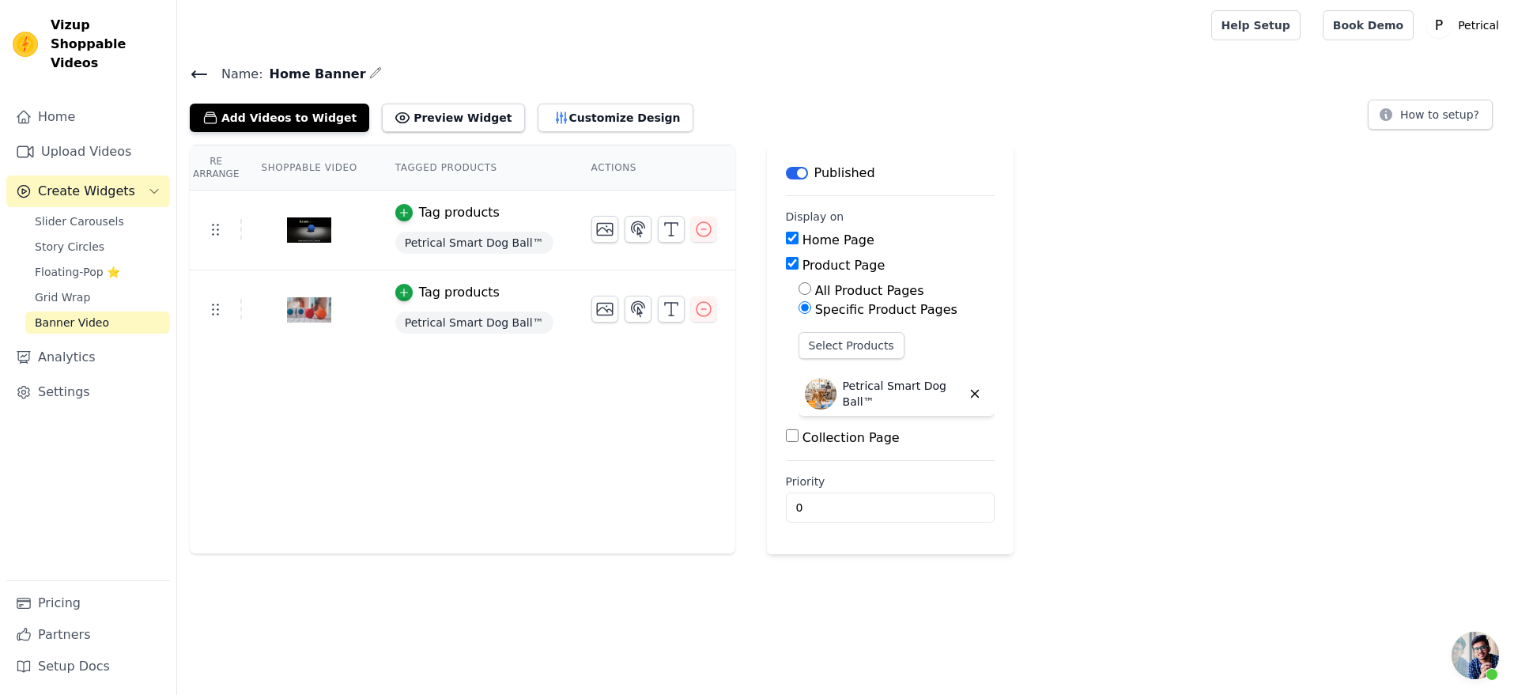
scroll to position [3539, 0]
click at [99, 255] on span "Story Circles" at bounding box center [70, 247] width 70 height 16
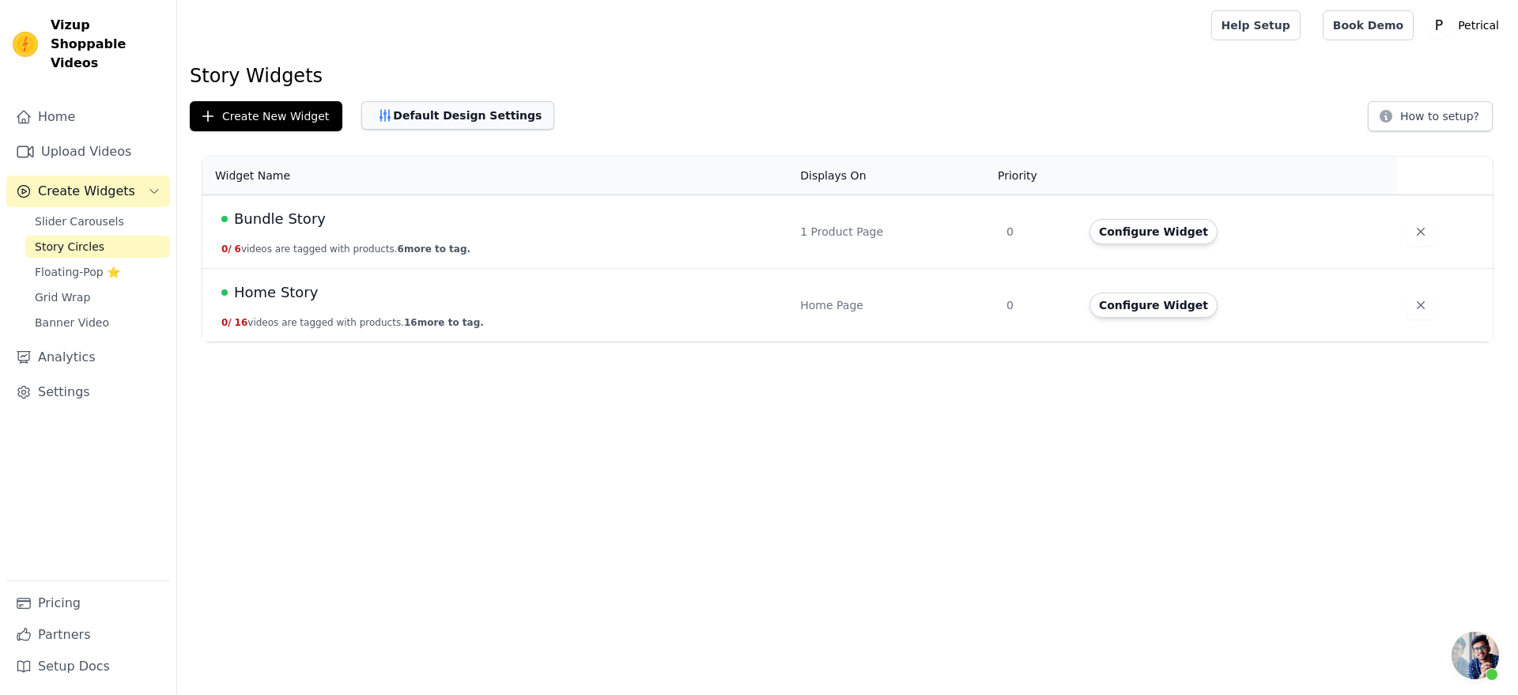
click at [488, 130] on button "Default Design Settings" at bounding box center [457, 115] width 193 height 28
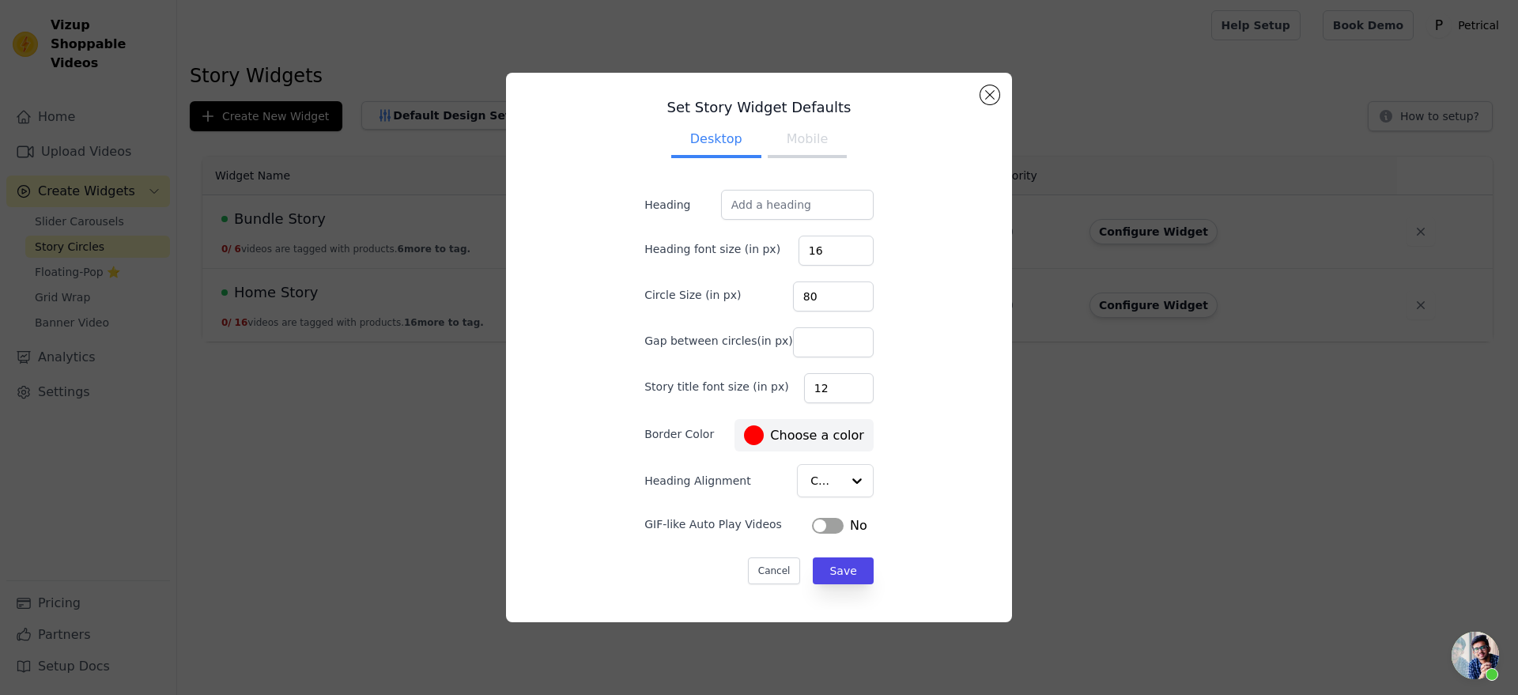
scroll to position [69, 0]
click at [488, 534] on button "Label" at bounding box center [828, 526] width 32 height 16
click at [488, 584] on button "Save" at bounding box center [843, 570] width 60 height 27
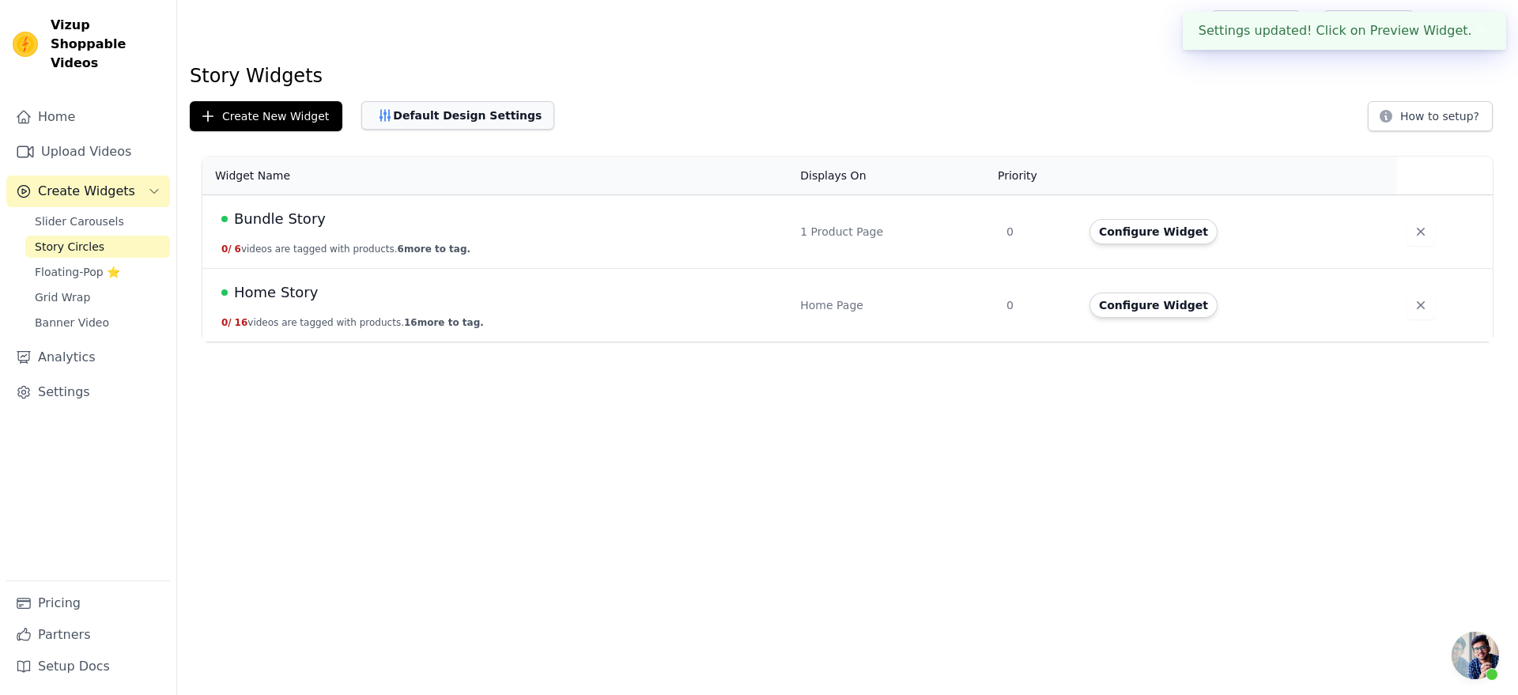
click at [488, 130] on button "Default Design Settings" at bounding box center [457, 115] width 193 height 28
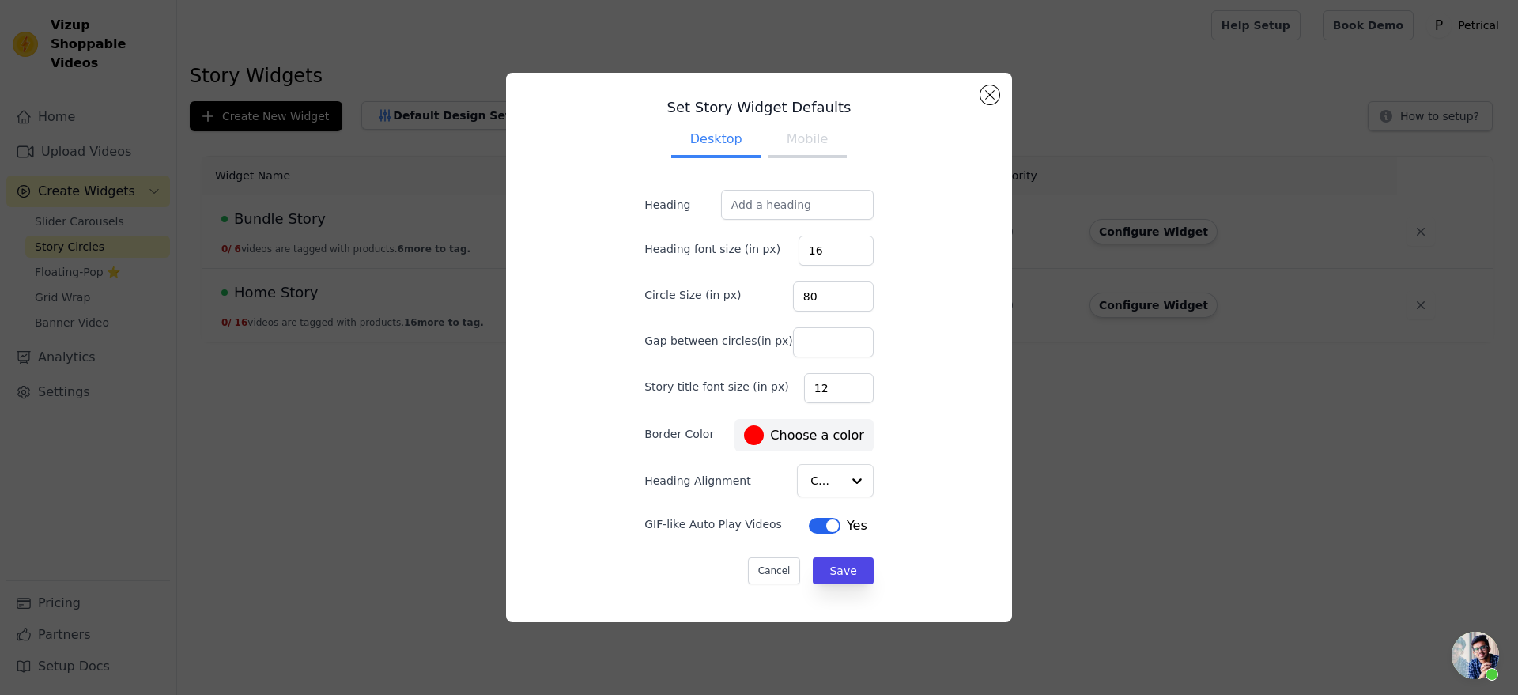
click at [488, 145] on button "Mobile" at bounding box center [806, 140] width 79 height 35
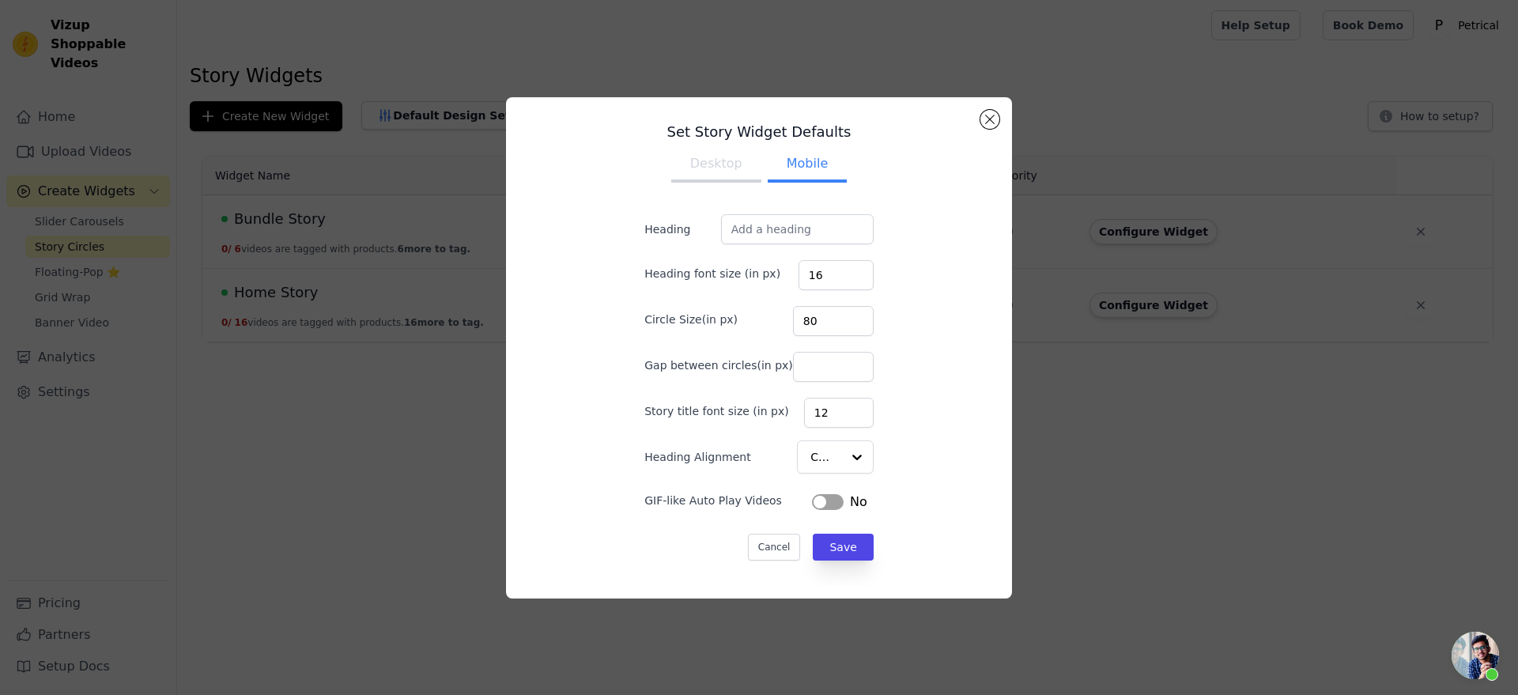
click at [488, 510] on button "Label" at bounding box center [828, 502] width 32 height 16
click at [488, 560] on button "Save" at bounding box center [843, 547] width 60 height 27
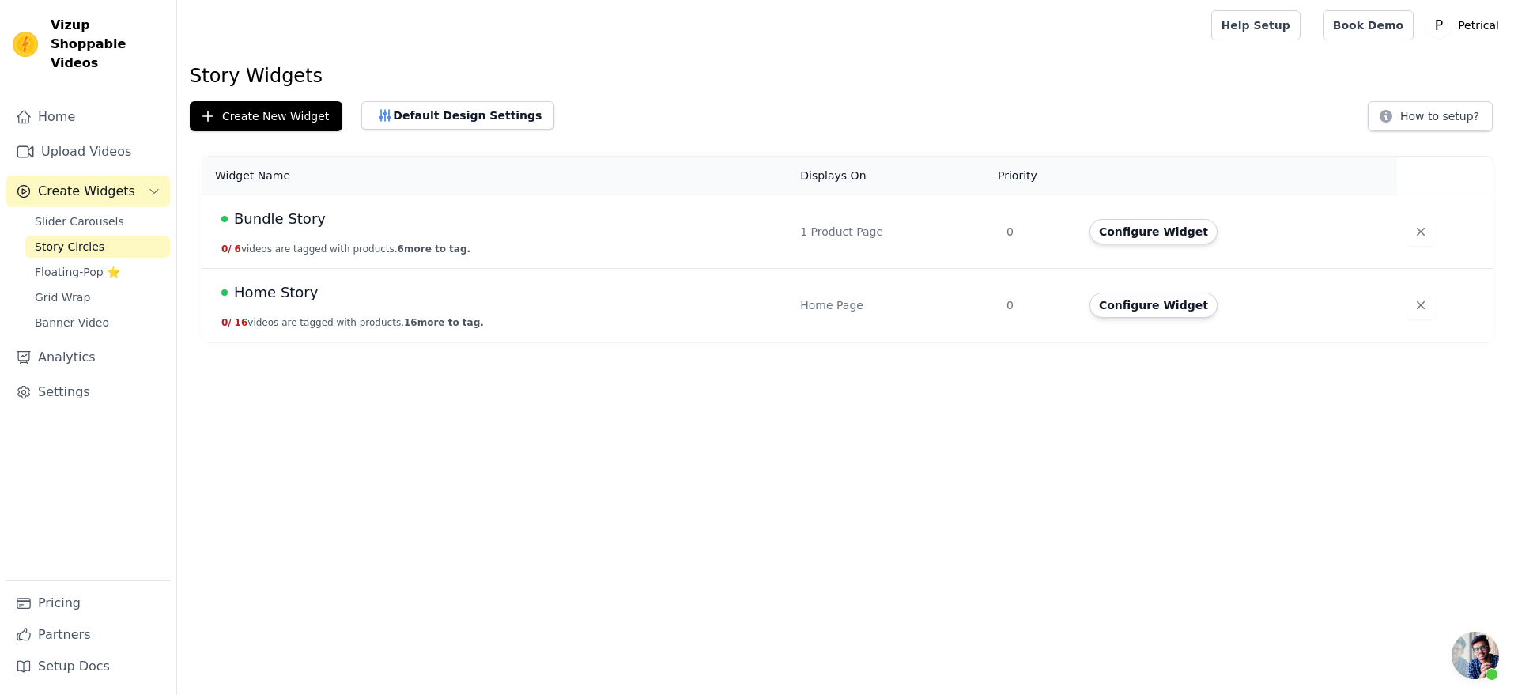
click at [488, 230] on div "Bundle Story" at bounding box center [501, 219] width 560 height 22
click at [488, 244] on button "Configure Widget" at bounding box center [1153, 231] width 128 height 25
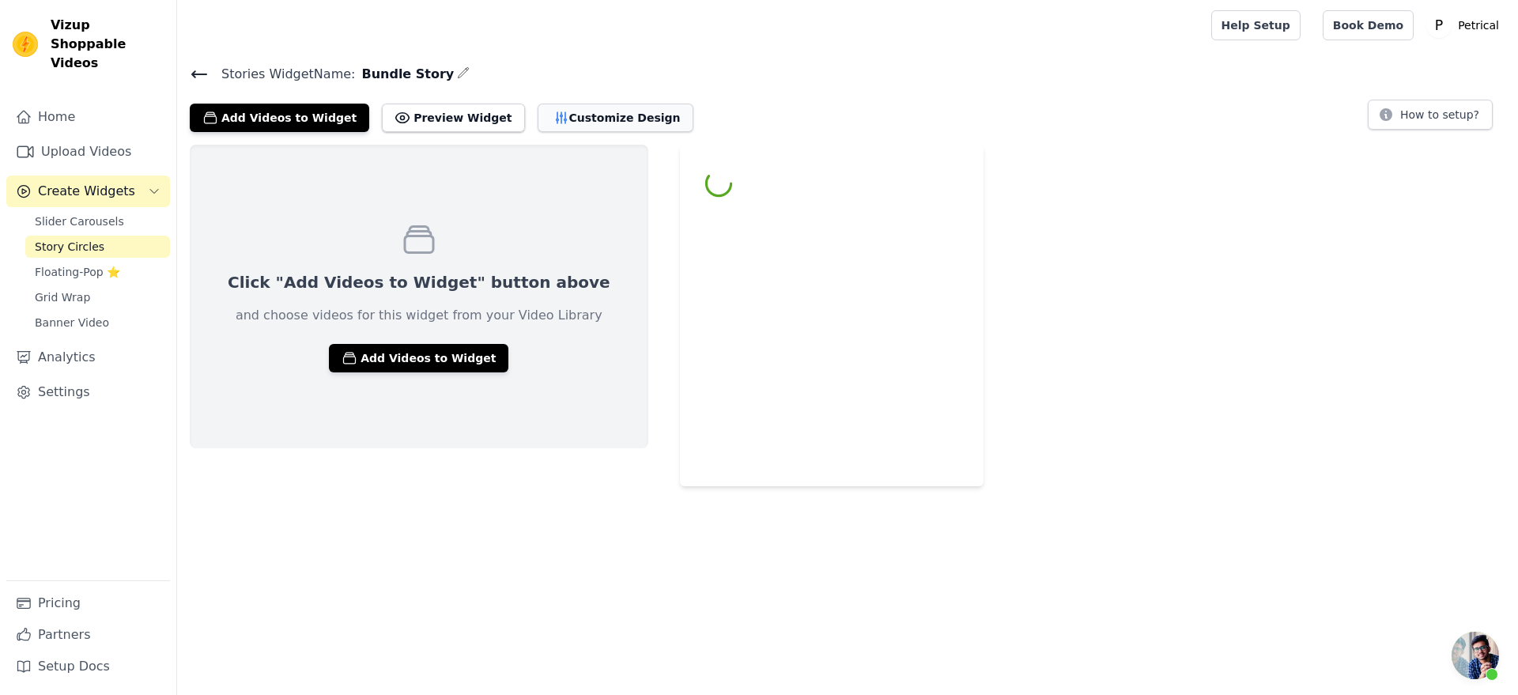
click at [488, 132] on button "Customize Design" at bounding box center [615, 118] width 156 height 28
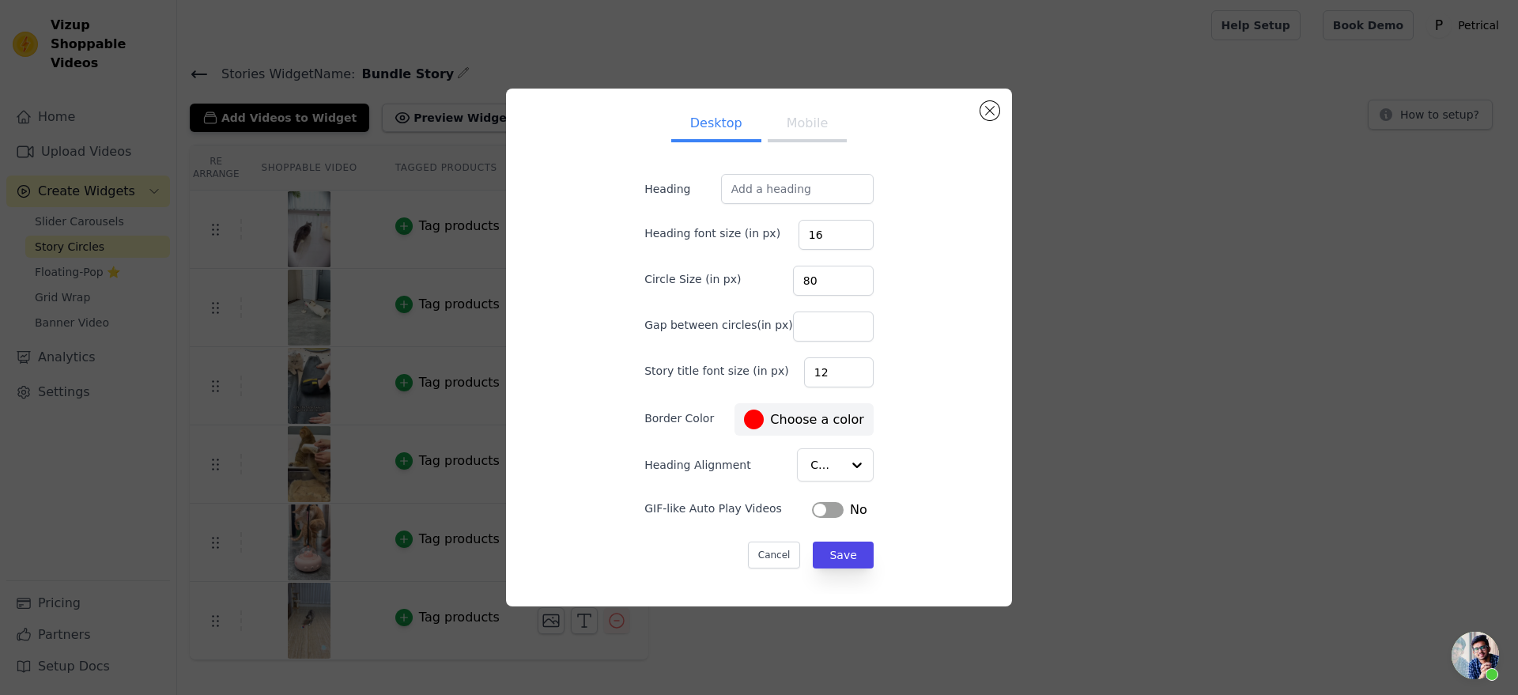
click at [488, 518] on button "Label" at bounding box center [828, 510] width 32 height 16
click at [488, 568] on button "Save" at bounding box center [843, 554] width 60 height 27
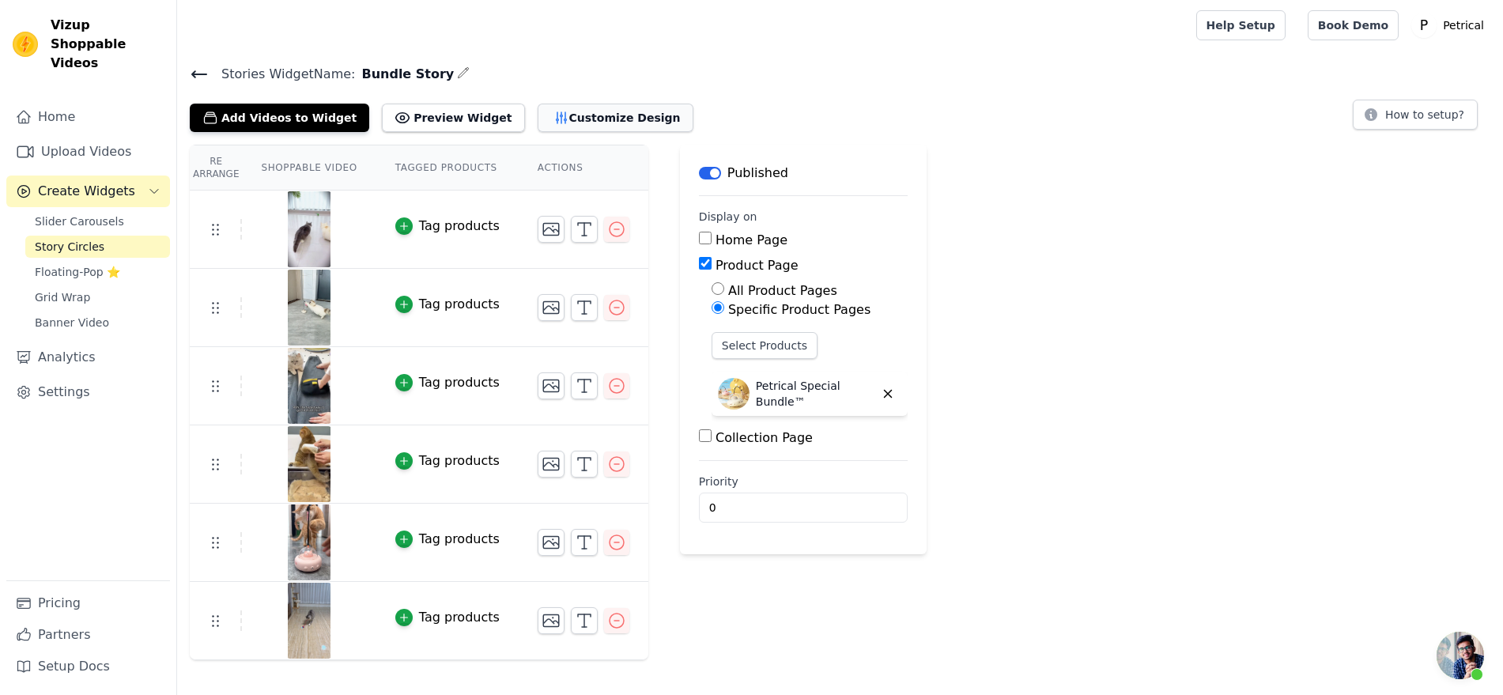
click at [488, 132] on button "Customize Design" at bounding box center [615, 118] width 156 height 28
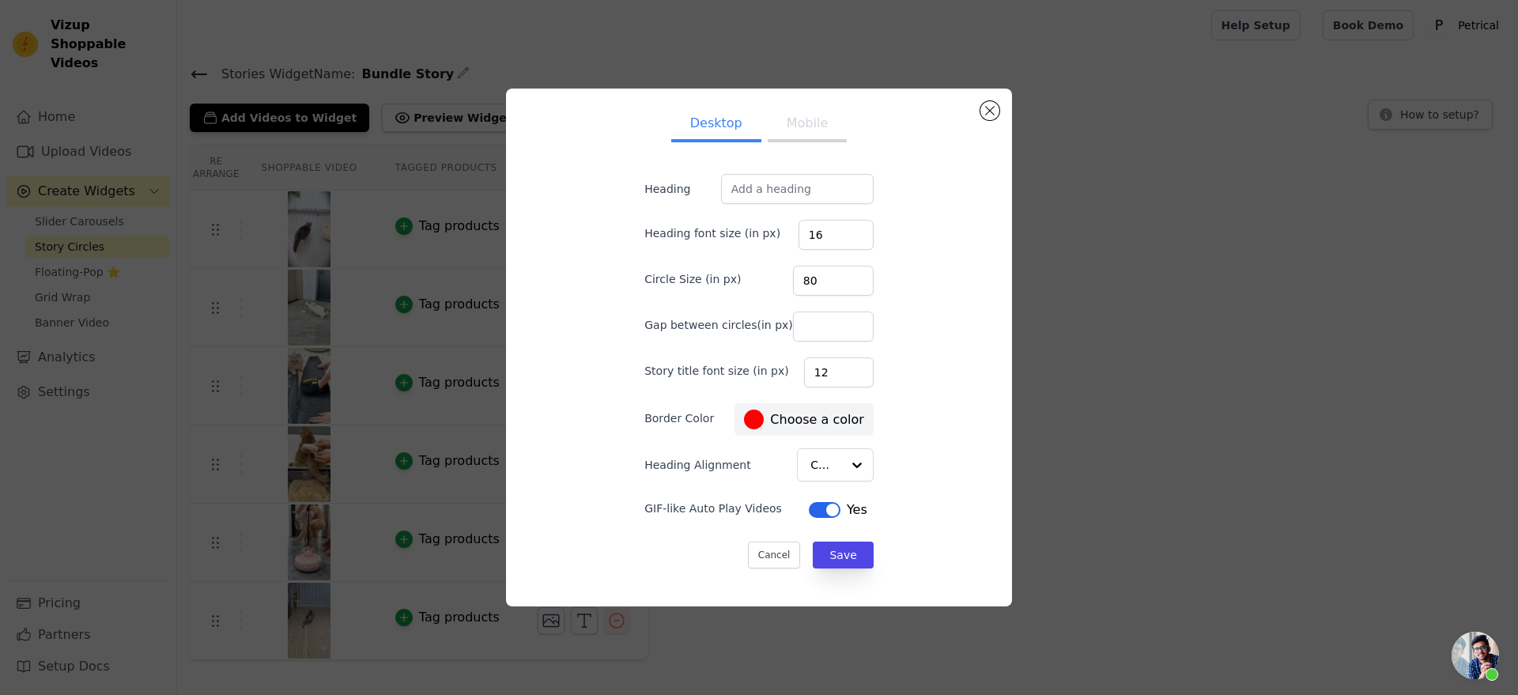
click at [488, 107] on button "Mobile" at bounding box center [806, 124] width 79 height 35
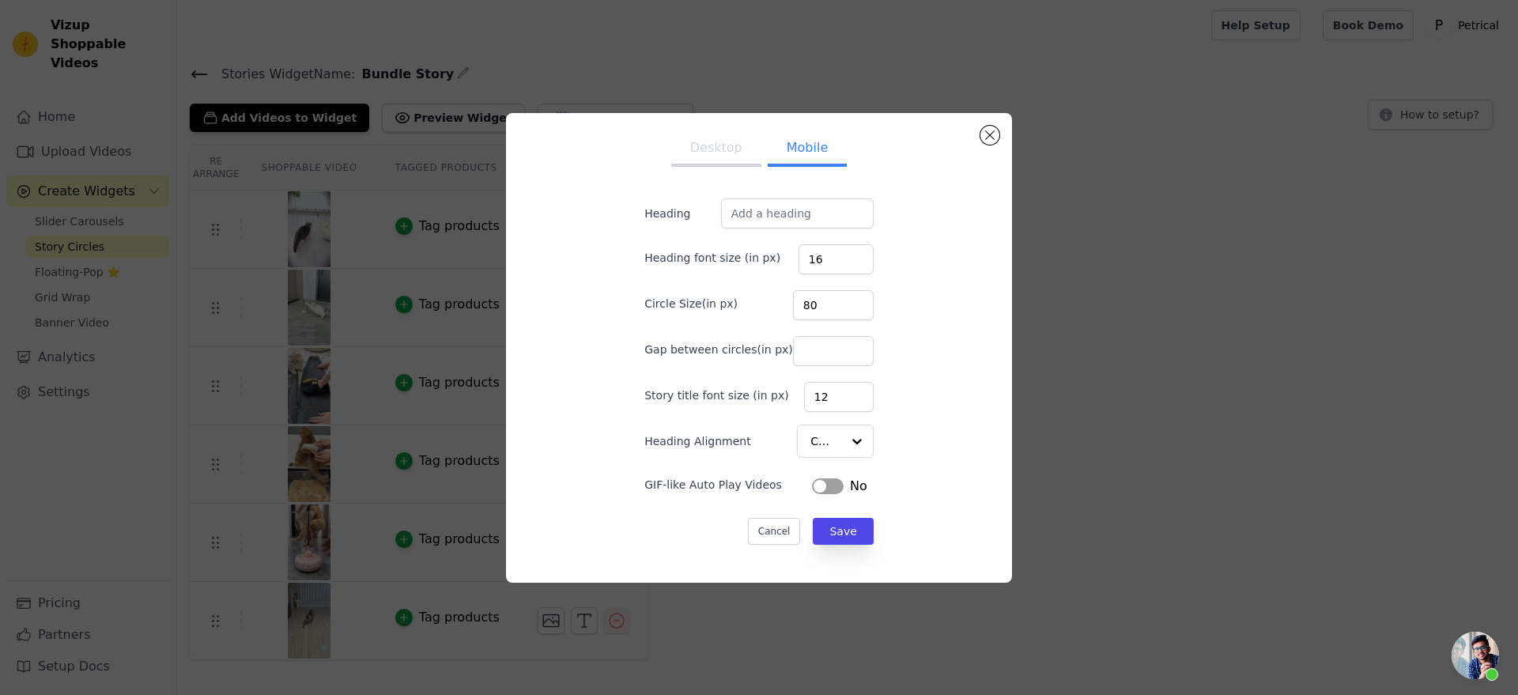
click at [488, 494] on button "Label" at bounding box center [828, 486] width 32 height 16
click at [488, 545] on button "Save" at bounding box center [843, 531] width 60 height 27
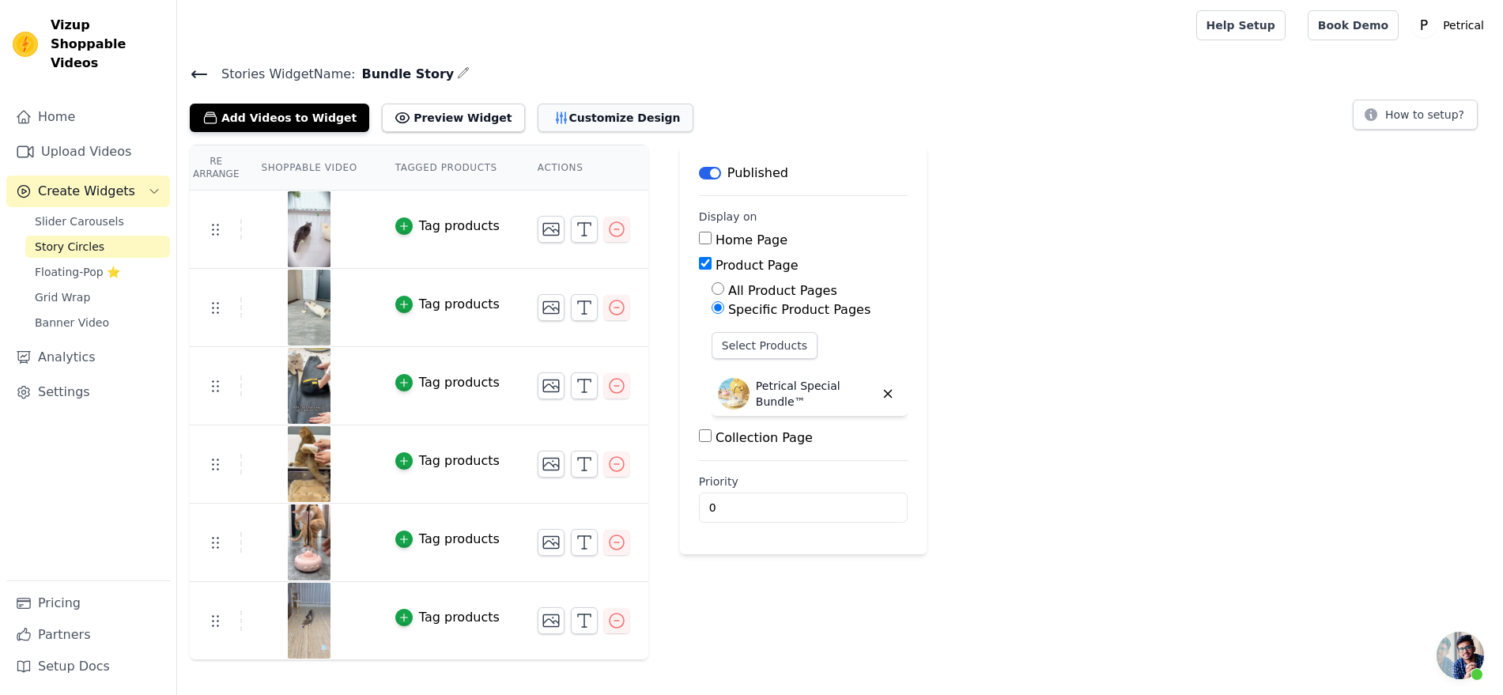
click at [488, 132] on button "Customize Design" at bounding box center [615, 118] width 156 height 28
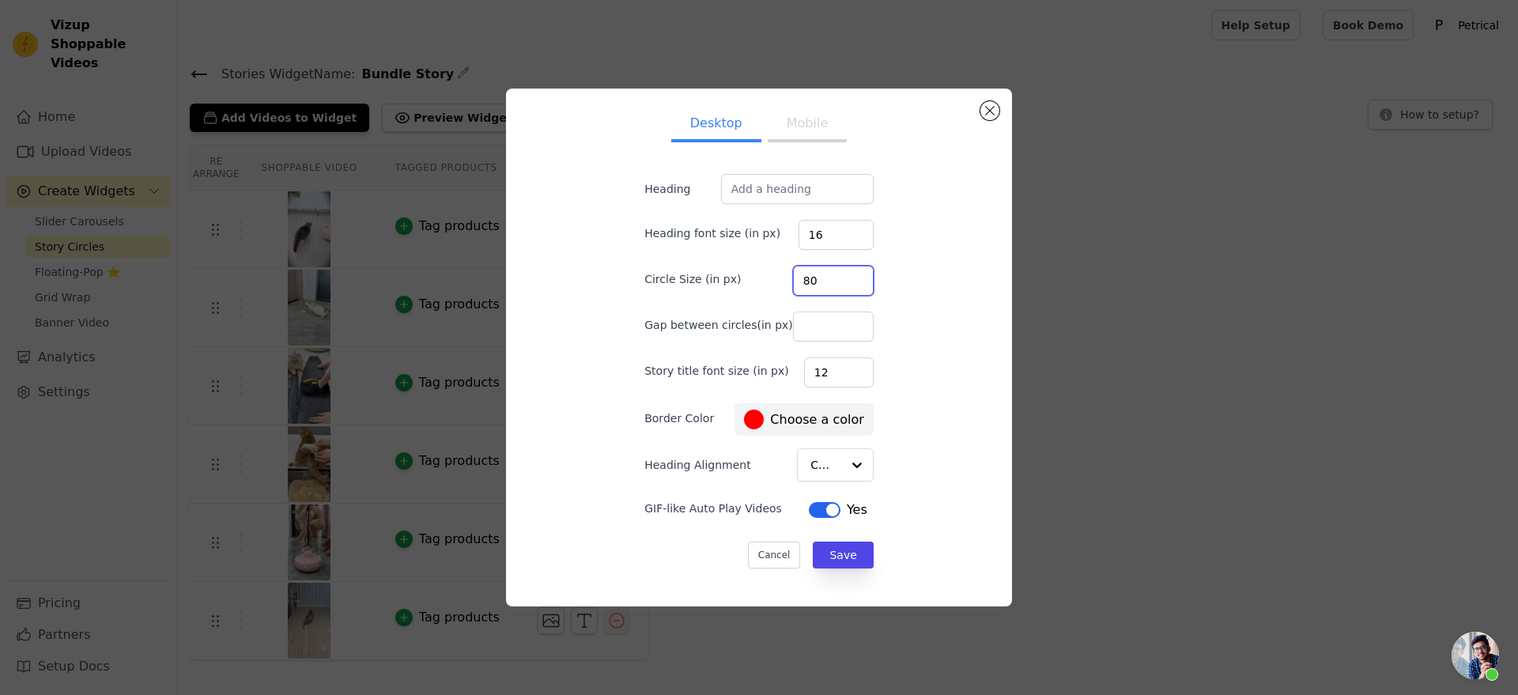
drag, startPoint x: 816, startPoint y: 292, endPoint x: 790, endPoint y: 288, distance: 27.2
click at [488, 288] on input "80" at bounding box center [833, 281] width 81 height 30
type input "120"
click at [488, 568] on button "Save" at bounding box center [843, 554] width 60 height 27
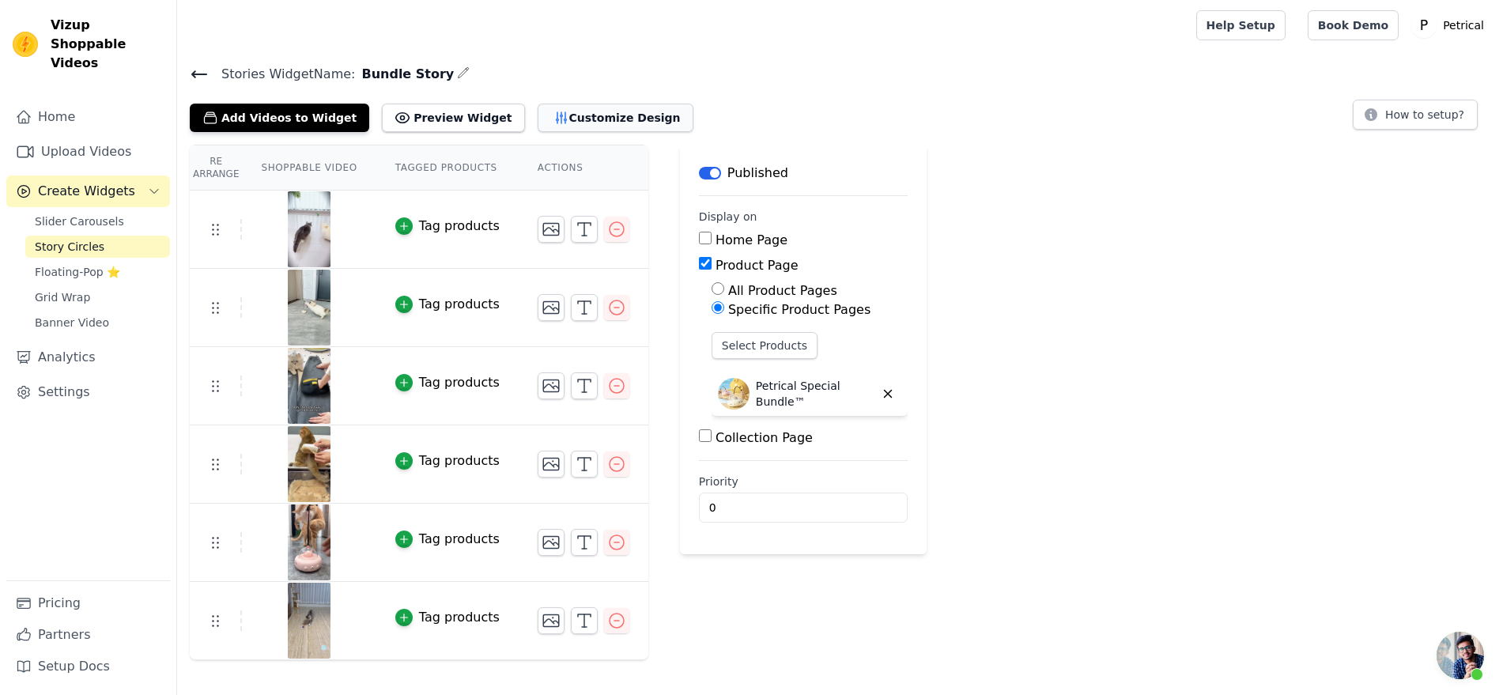
click at [488, 132] on button "Customize Design" at bounding box center [615, 118] width 156 height 28
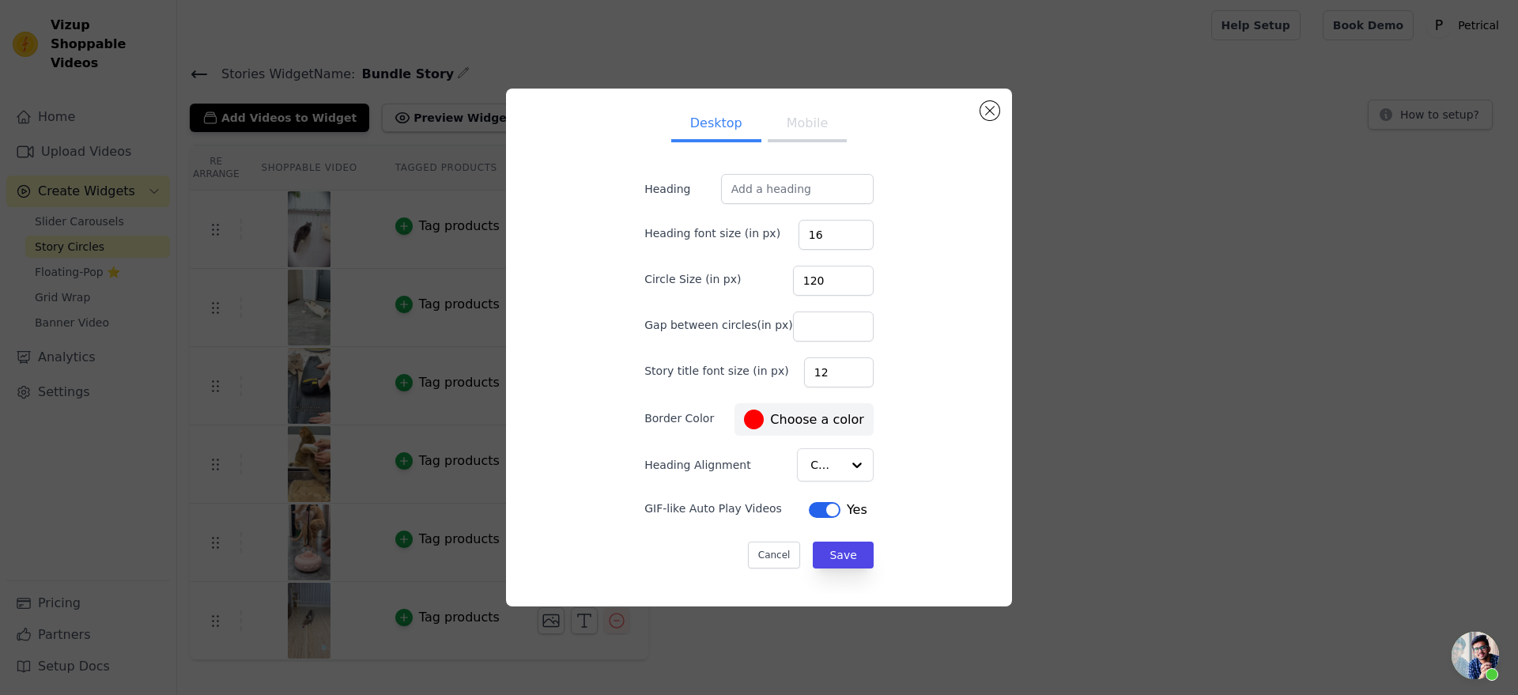
click at [488, 107] on button "Mobile" at bounding box center [806, 124] width 79 height 35
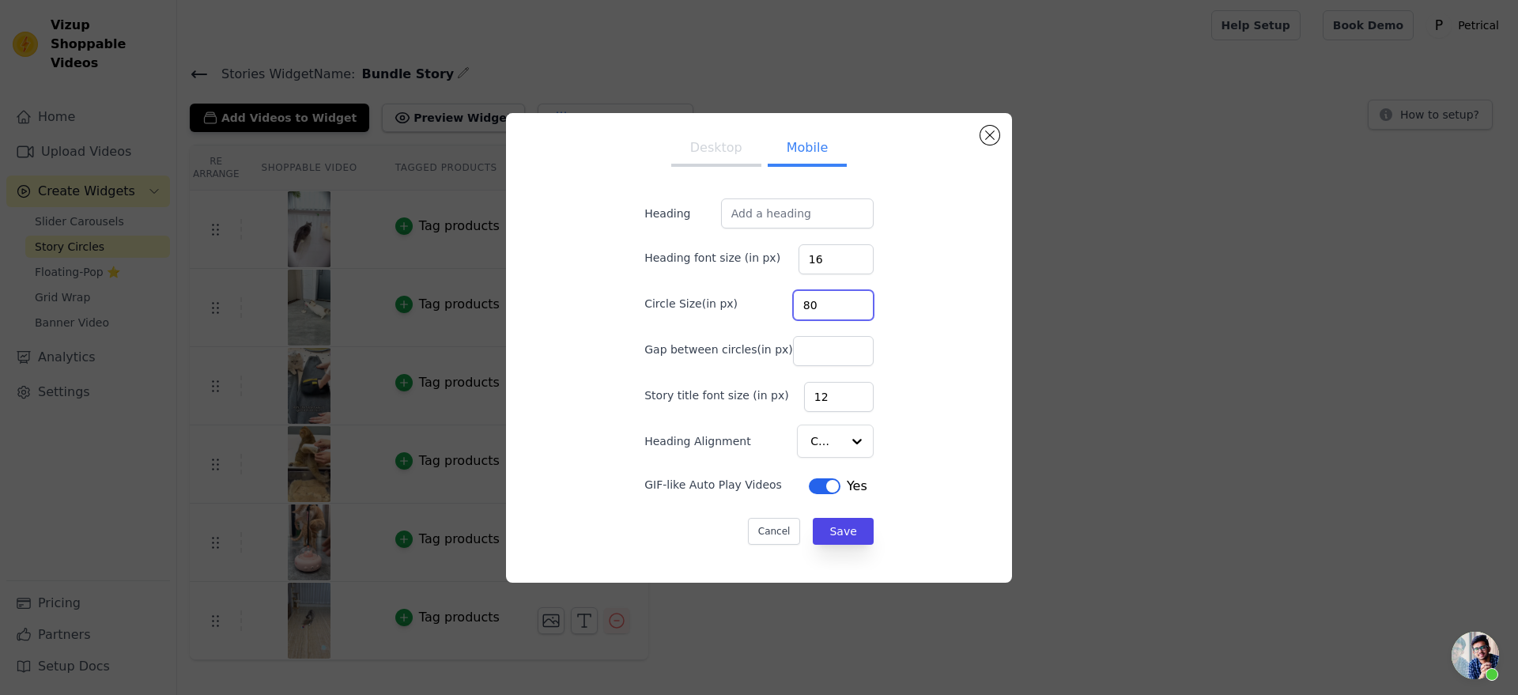
click at [488, 296] on input "80" at bounding box center [833, 305] width 81 height 30
type input "90"
click at [488, 545] on button "Save" at bounding box center [843, 531] width 60 height 27
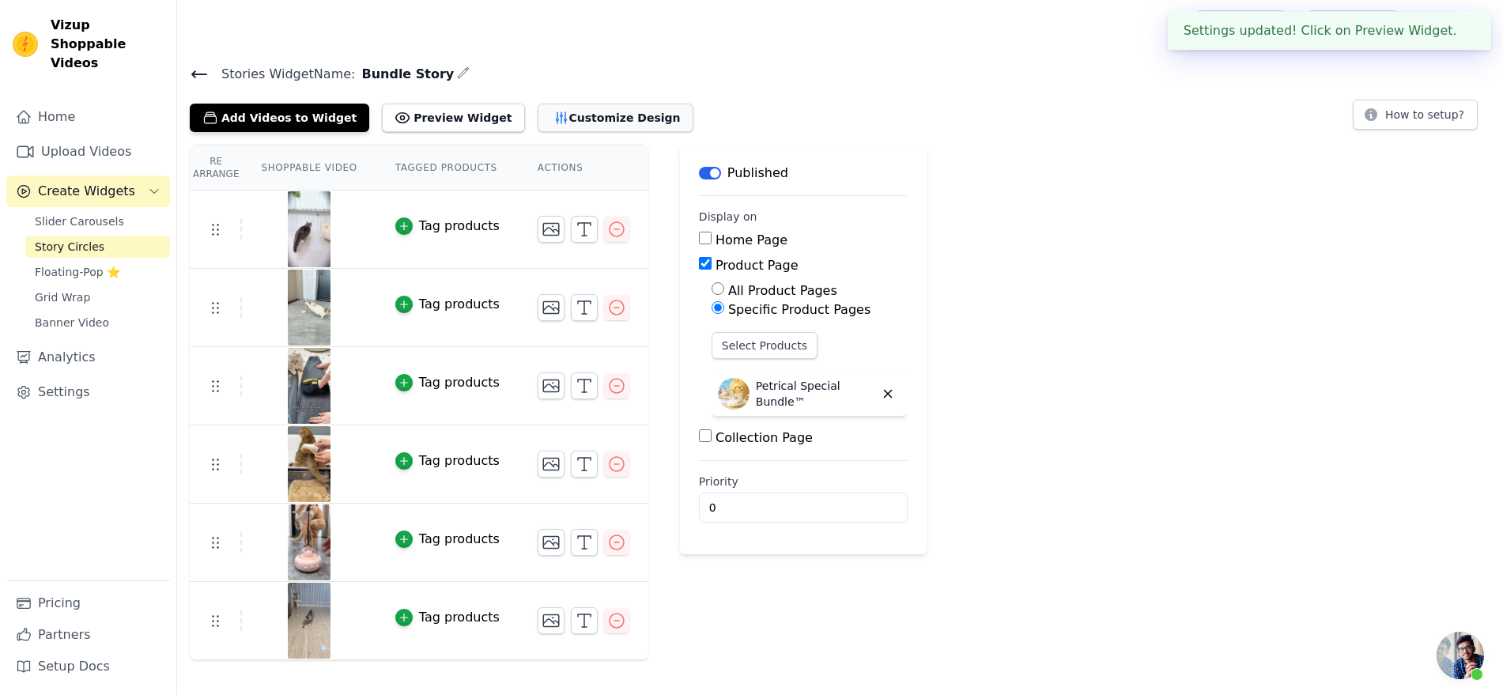
click at [488, 132] on button "Customize Design" at bounding box center [615, 118] width 156 height 28
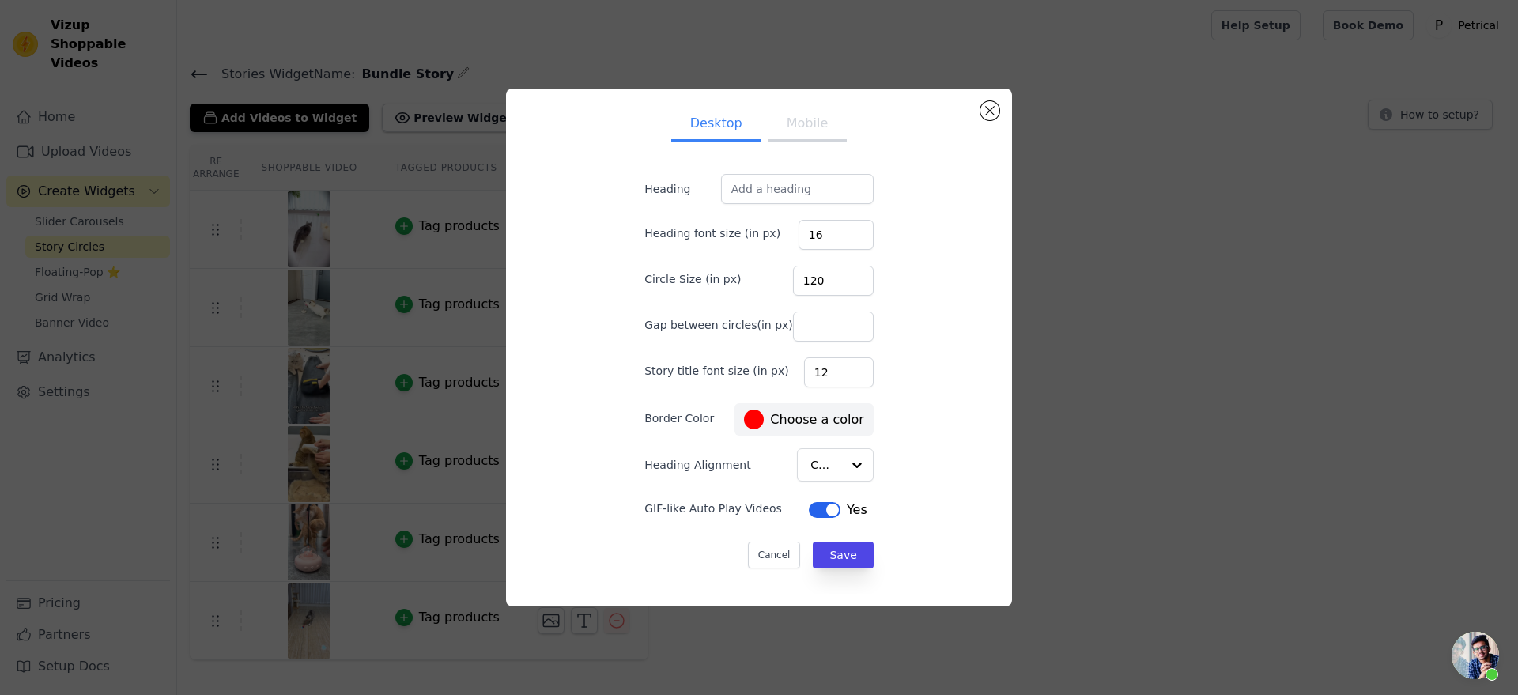
click at [488, 107] on button "Mobile" at bounding box center [806, 124] width 79 height 35
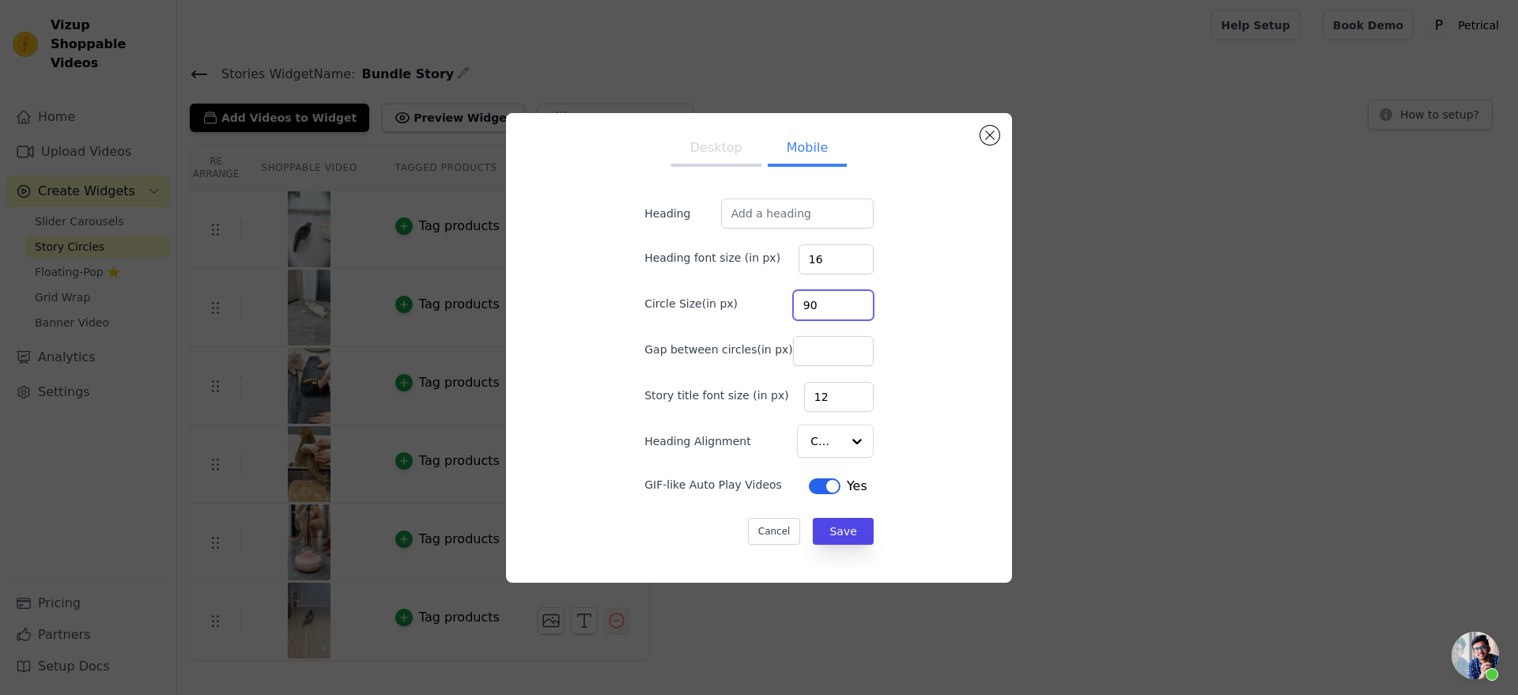
click at [488, 296] on input "90" at bounding box center [833, 305] width 81 height 30
type input "80"
click at [488, 545] on button "Save" at bounding box center [843, 531] width 60 height 27
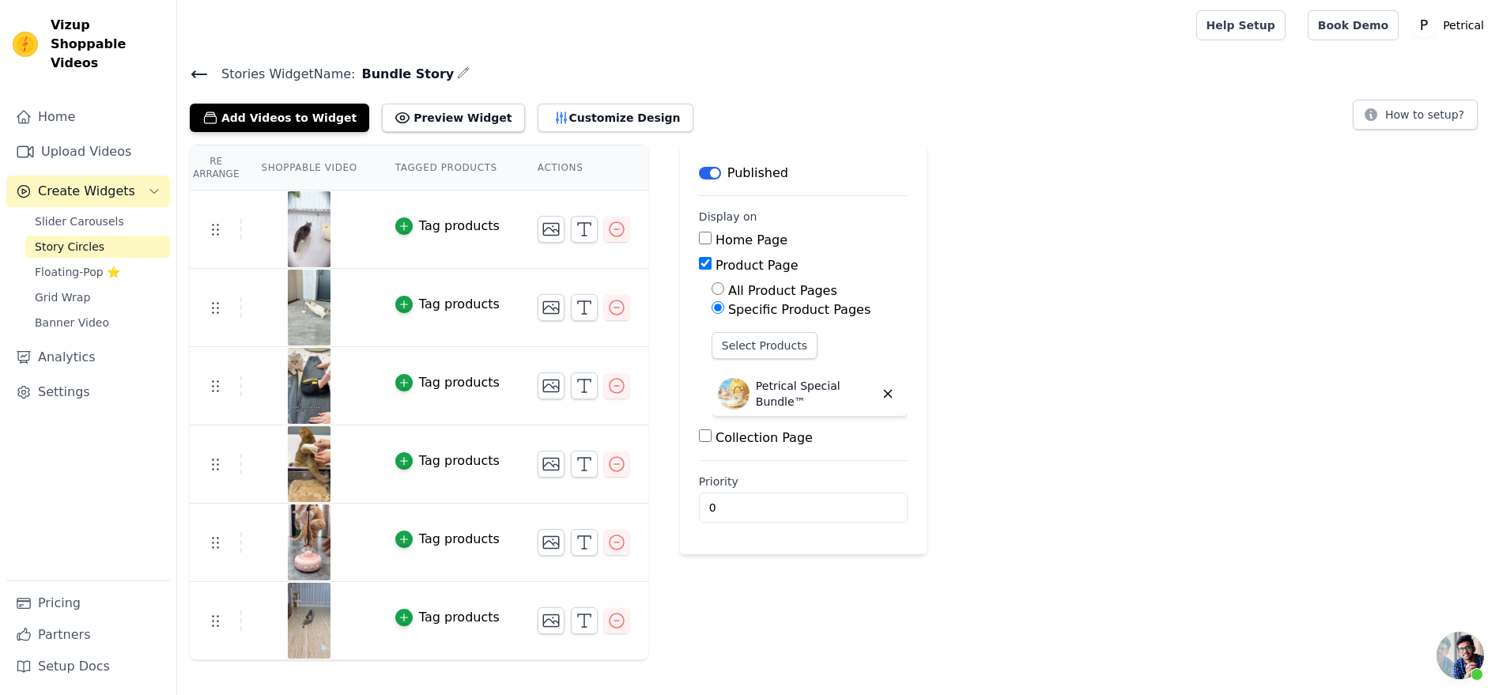
click at [206, 77] on icon at bounding box center [199, 74] width 14 height 6
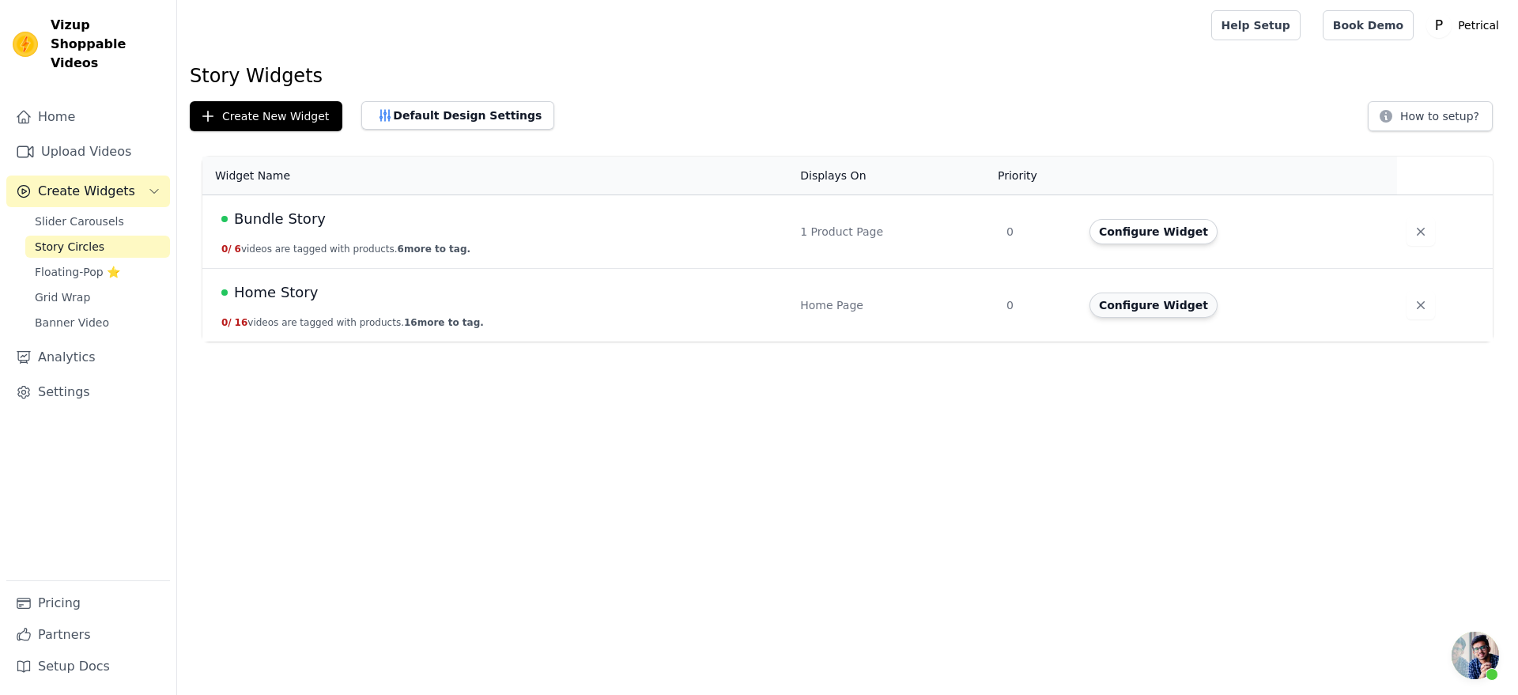
click at [488, 318] on button "Configure Widget" at bounding box center [1153, 304] width 128 height 25
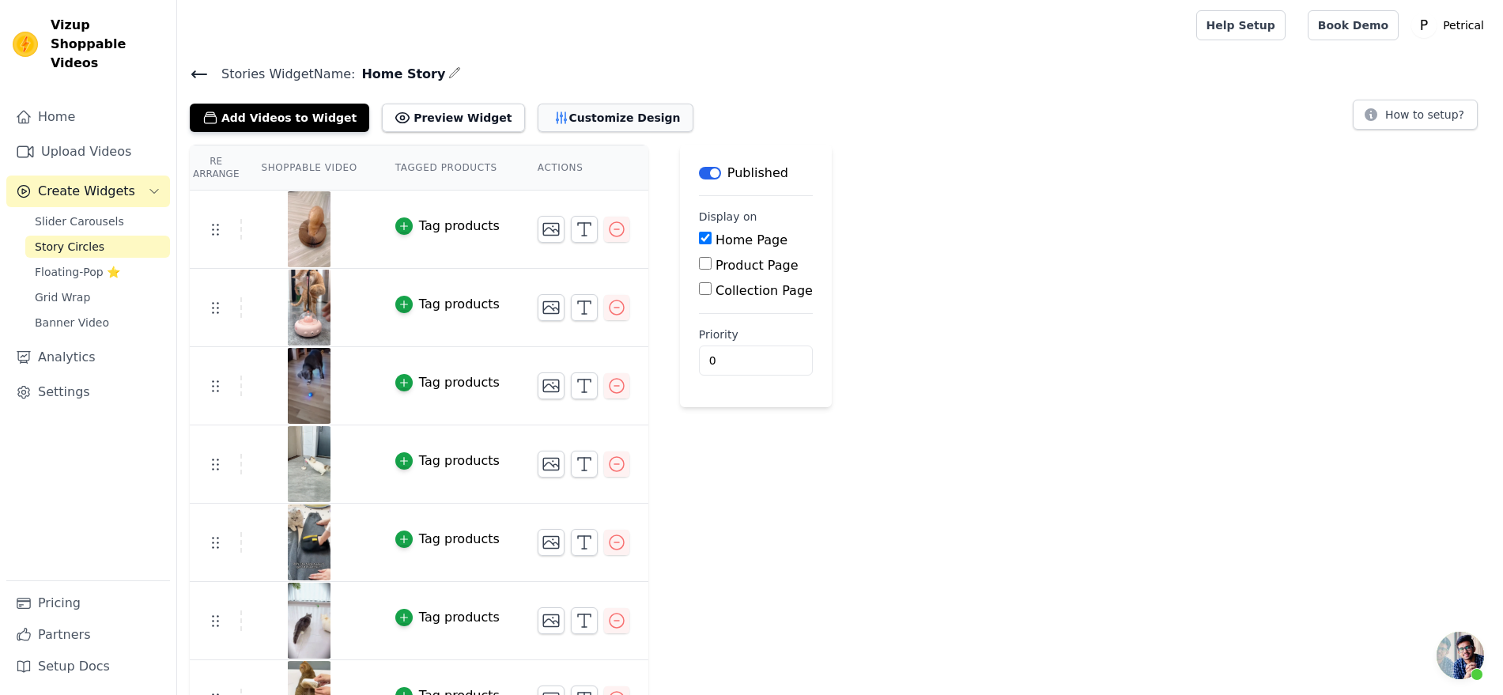
click at [488, 132] on button "Customize Design" at bounding box center [615, 118] width 156 height 28
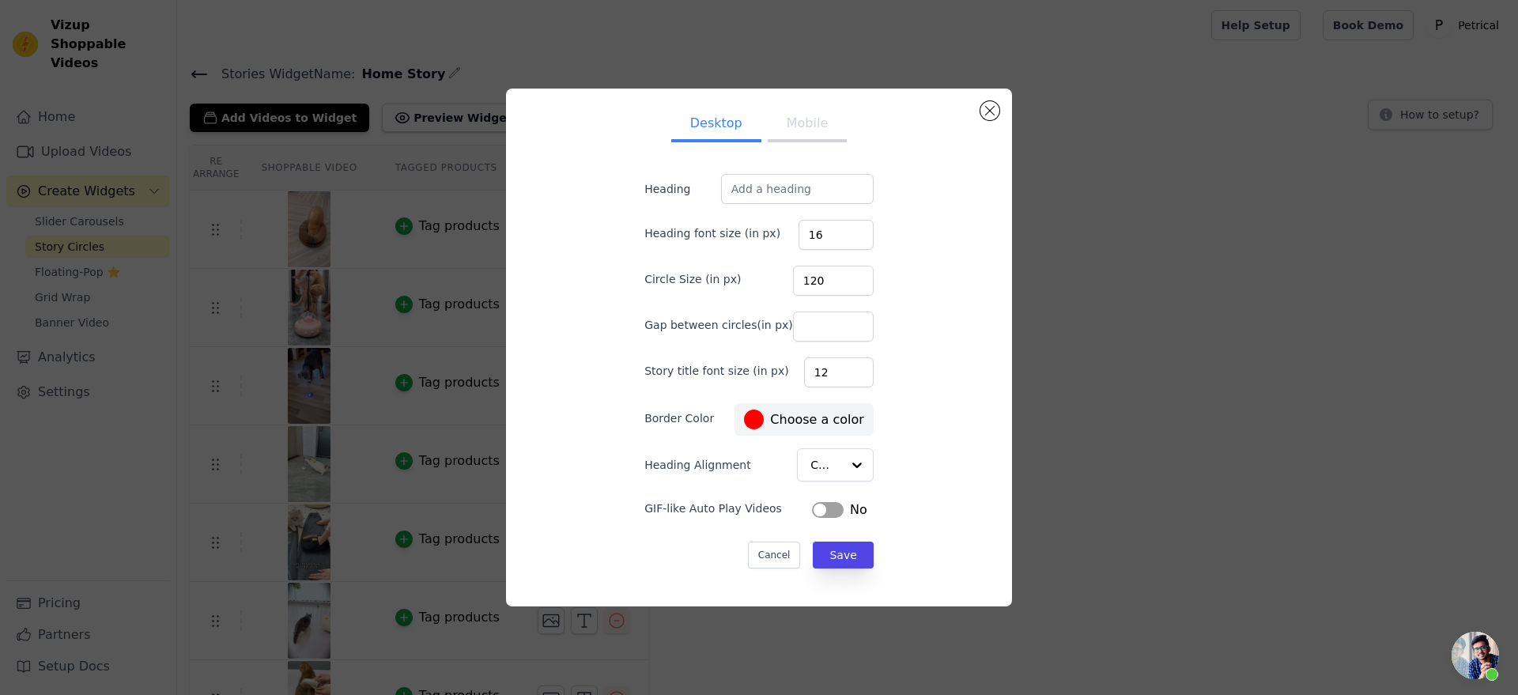
click at [488, 518] on button "Label" at bounding box center [828, 510] width 32 height 16
click at [488, 568] on button "Save" at bounding box center [843, 554] width 60 height 27
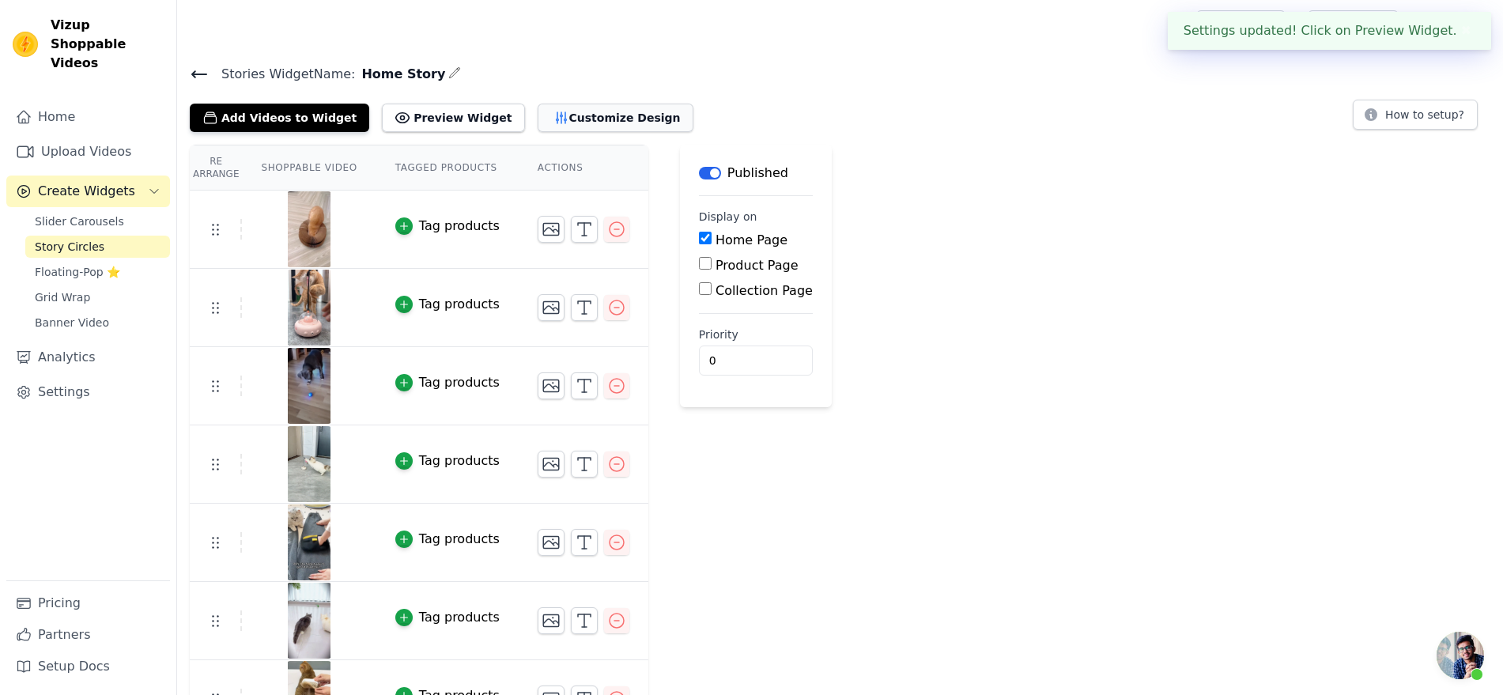
click at [488, 132] on button "Customize Design" at bounding box center [615, 118] width 156 height 28
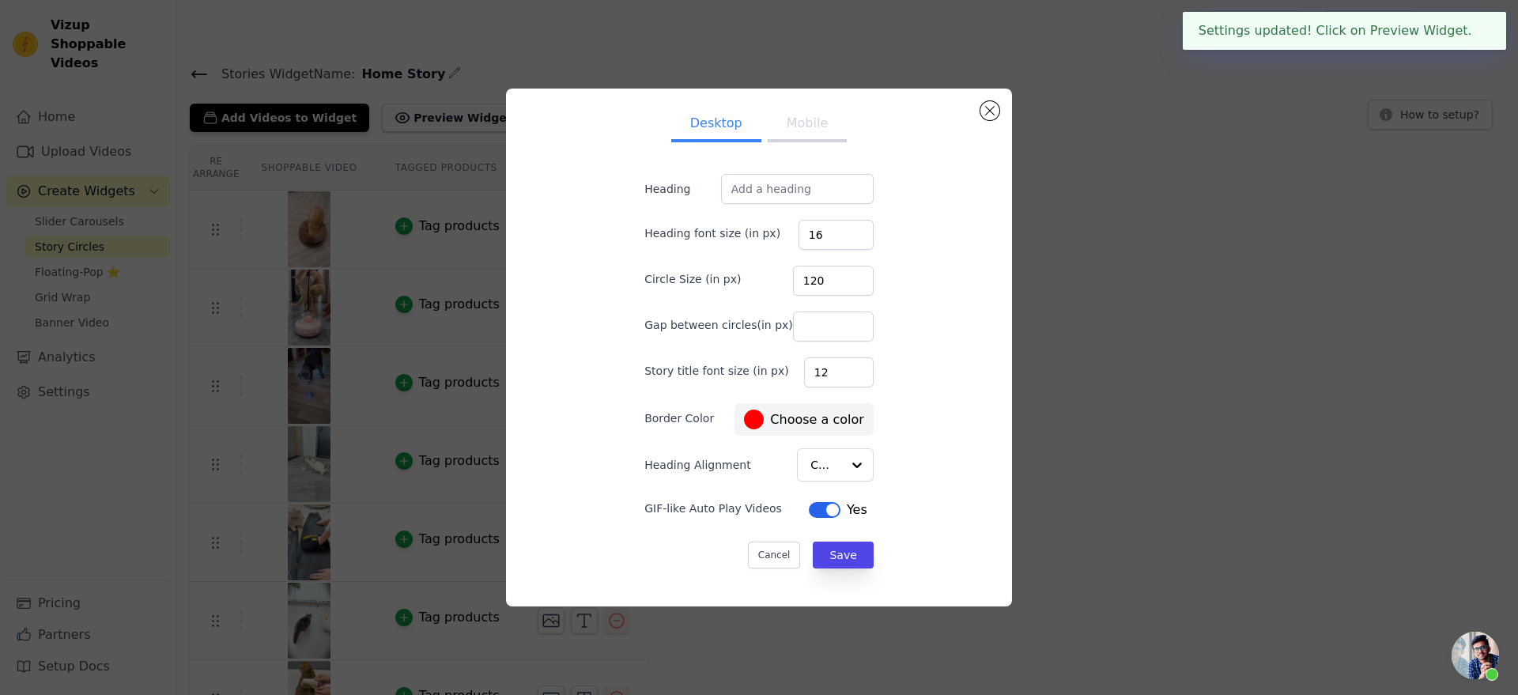
click at [488, 109] on button "Mobile" at bounding box center [806, 124] width 79 height 35
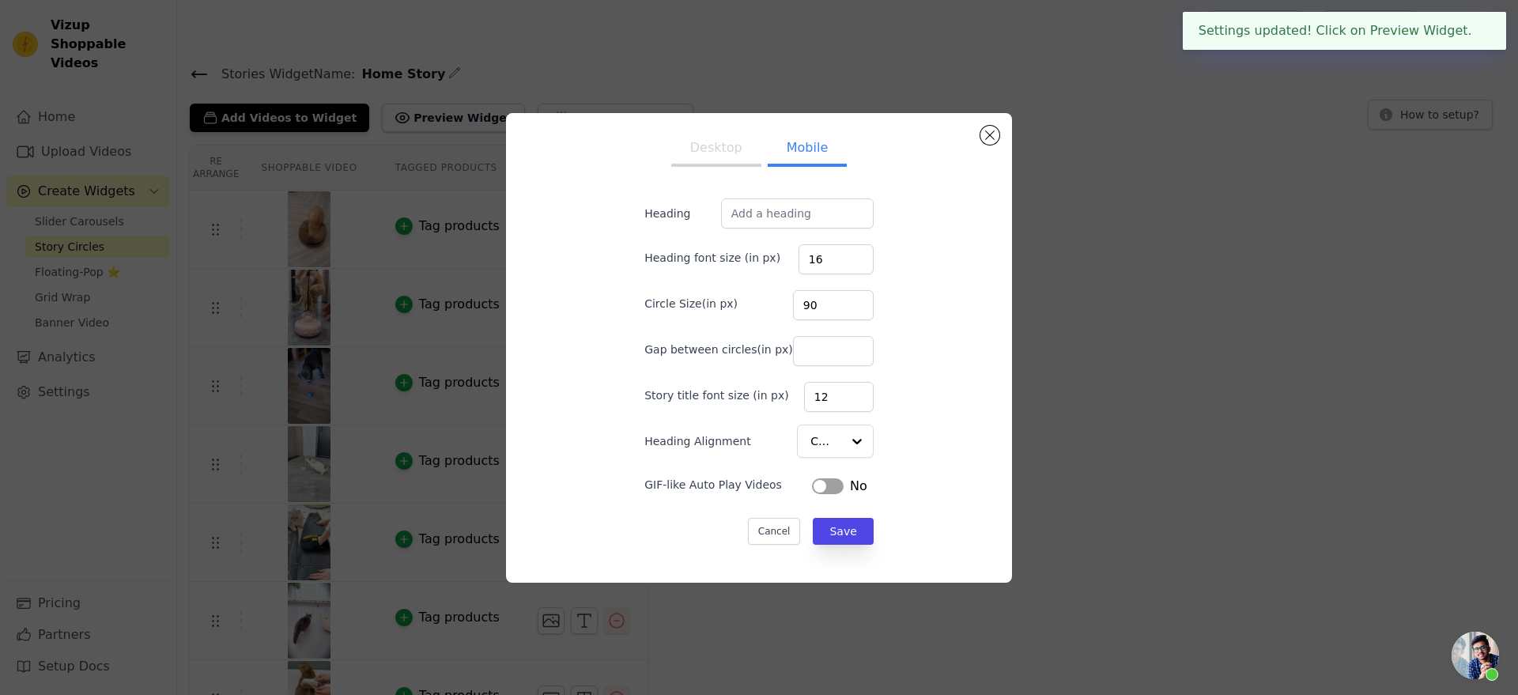
click at [488, 494] on button "Label" at bounding box center [828, 486] width 32 height 16
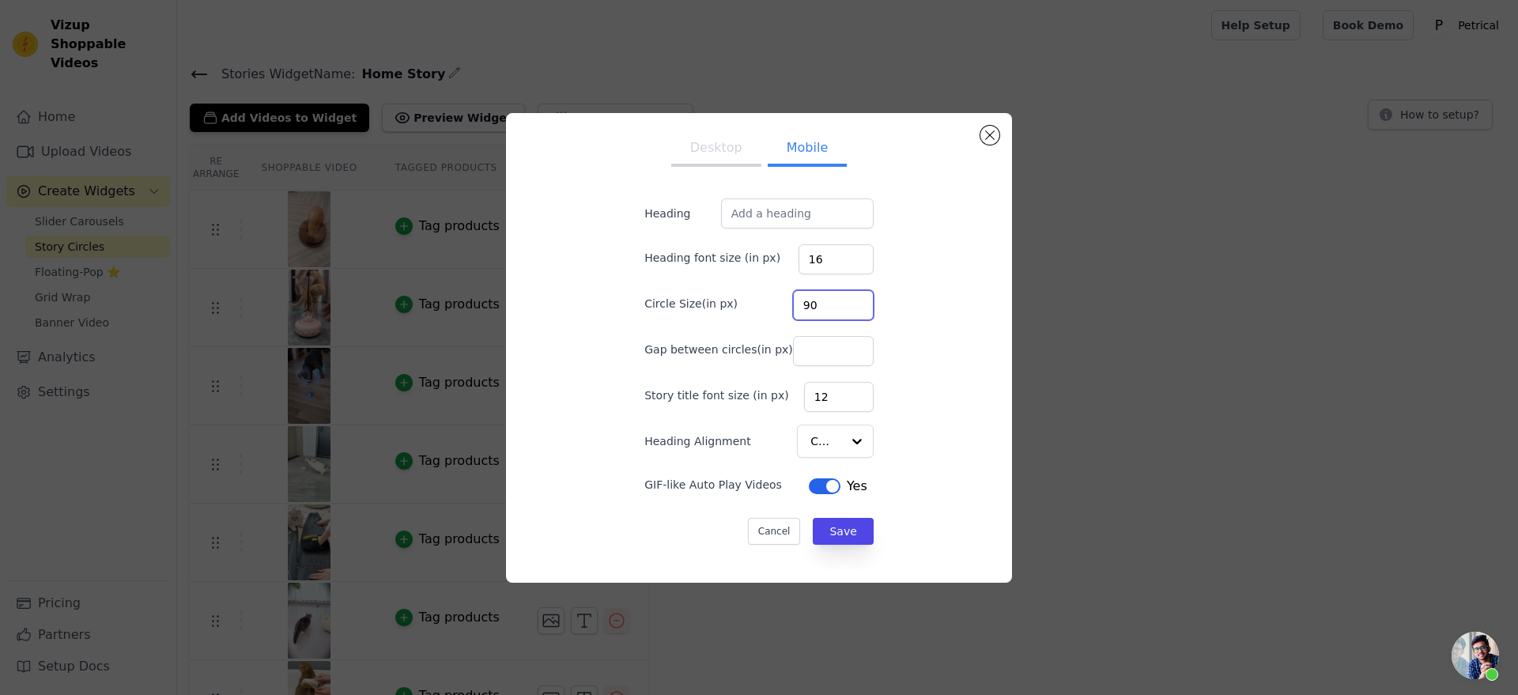
drag, startPoint x: 823, startPoint y: 297, endPoint x: 785, endPoint y: 302, distance: 38.2
click at [488, 300] on input "90" at bounding box center [833, 305] width 81 height 30
type input "80"
click at [488, 545] on button "Save" at bounding box center [843, 531] width 60 height 27
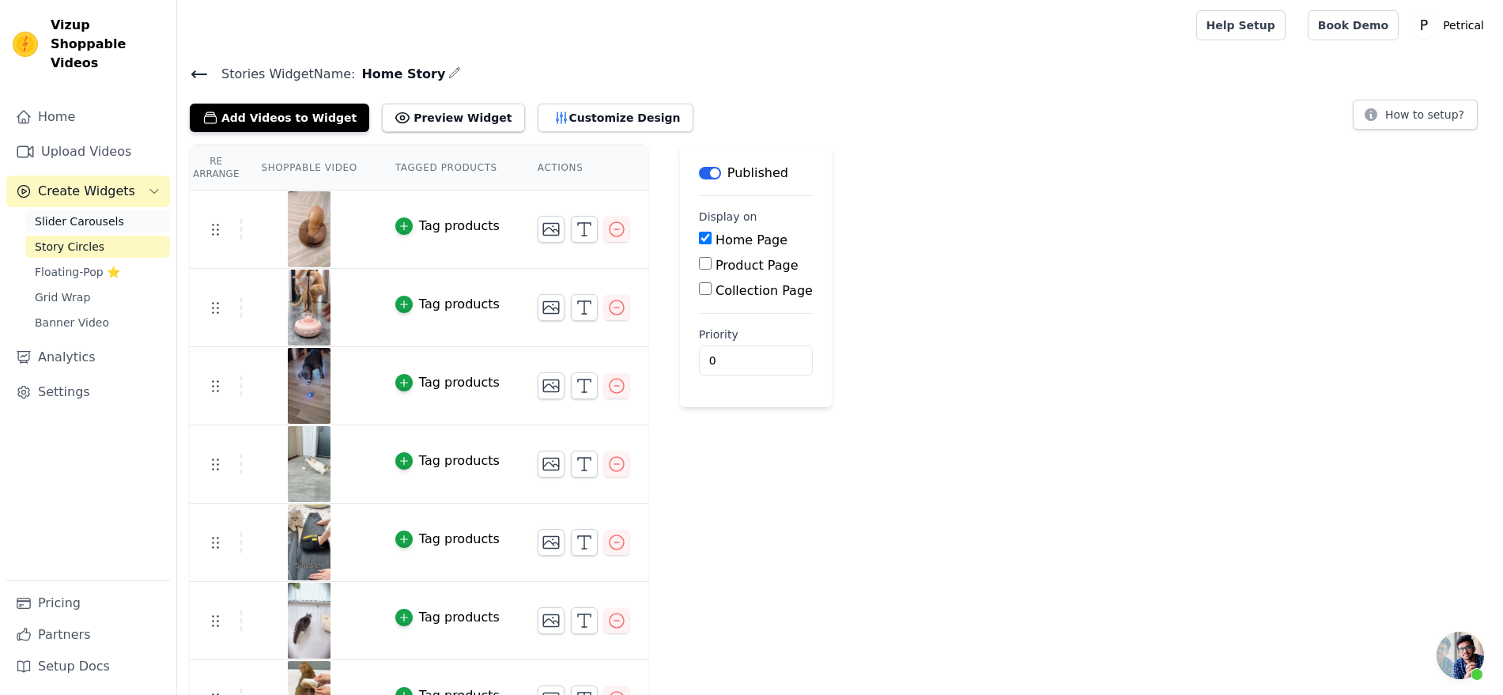
click at [79, 229] on span "Slider Carousels" at bounding box center [79, 221] width 89 height 16
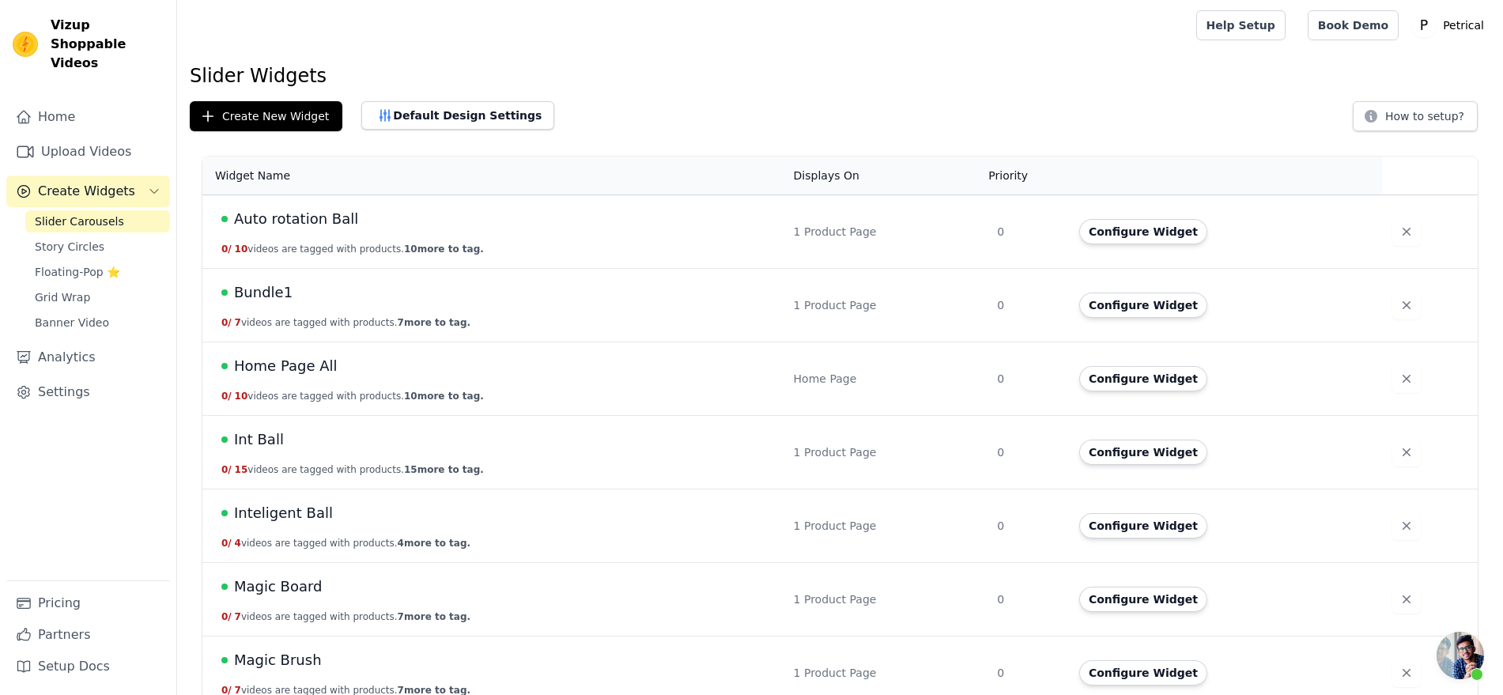
click at [337, 377] on span "Home Page All" at bounding box center [286, 366] width 104 height 22
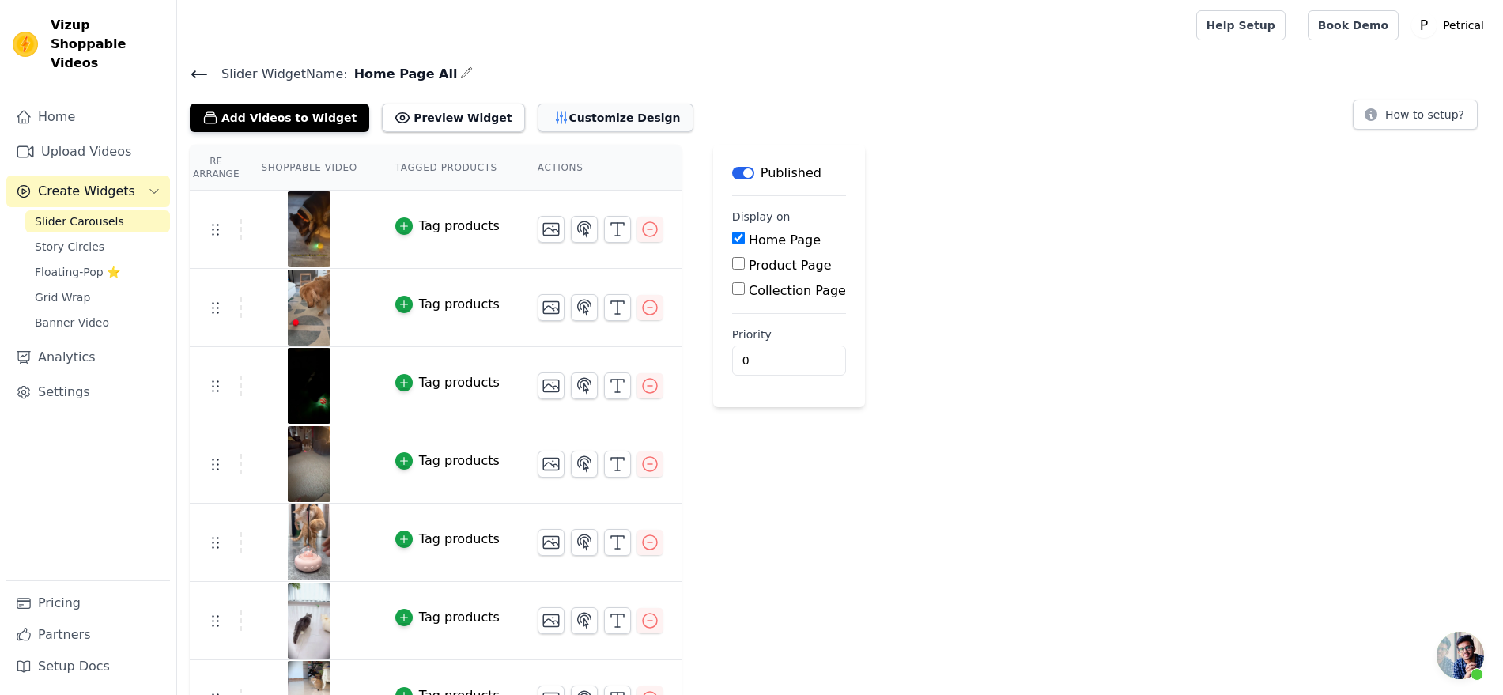
click at [488, 132] on button "Customize Design" at bounding box center [615, 118] width 156 height 28
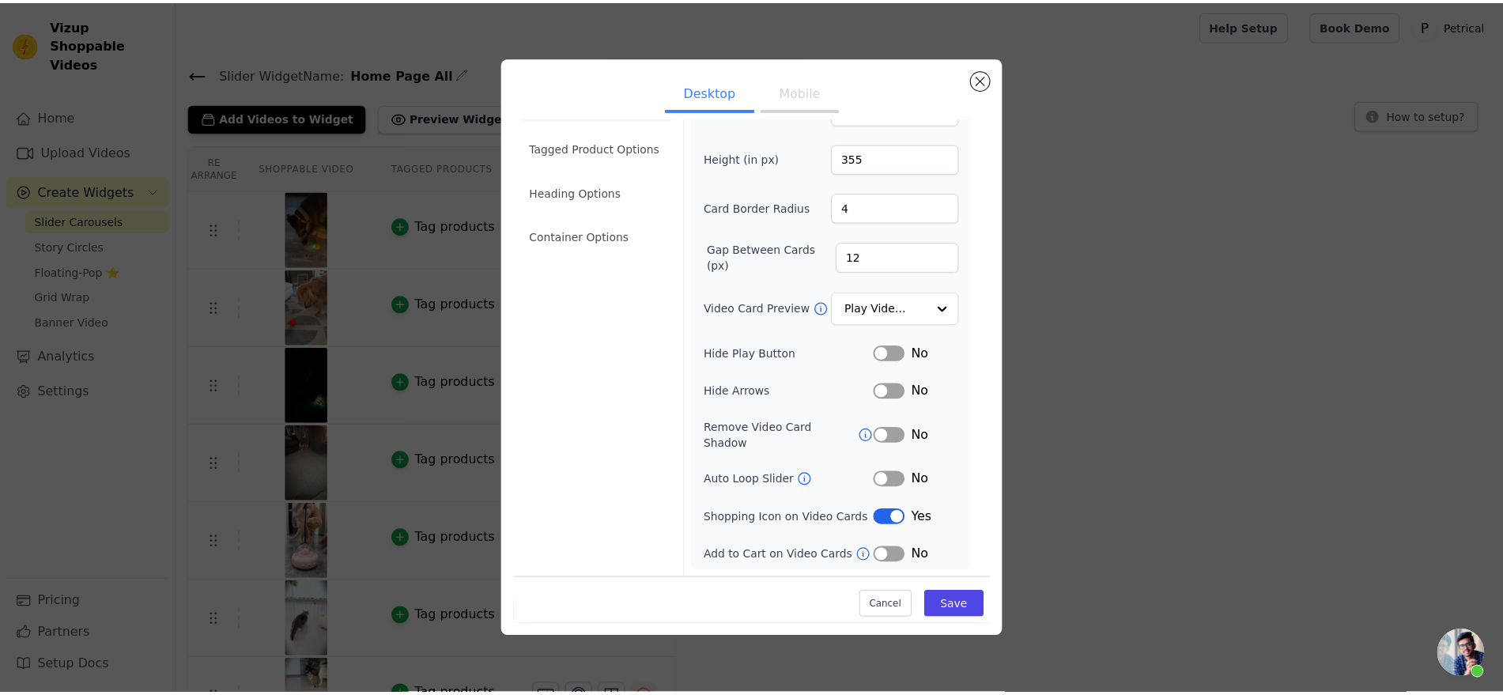
scroll to position [68, 0]
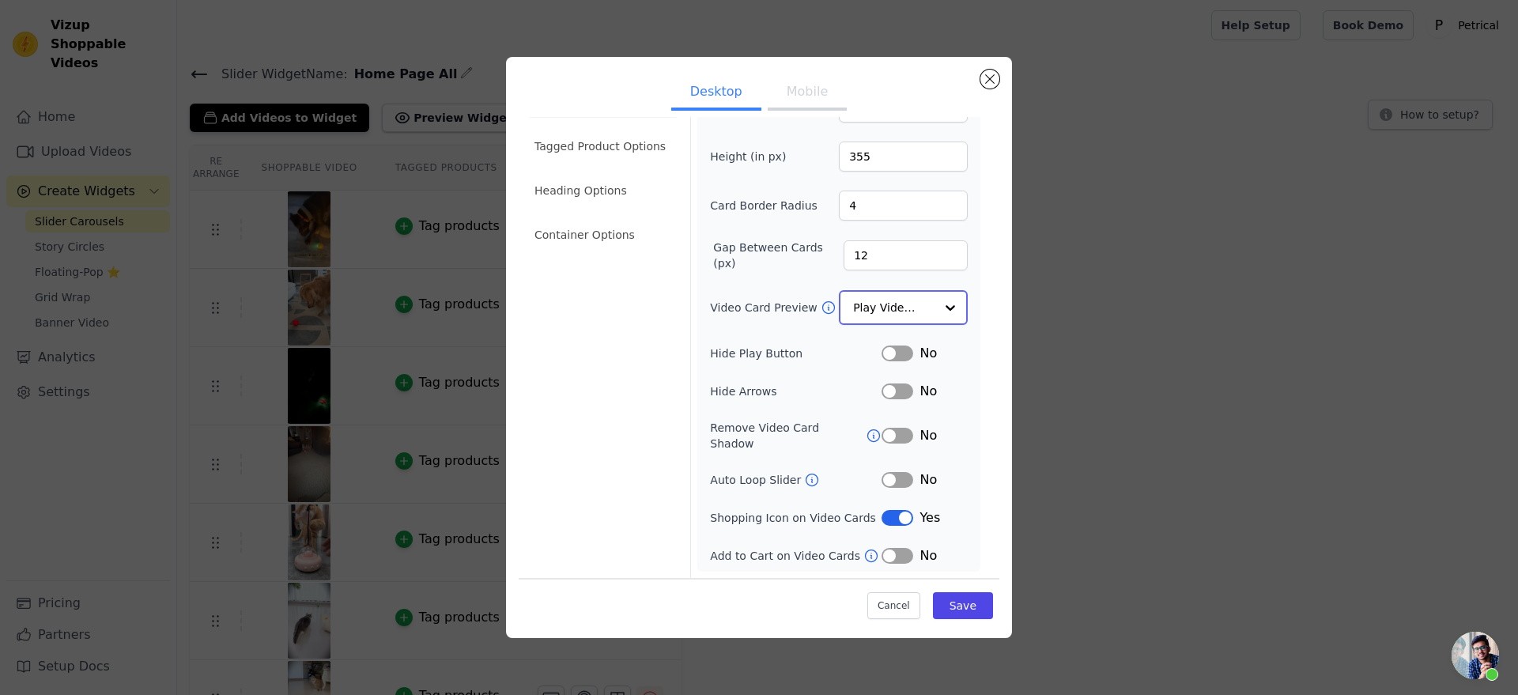
click at [488, 323] on input "Video Card Preview" at bounding box center [893, 308] width 81 height 32
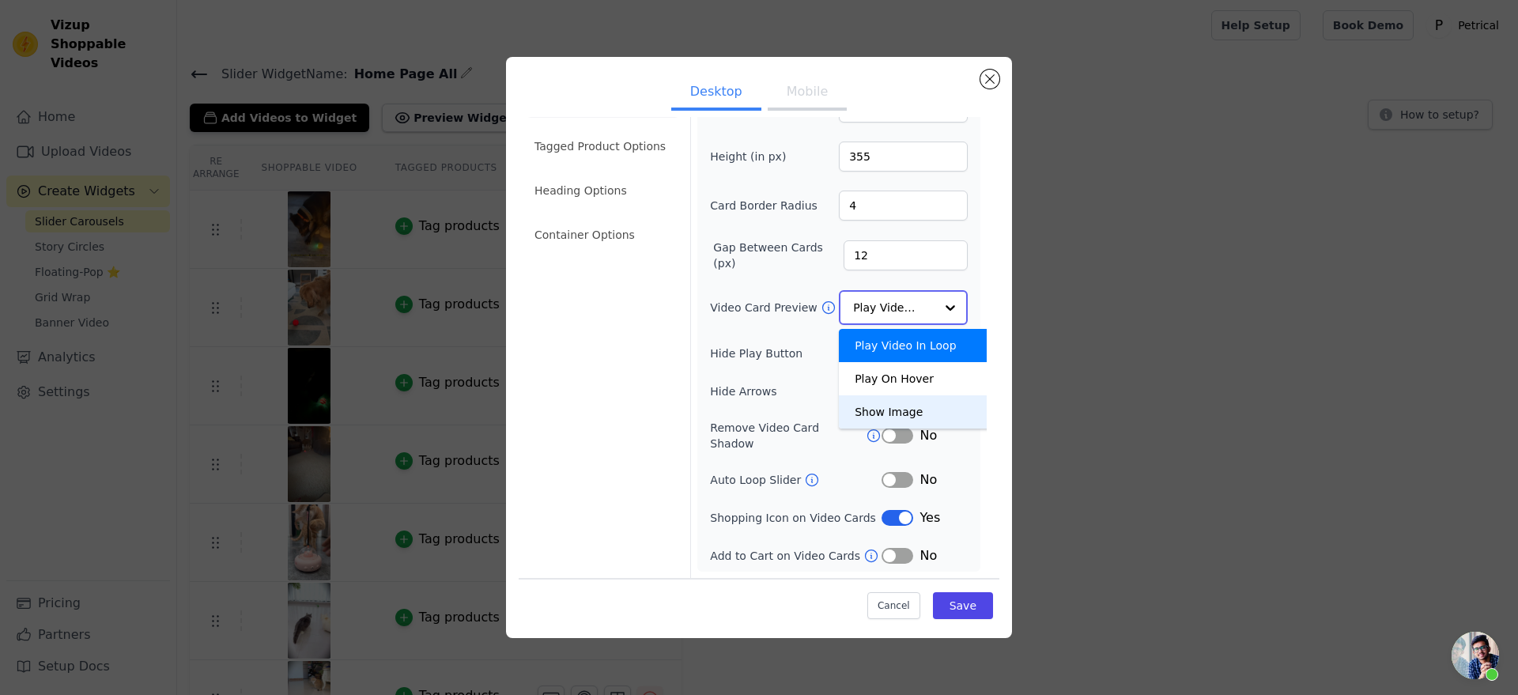
click at [488, 428] on div "Show Image" at bounding box center [917, 411] width 156 height 33
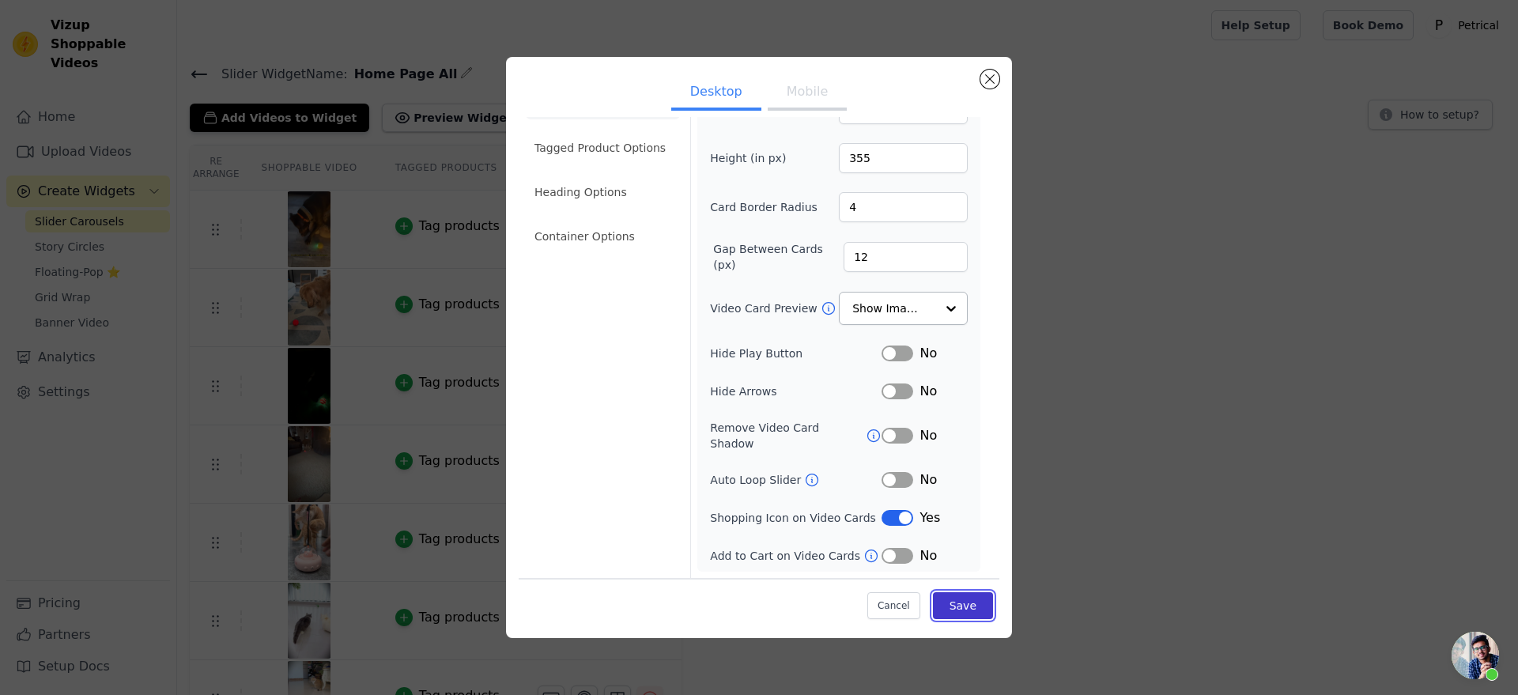
click at [488, 610] on button "Save" at bounding box center [963, 605] width 60 height 27
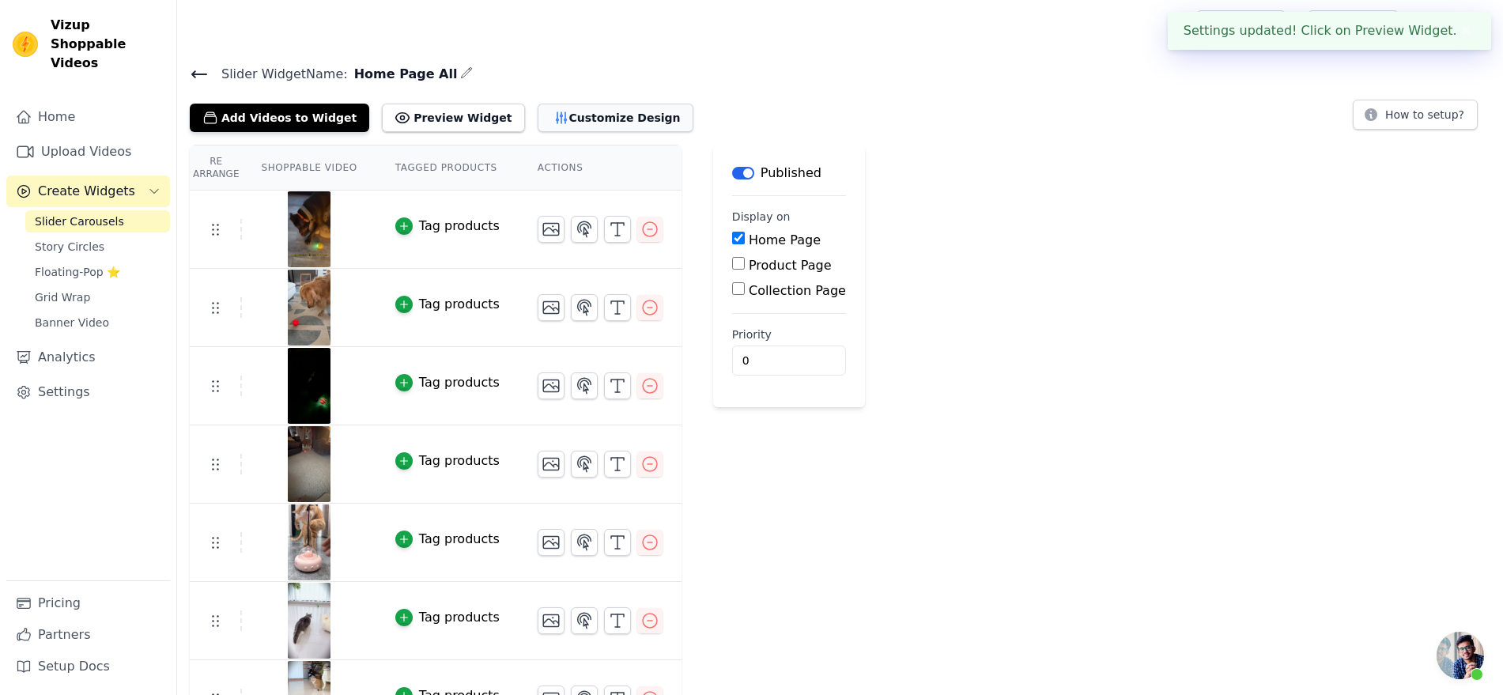
click at [488, 132] on button "Customize Design" at bounding box center [615, 118] width 156 height 28
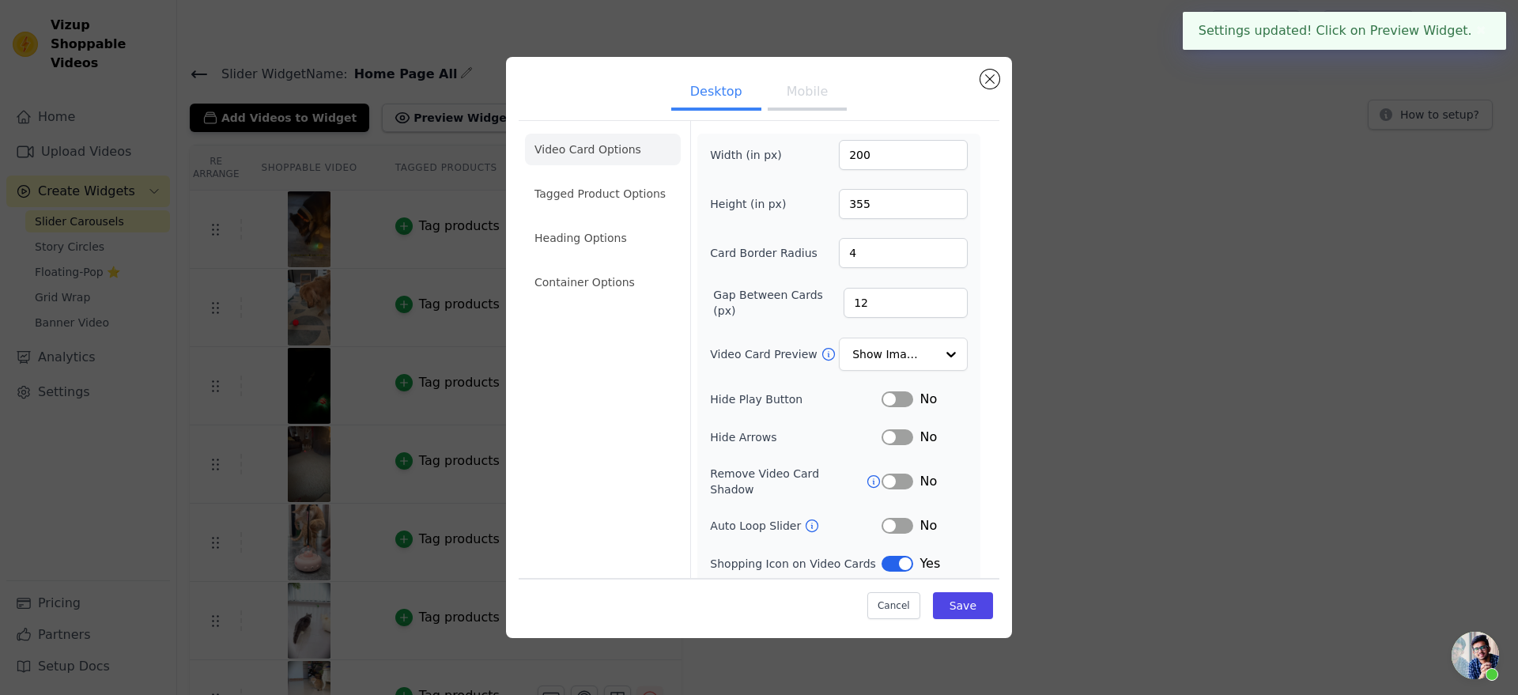
click at [488, 101] on button "Mobile" at bounding box center [806, 93] width 79 height 35
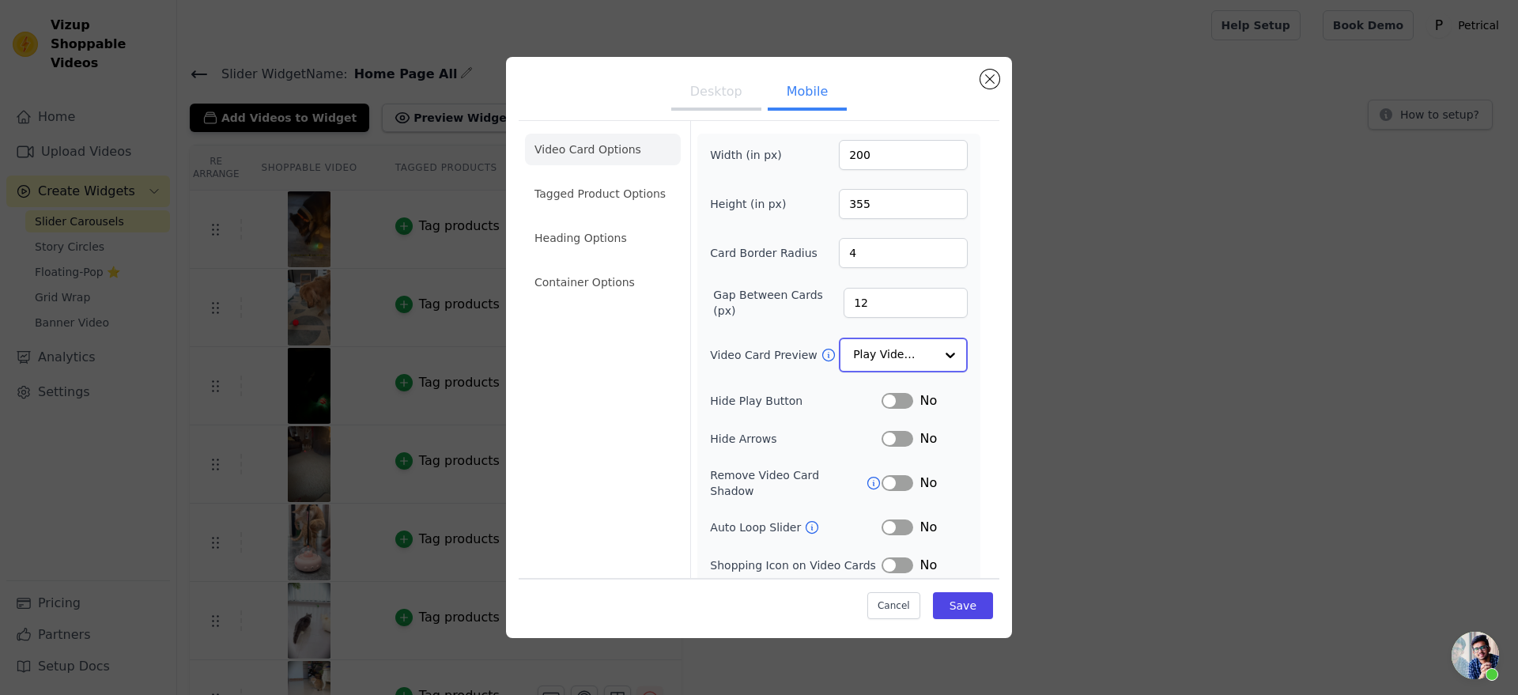
click at [488, 371] on input "Video Card Preview" at bounding box center [893, 355] width 81 height 32
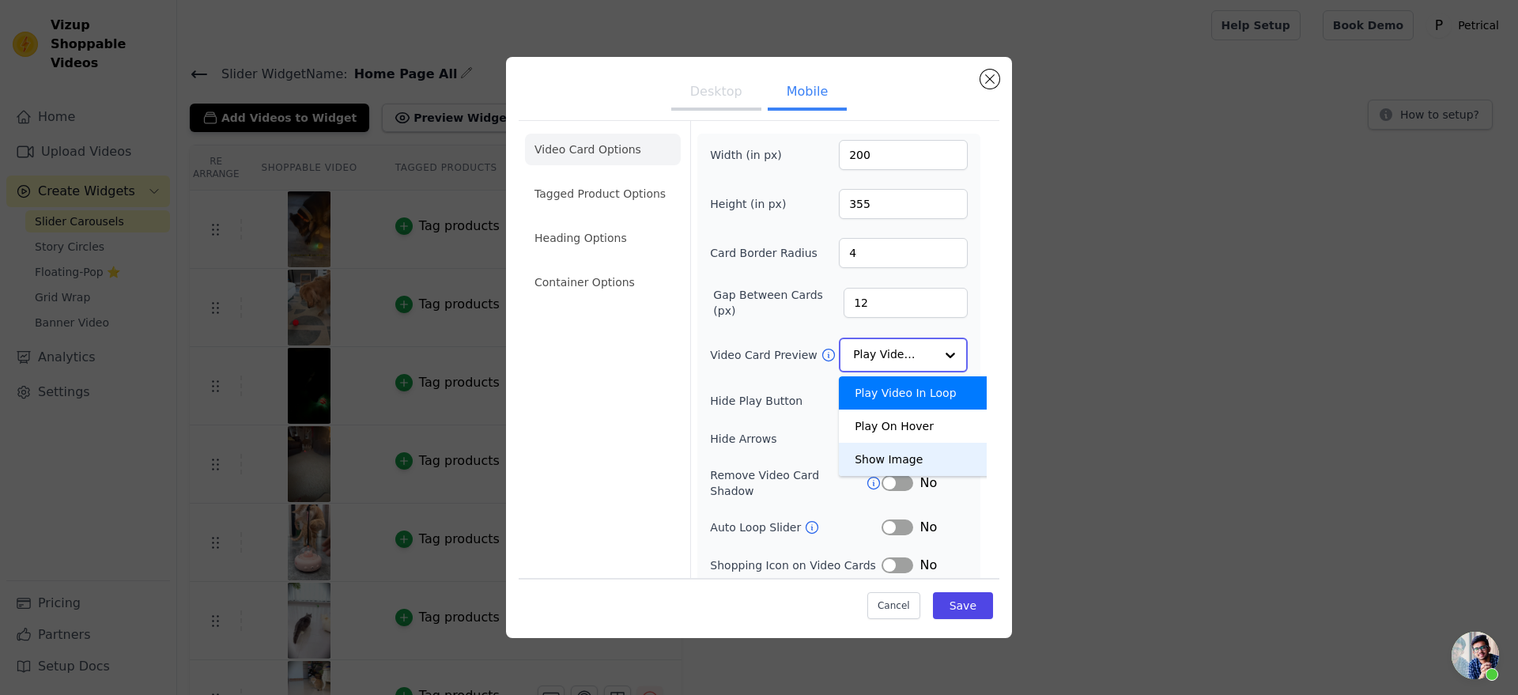
click at [488, 476] on div "Show Image" at bounding box center [917, 459] width 156 height 33
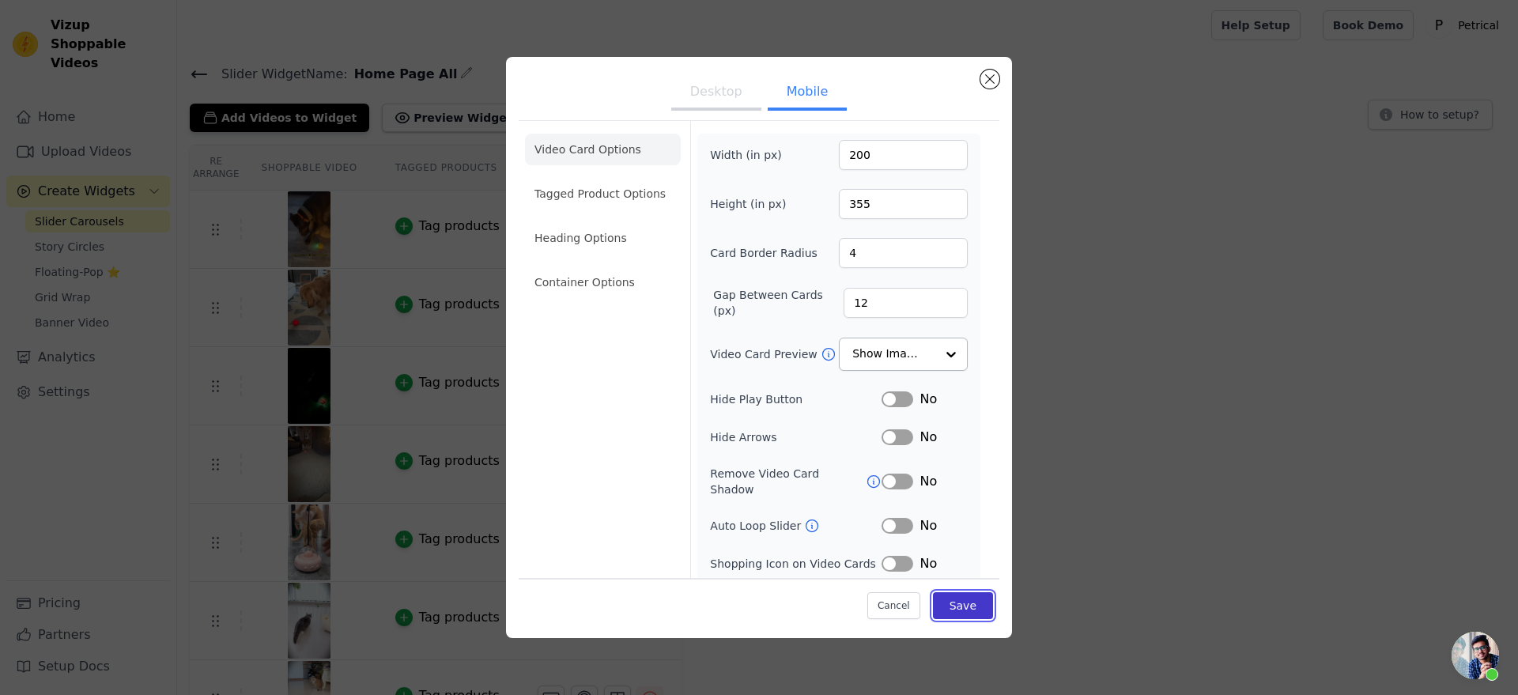
click at [488, 598] on button "Save" at bounding box center [963, 605] width 60 height 27
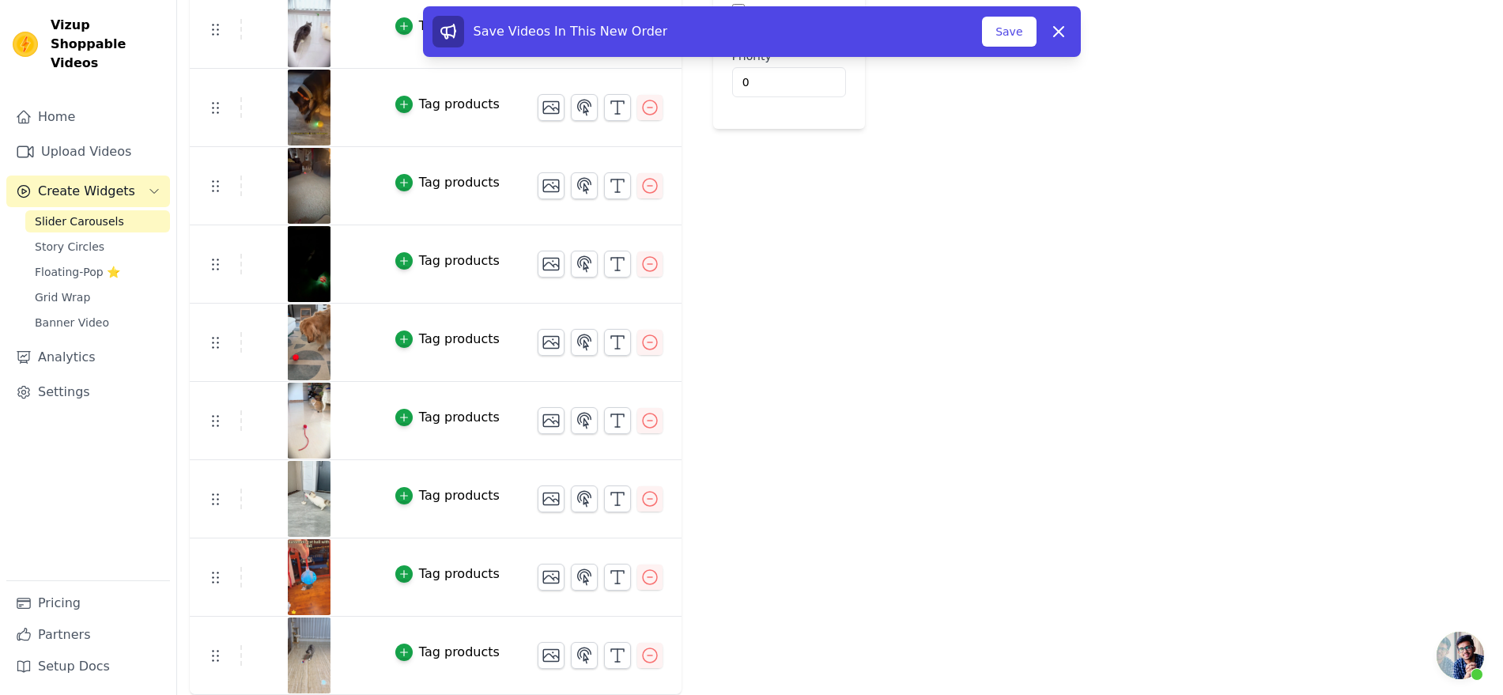
scroll to position [514, 0]
click at [488, 47] on button "Save" at bounding box center [1009, 32] width 54 height 30
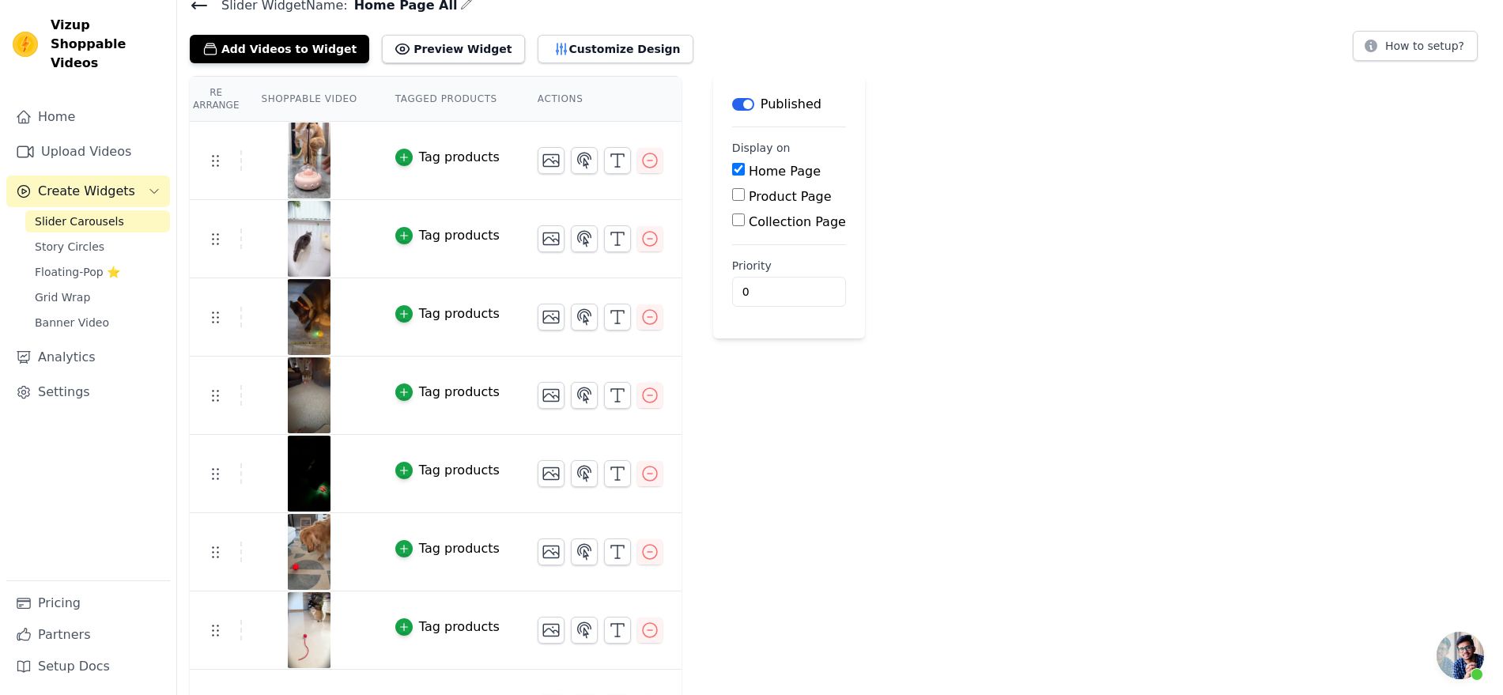
scroll to position [20, 0]
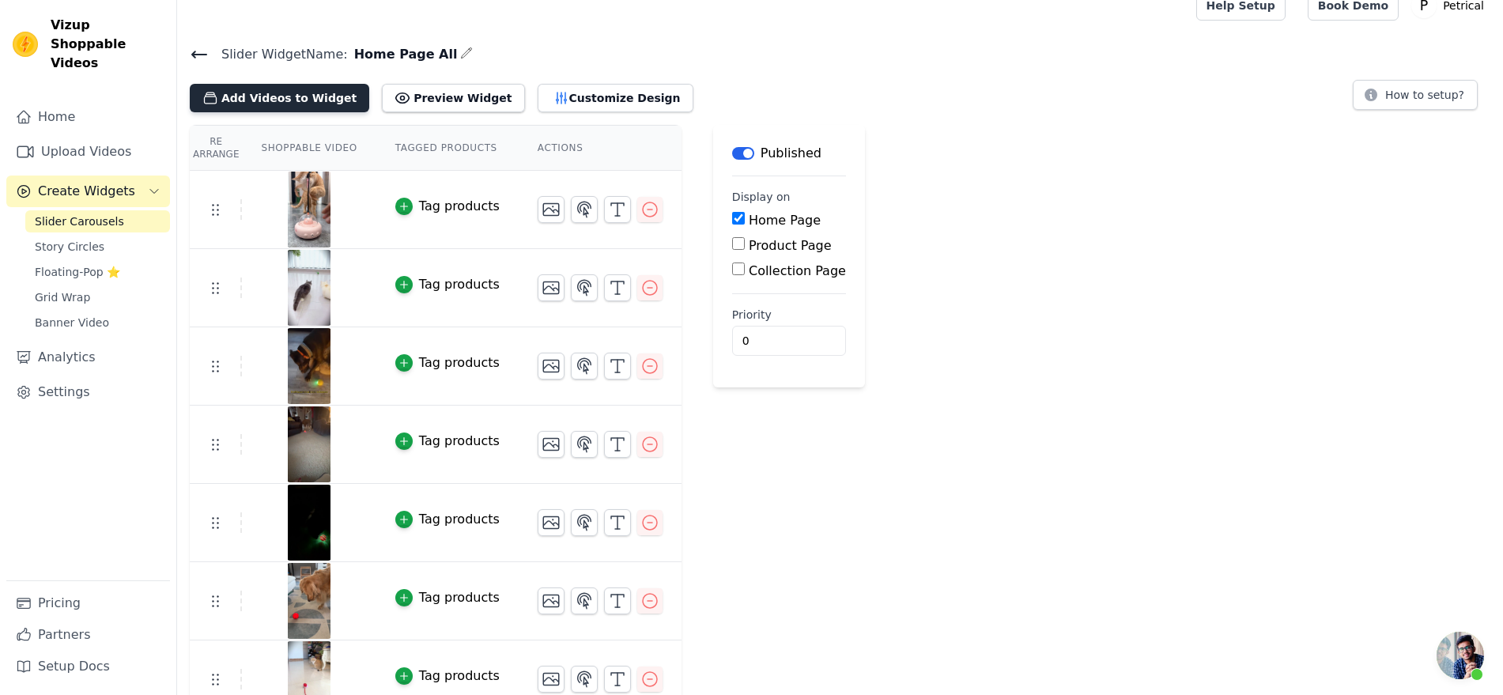
click at [357, 112] on button "Add Videos to Widget" at bounding box center [279, 98] width 179 height 28
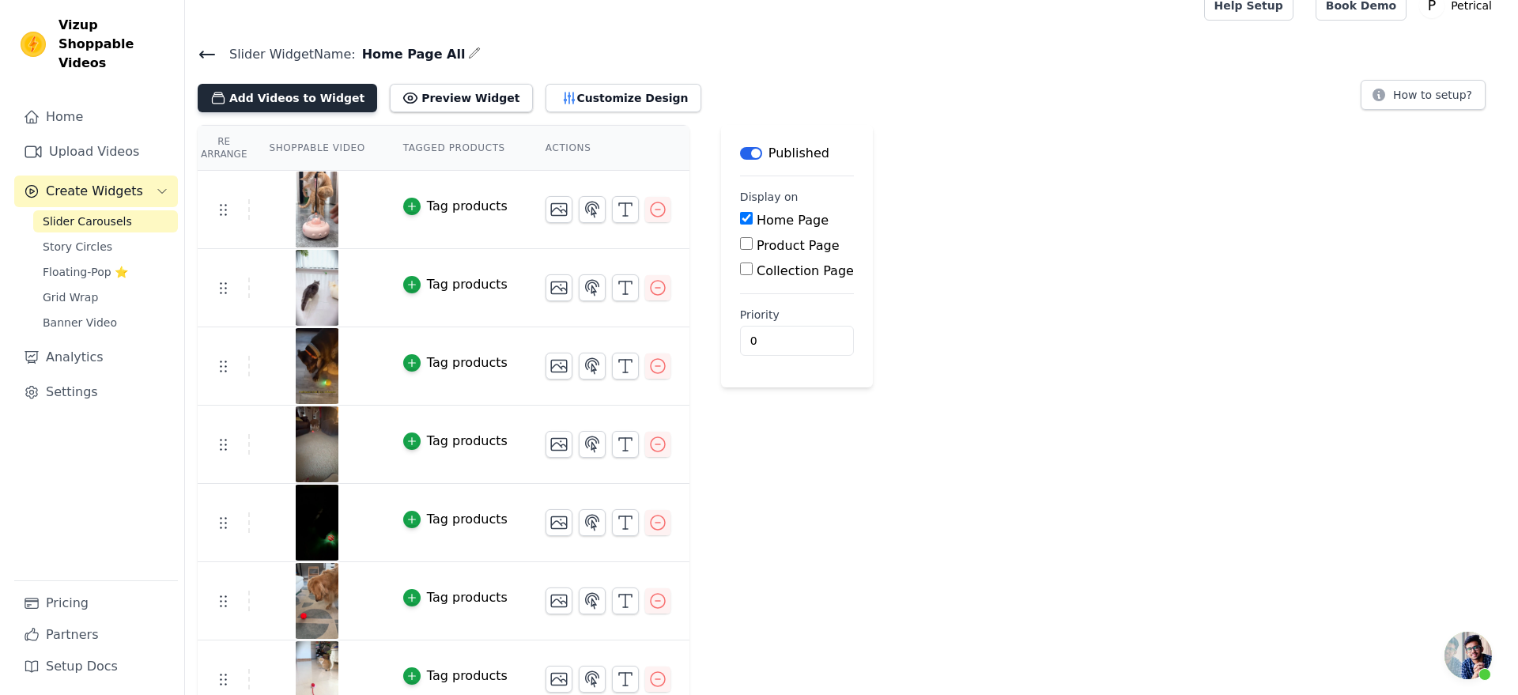
scroll to position [0, 0]
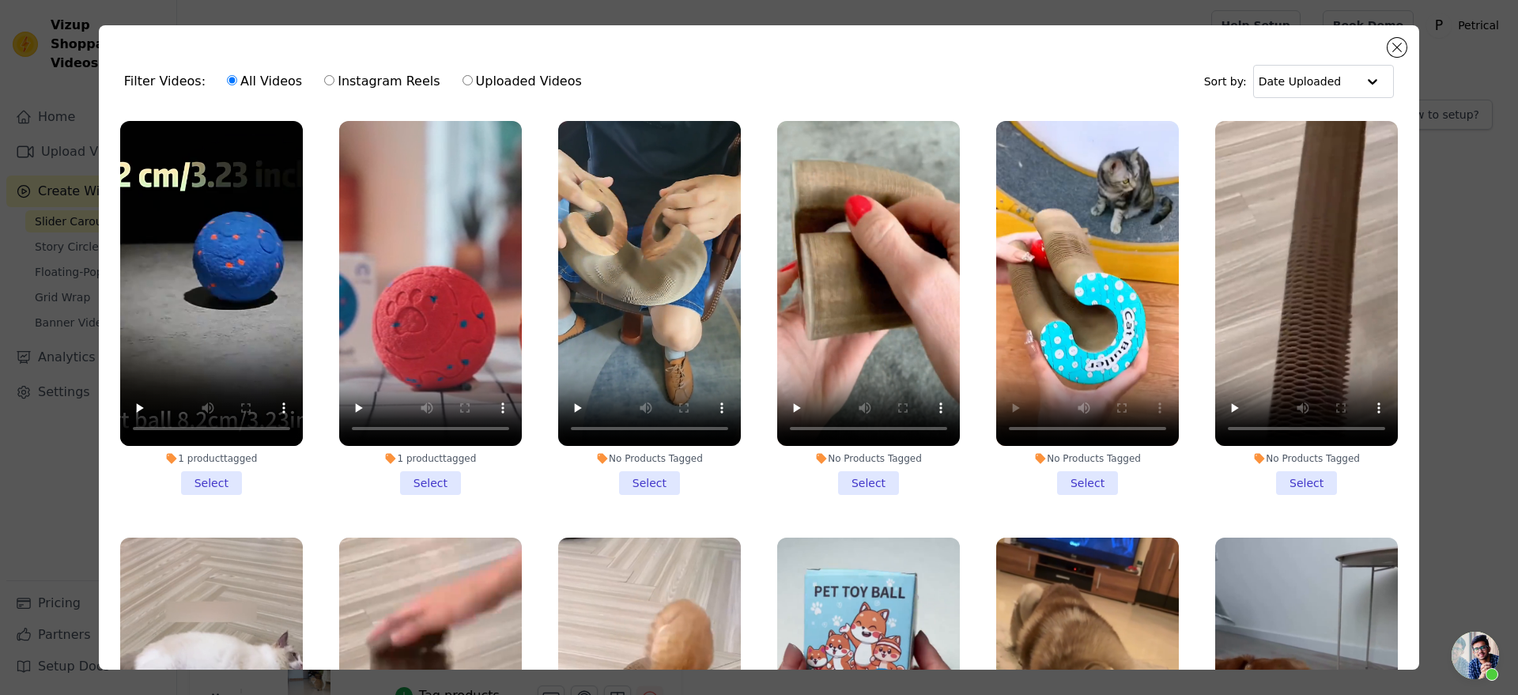
click at [1061, 493] on li "No Products Tagged Select" at bounding box center [1087, 308] width 183 height 374
click at [0, 0] on input "No Products Tagged Select" at bounding box center [0, 0] width 0 height 0
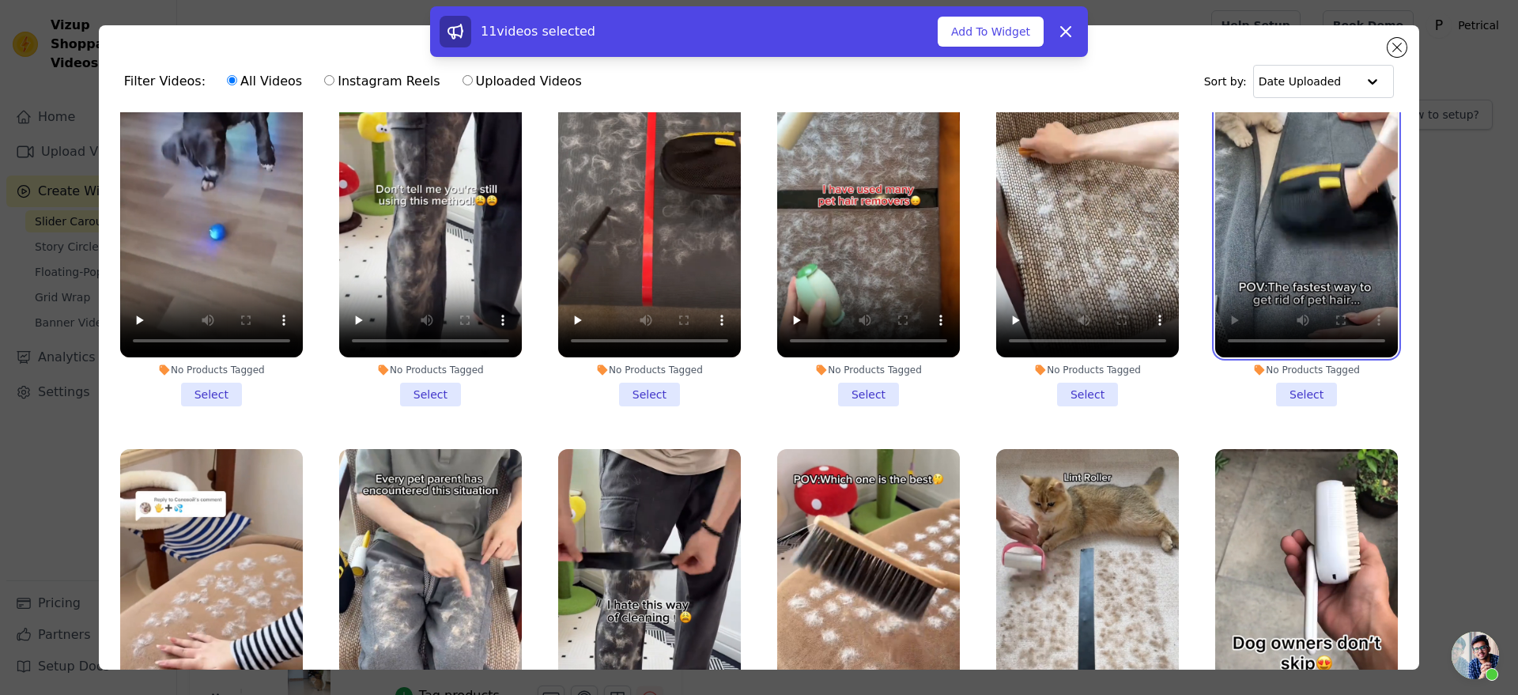
scroll to position [889, 0]
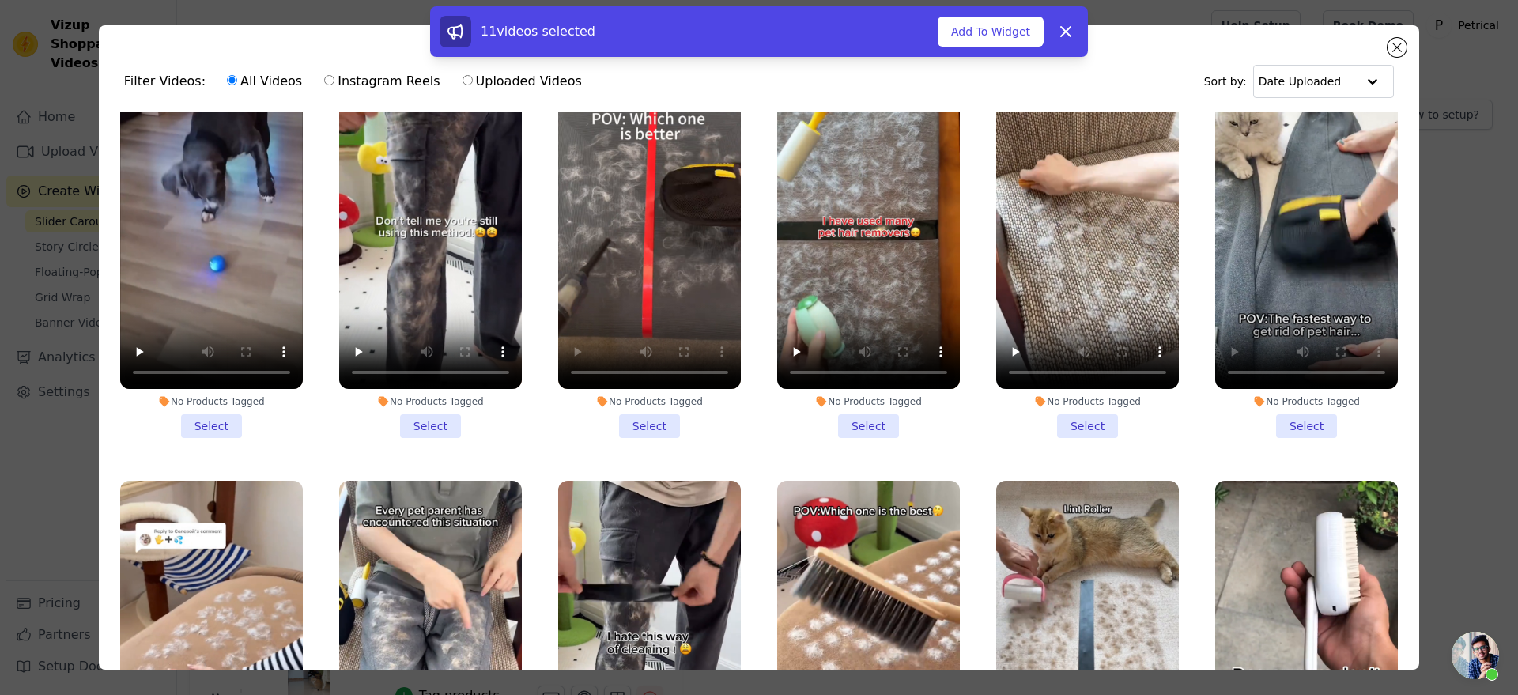
click at [648, 437] on li "No Products Tagged Select" at bounding box center [649, 252] width 183 height 374
click at [0, 0] on input "No Products Tagged Select" at bounding box center [0, 0] width 0 height 0
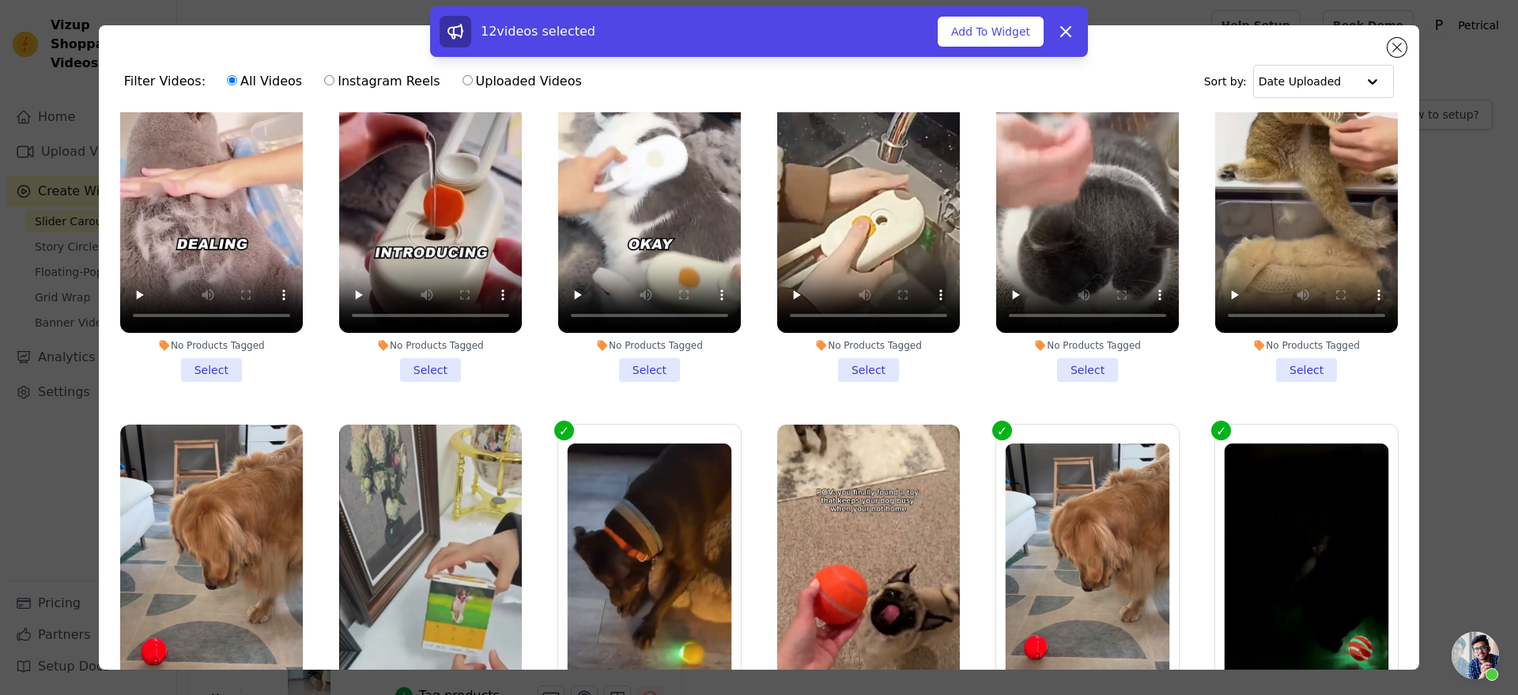
scroll to position [1680, 0]
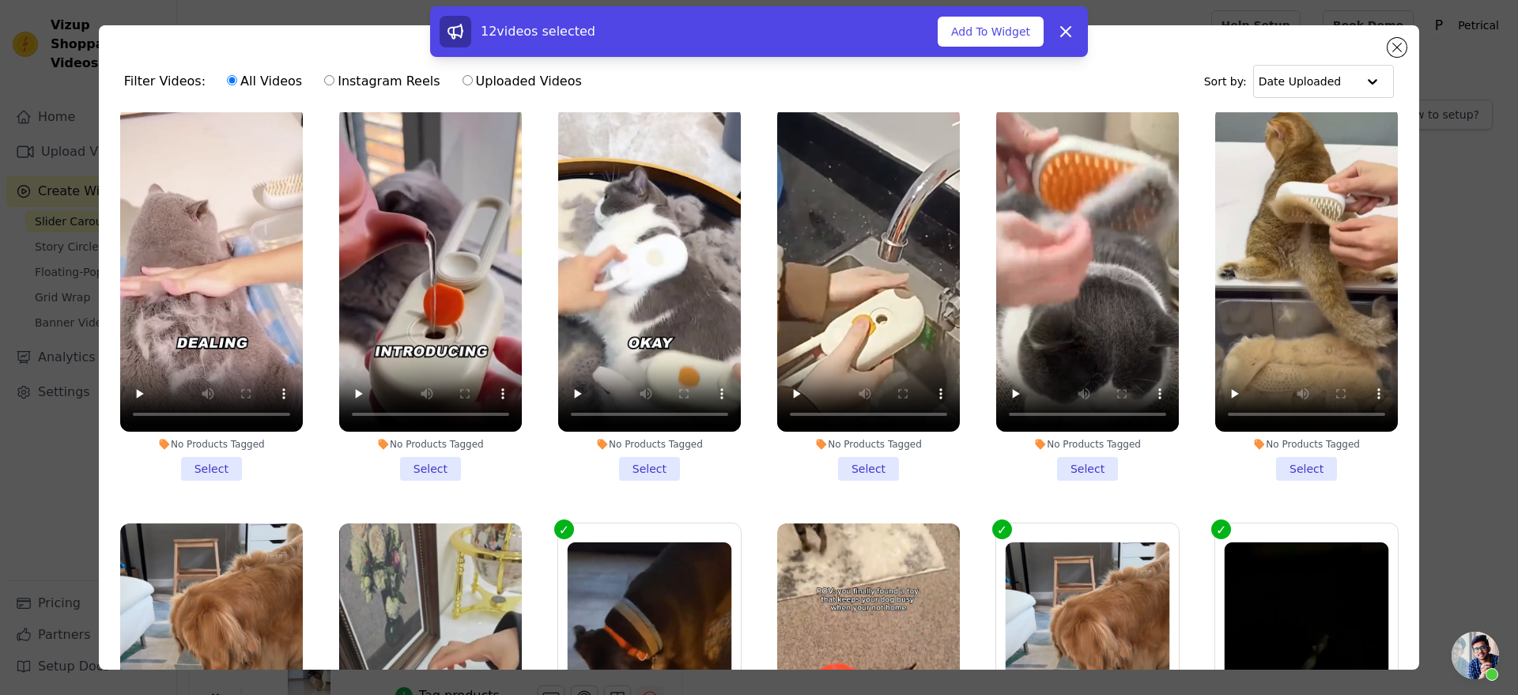
click at [643, 473] on li "No Products Tagged Select" at bounding box center [649, 294] width 183 height 374
click at [0, 0] on input "No Products Tagged Select" at bounding box center [0, 0] width 0 height 0
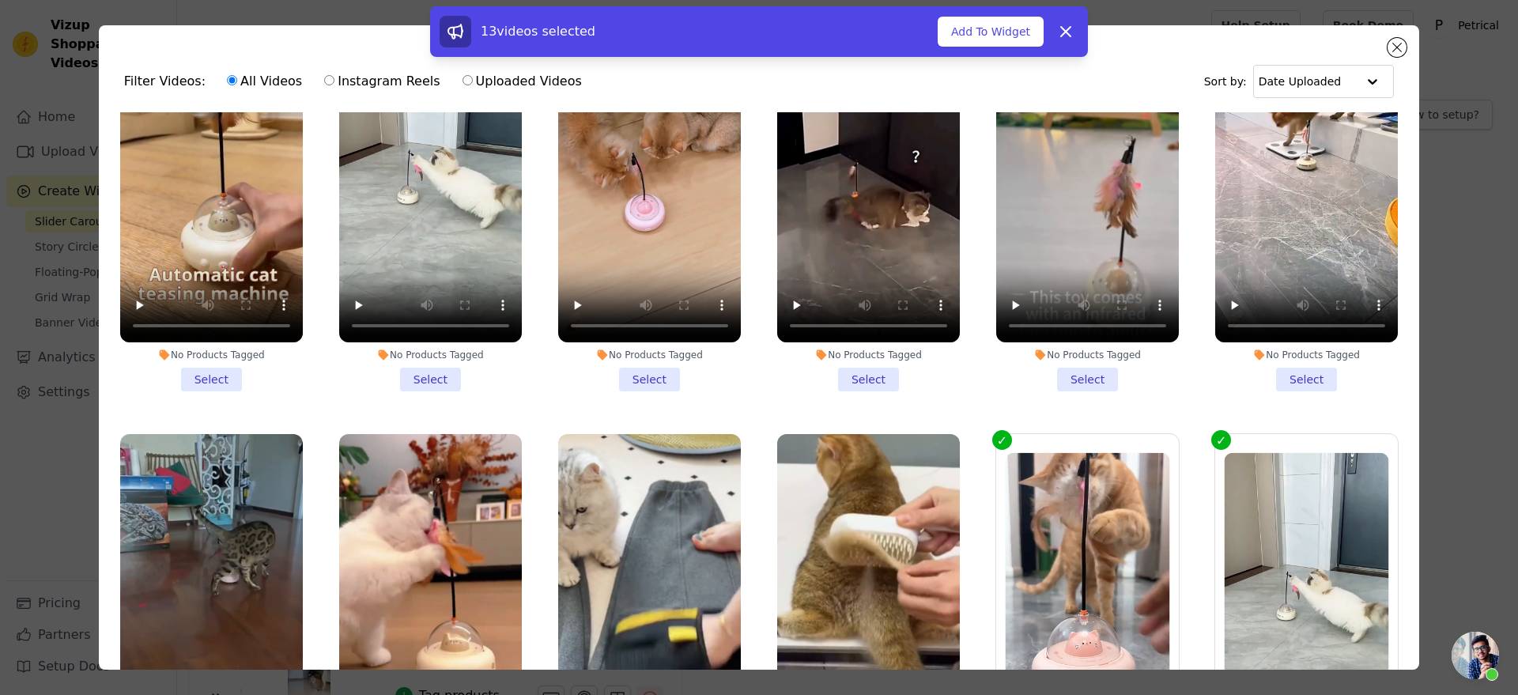
scroll to position [3063, 0]
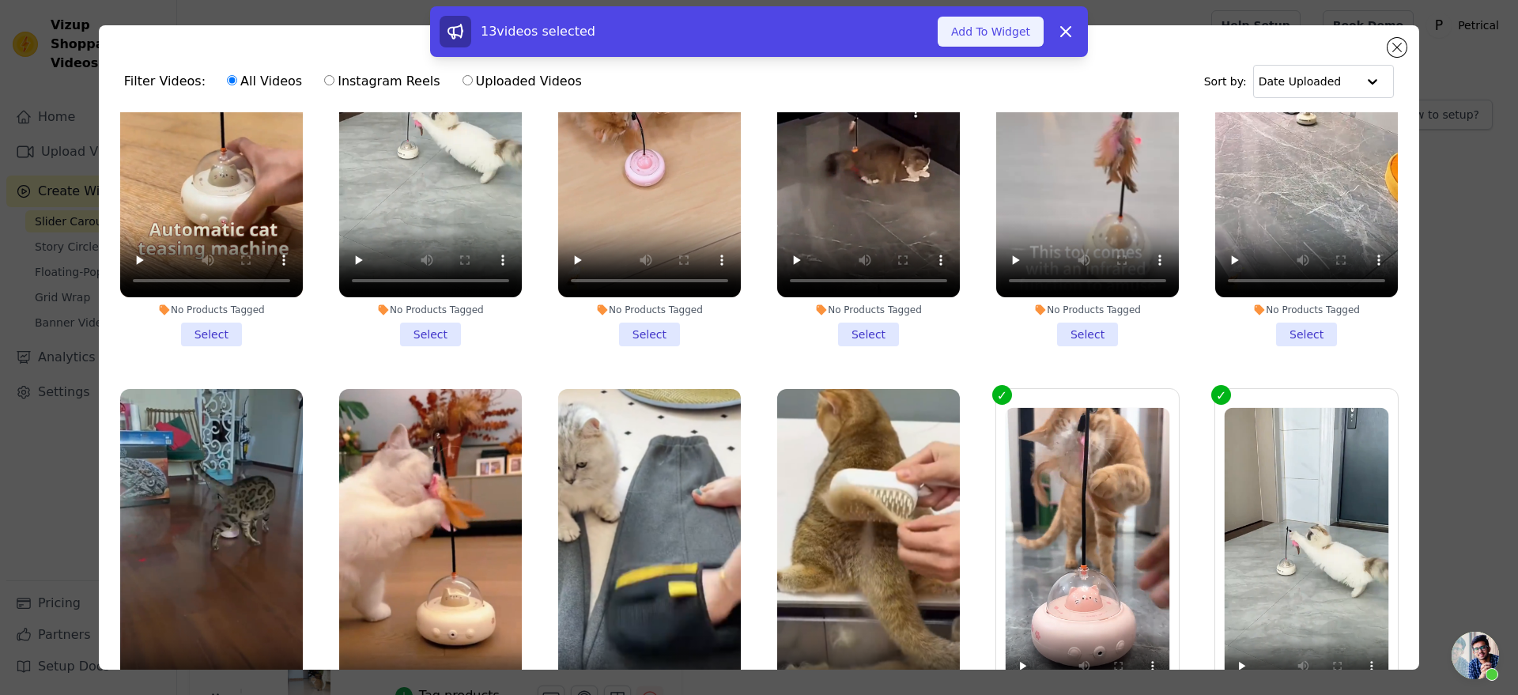
click at [1012, 39] on button "Add To Widget" at bounding box center [990, 32] width 106 height 30
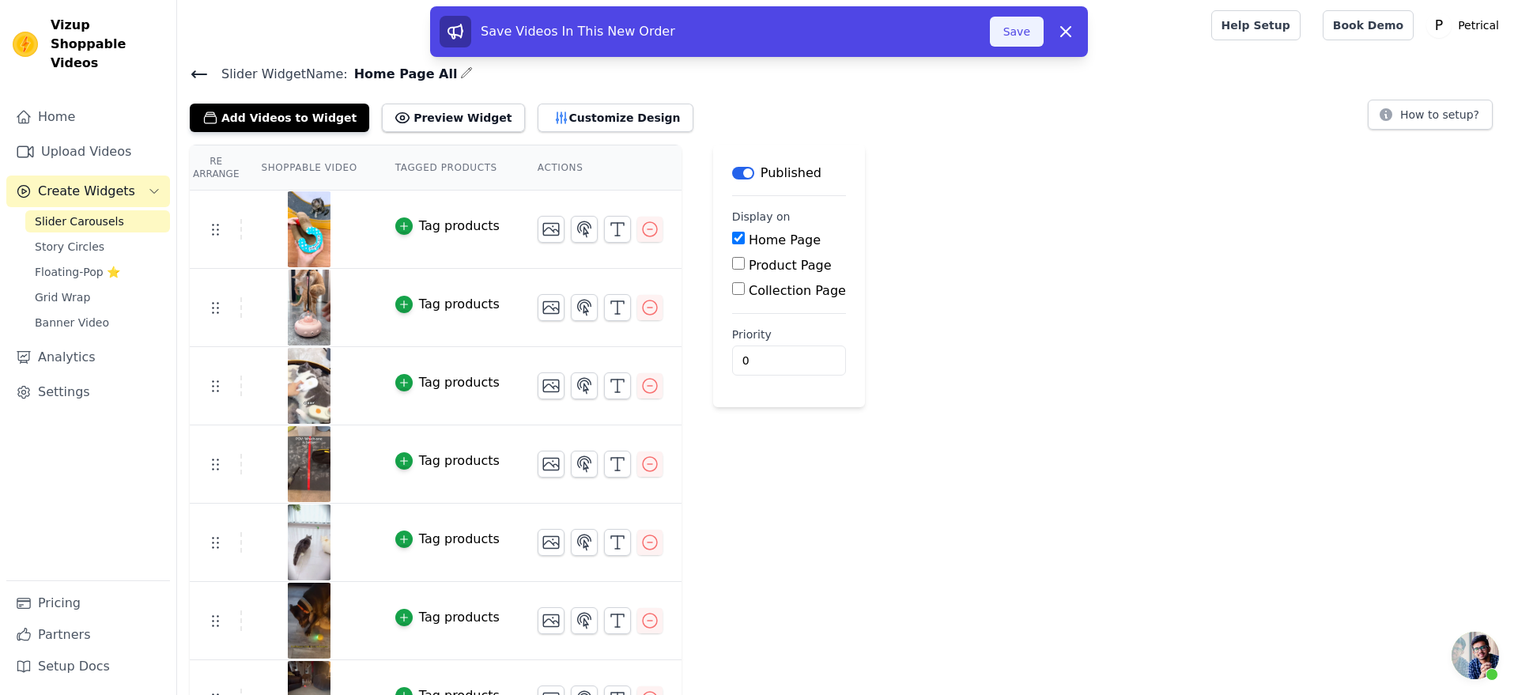
click at [1043, 30] on button "Save" at bounding box center [1017, 32] width 54 height 30
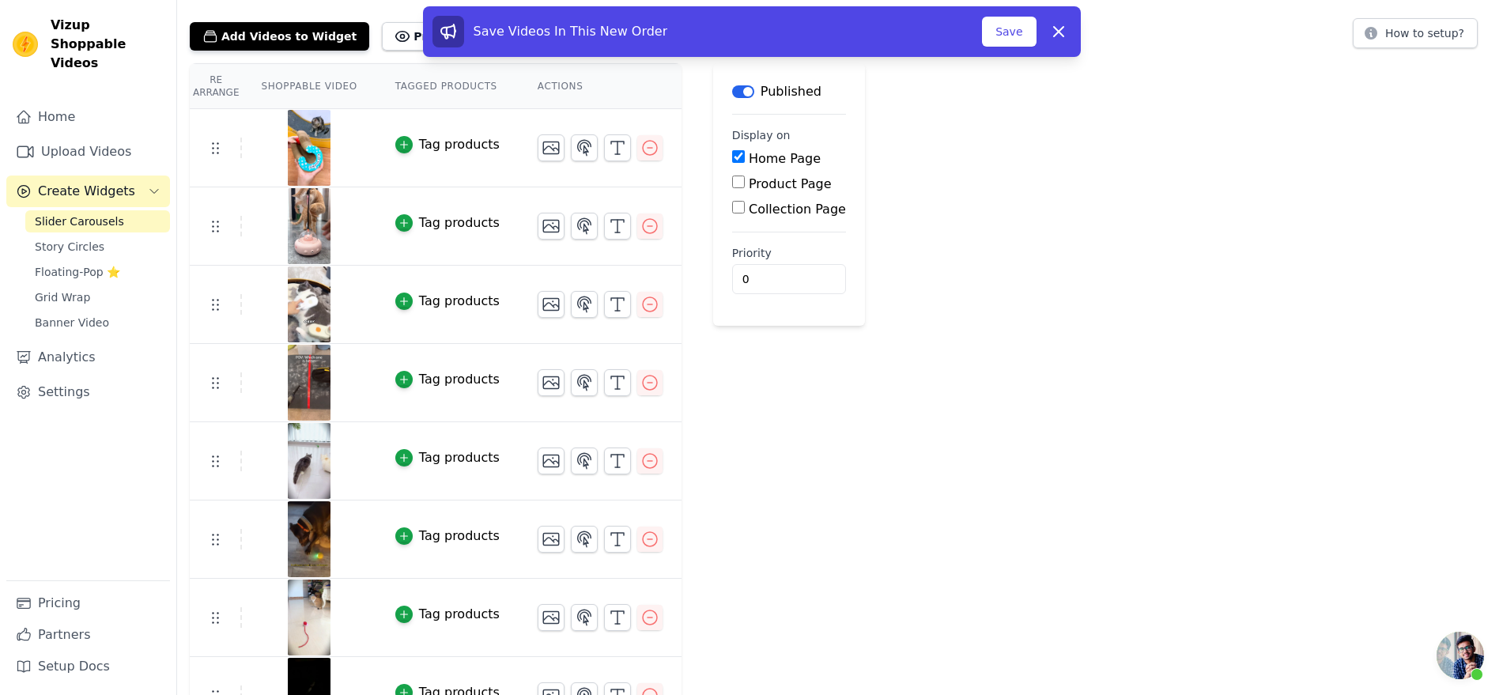
scroll to position [15, 0]
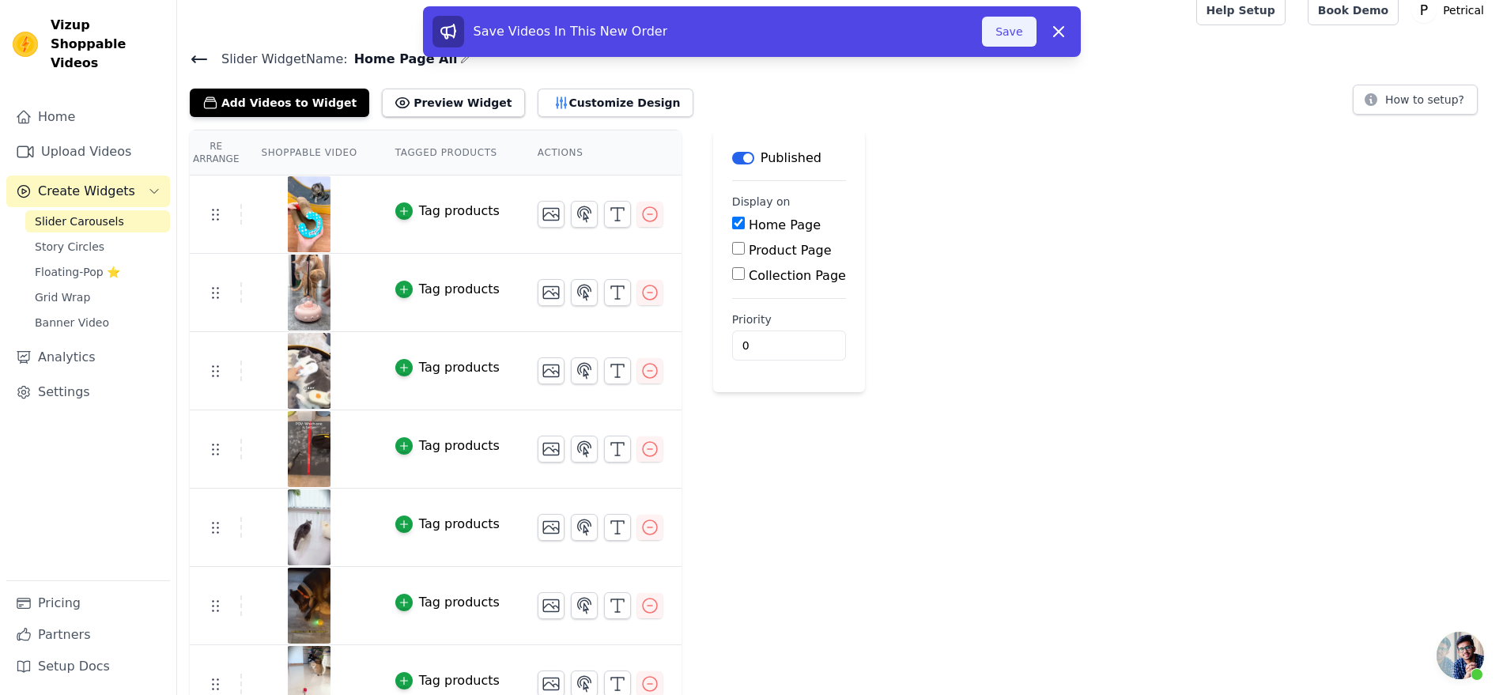
click at [1035, 45] on button "Save" at bounding box center [1009, 32] width 54 height 30
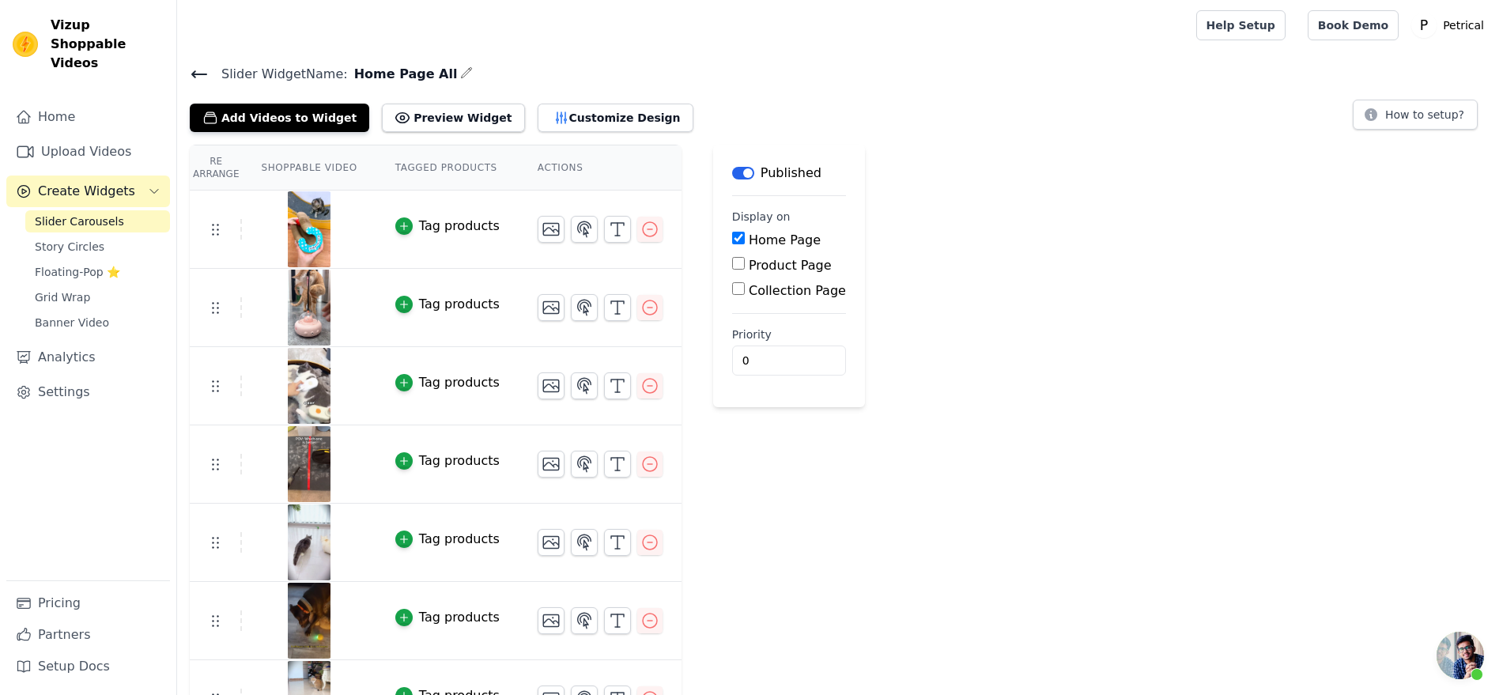
scroll to position [3539, 0]
click at [209, 84] on icon at bounding box center [199, 74] width 19 height 19
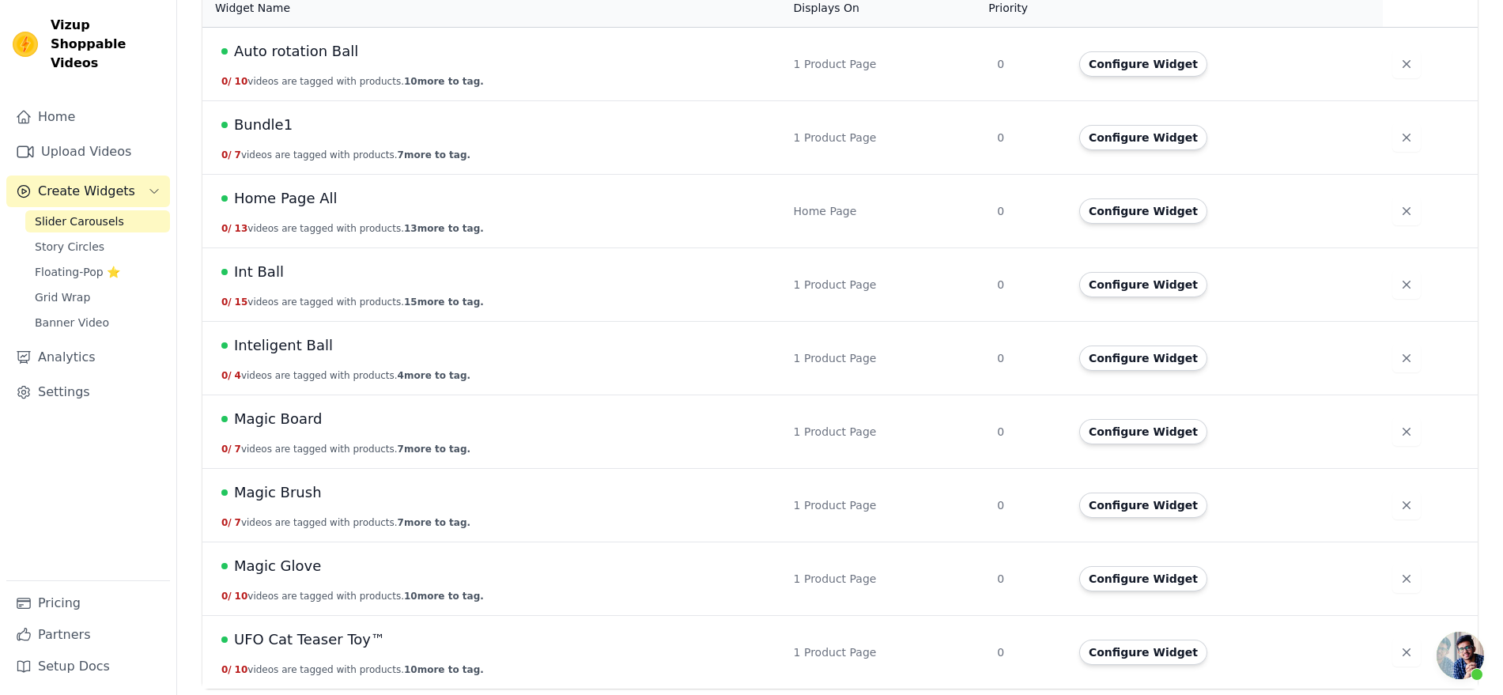
scroll to position [381, 0]
click at [385, 628] on span "UFO Cat Teaser Toy™" at bounding box center [309, 639] width 151 height 22
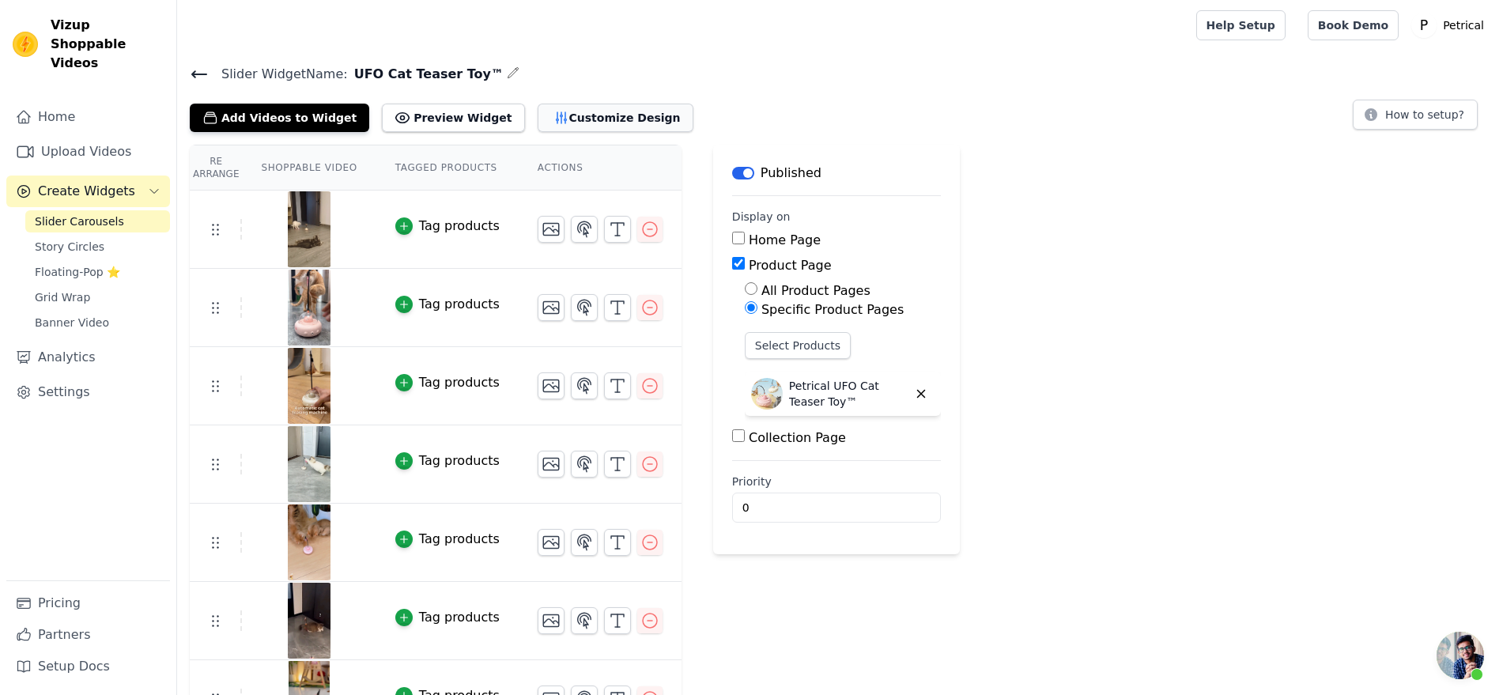
click at [693, 132] on button "Customize Design" at bounding box center [615, 118] width 156 height 28
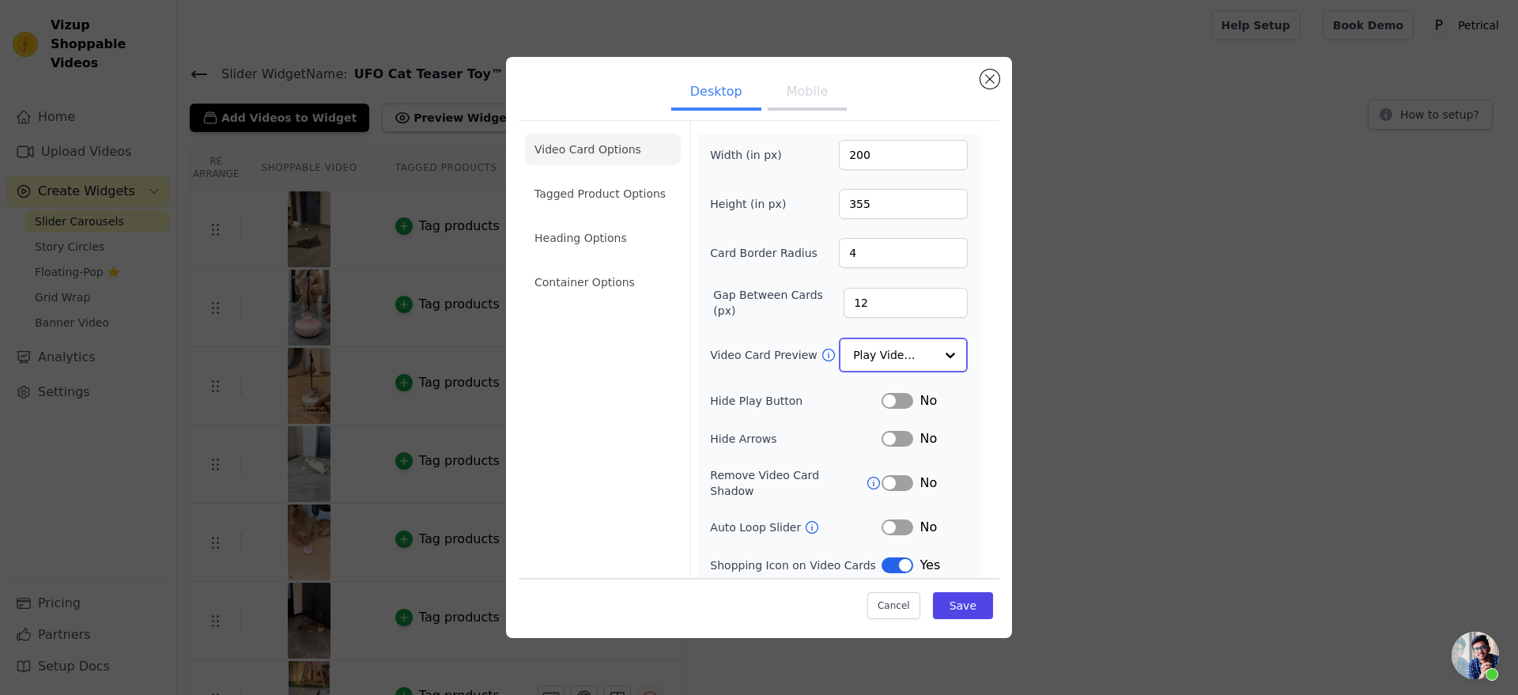
click at [884, 371] on input "Video Card Preview" at bounding box center [893, 355] width 81 height 32
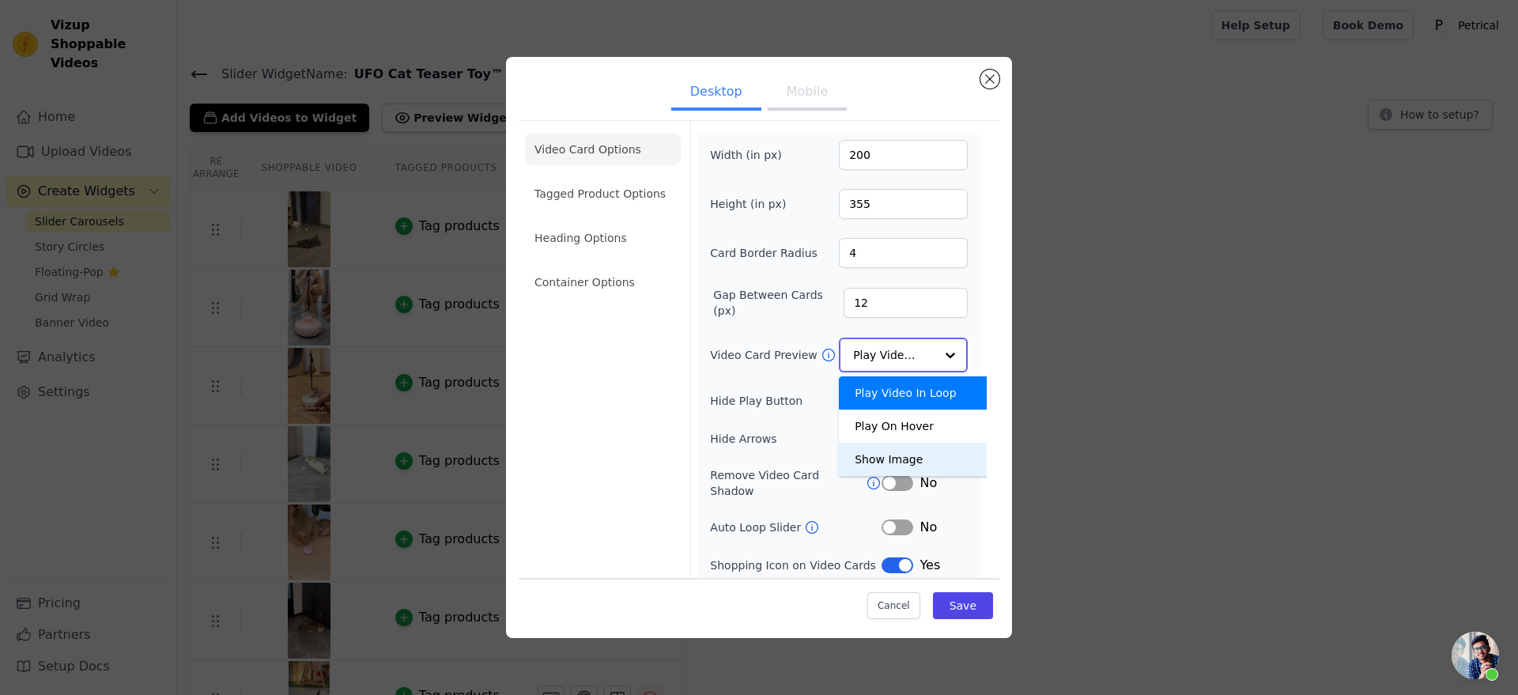
click at [920, 476] on div "Show Image" at bounding box center [917, 459] width 156 height 33
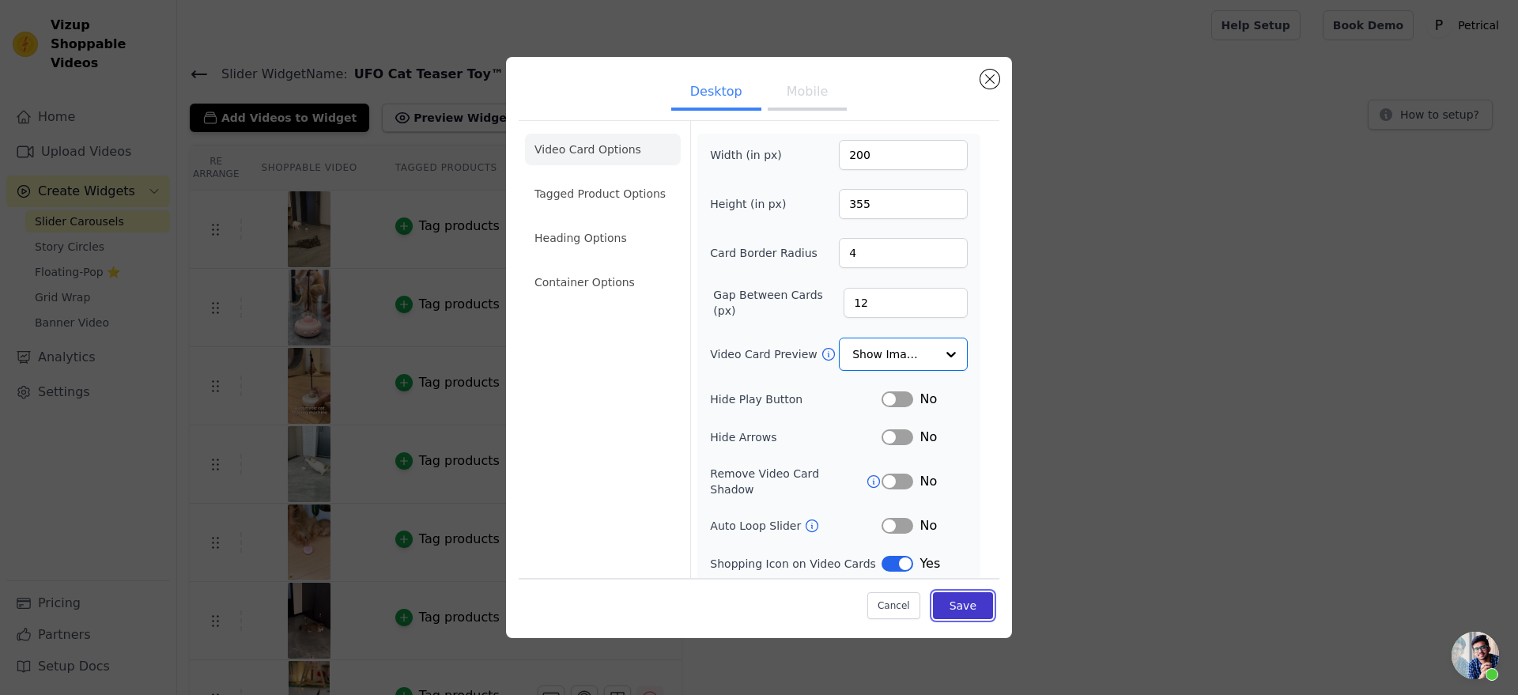
click at [993, 598] on button "Save" at bounding box center [963, 605] width 60 height 27
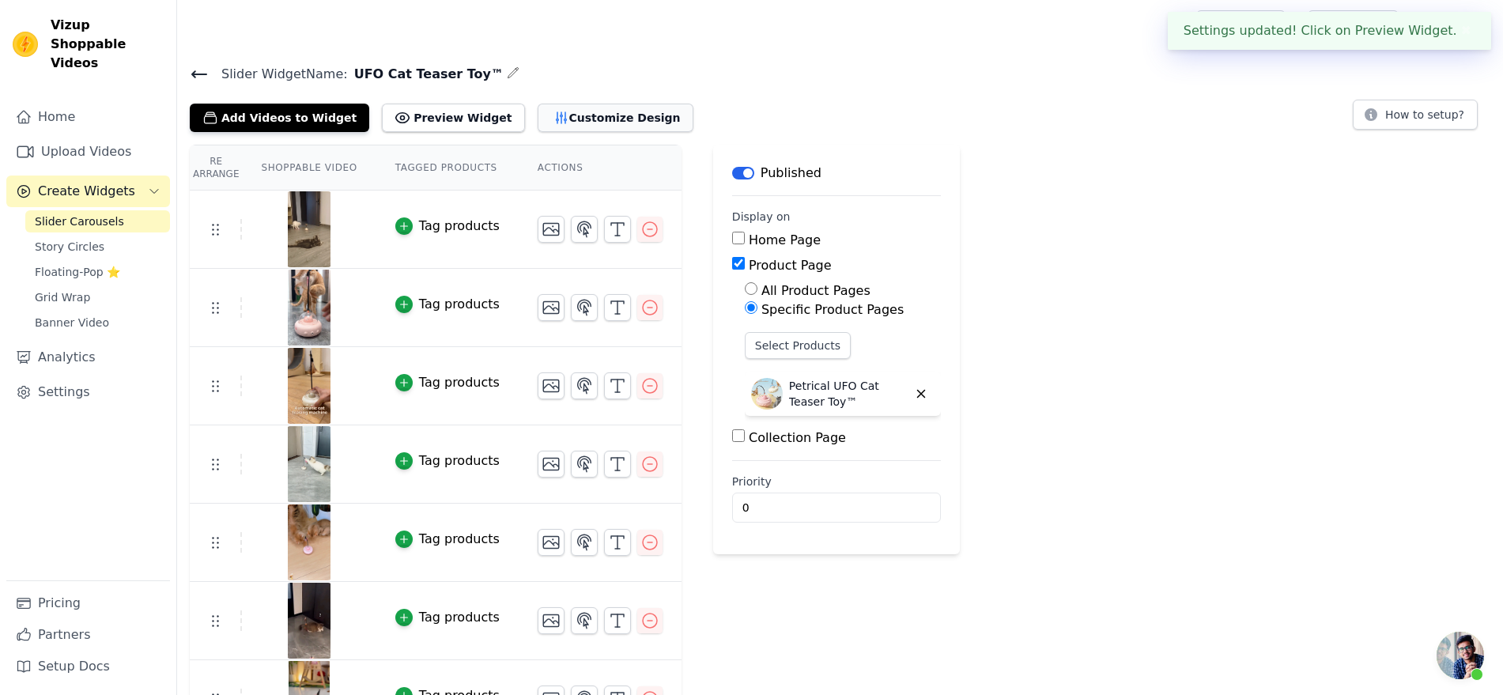
click at [693, 132] on button "Customize Design" at bounding box center [615, 118] width 156 height 28
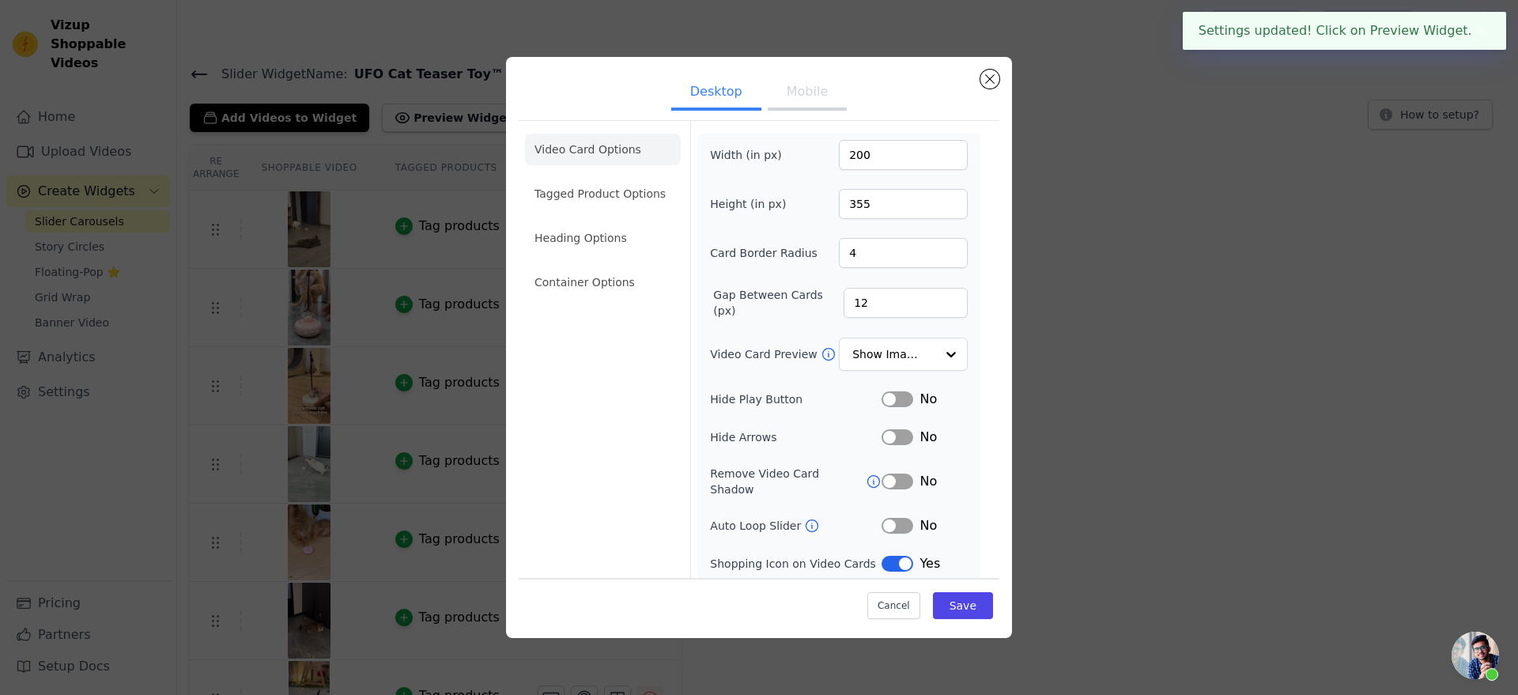
click at [785, 111] on button "Mobile" at bounding box center [806, 93] width 79 height 35
click at [917, 371] on input "Video Card Preview" at bounding box center [893, 355] width 81 height 32
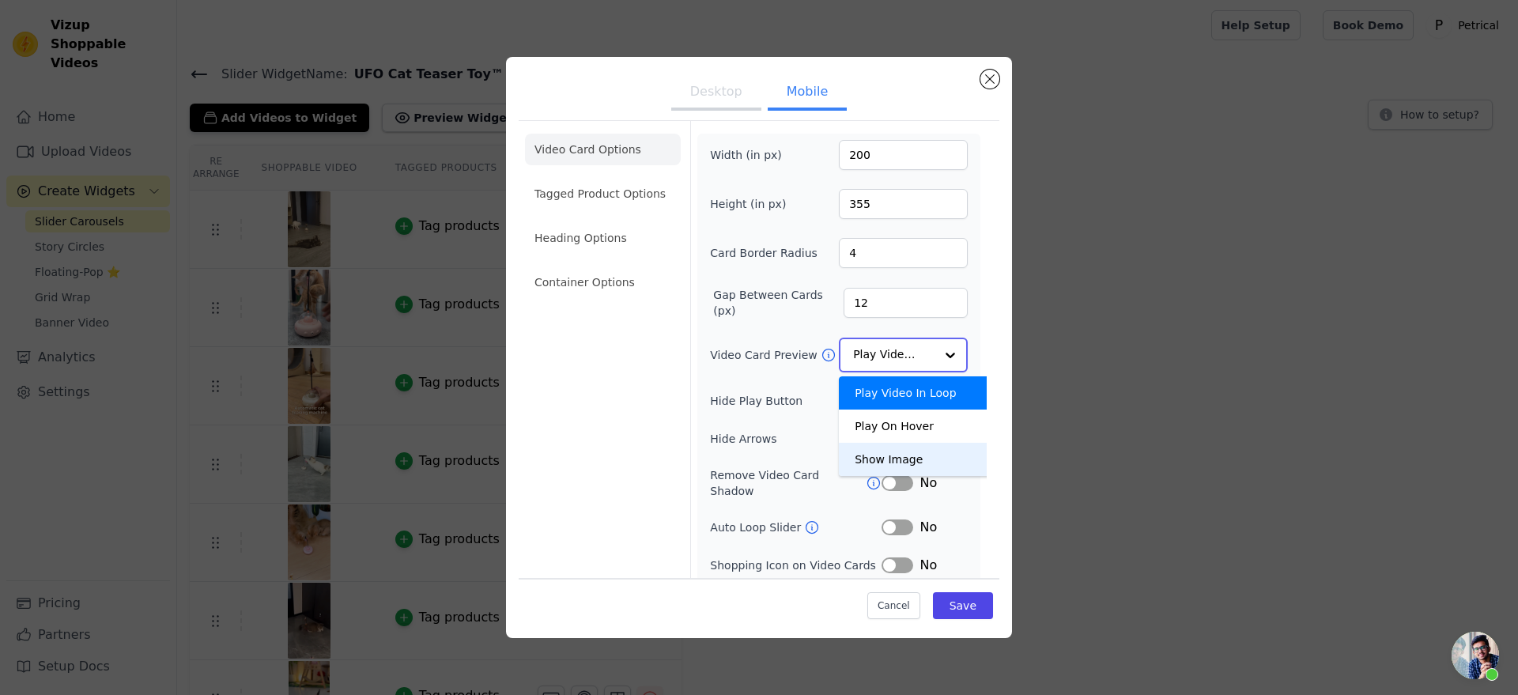
click at [942, 476] on div "Show Image" at bounding box center [917, 459] width 156 height 33
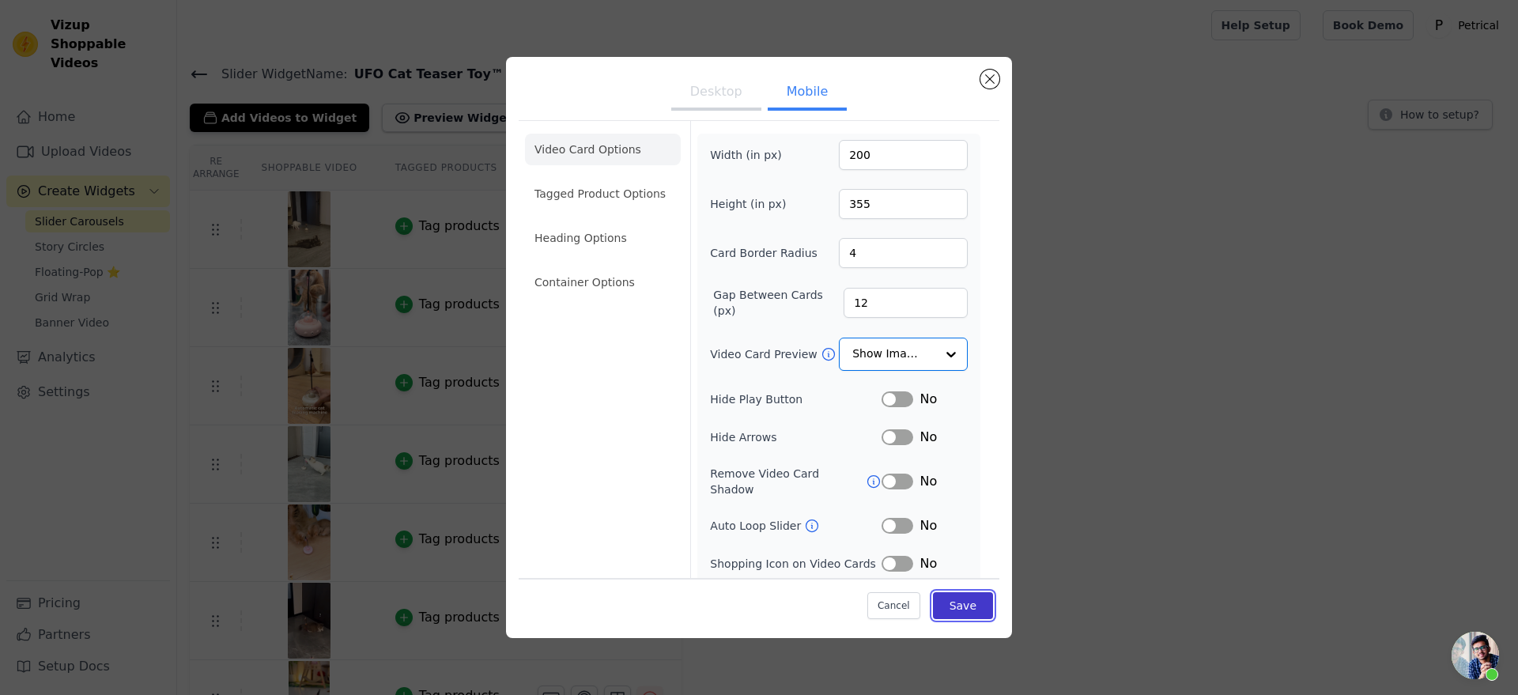
click at [993, 599] on button "Save" at bounding box center [963, 605] width 60 height 27
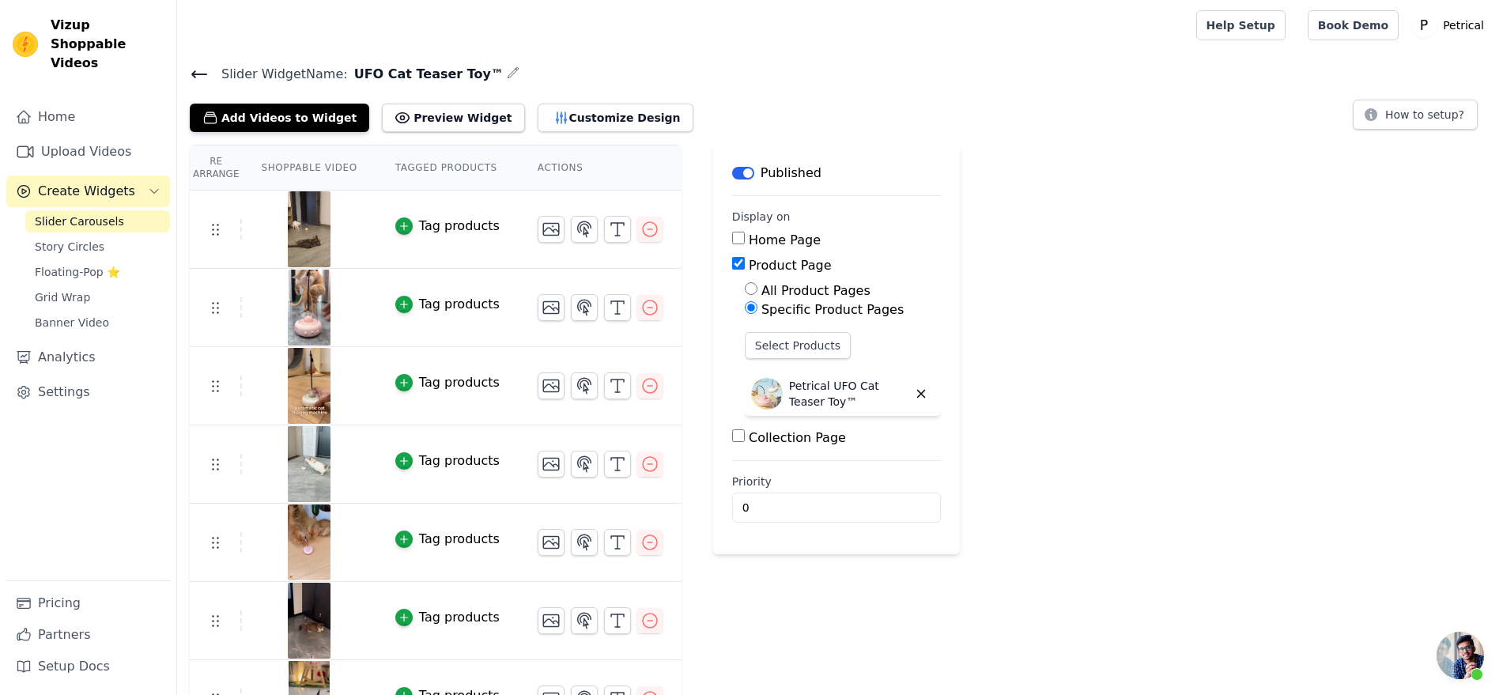
click at [209, 84] on icon at bounding box center [199, 74] width 19 height 19
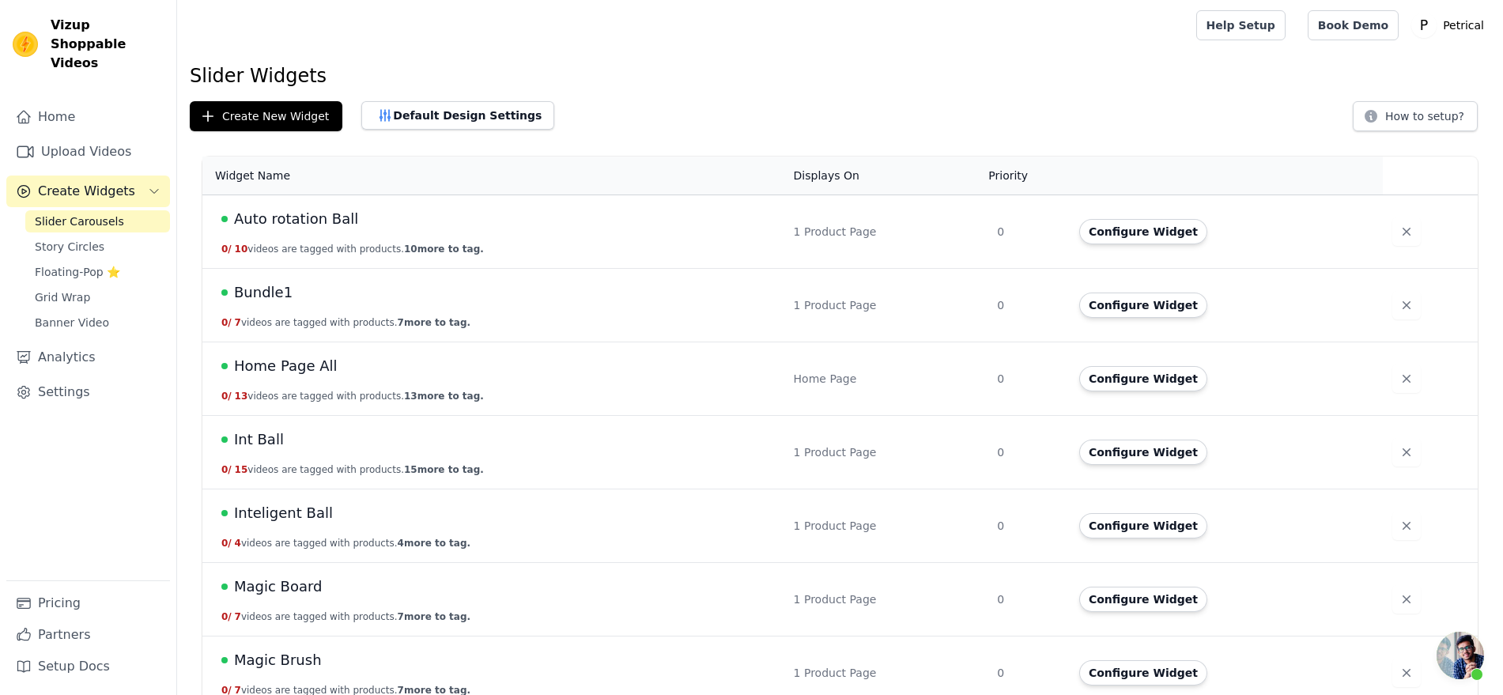
click at [353, 451] on div "Int Ball" at bounding box center [497, 439] width 553 height 22
click at [284, 451] on span "Int Ball" at bounding box center [259, 439] width 50 height 22
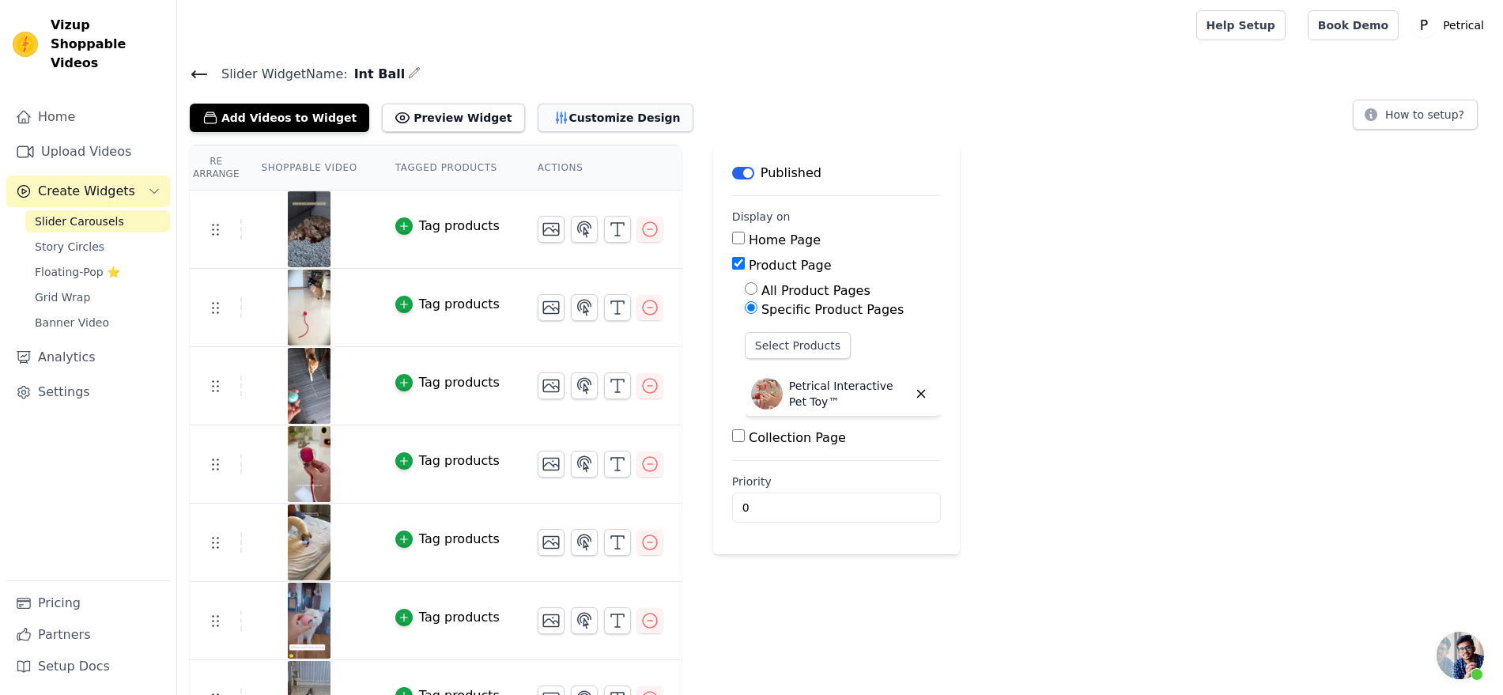
click at [693, 132] on button "Customize Design" at bounding box center [615, 118] width 156 height 28
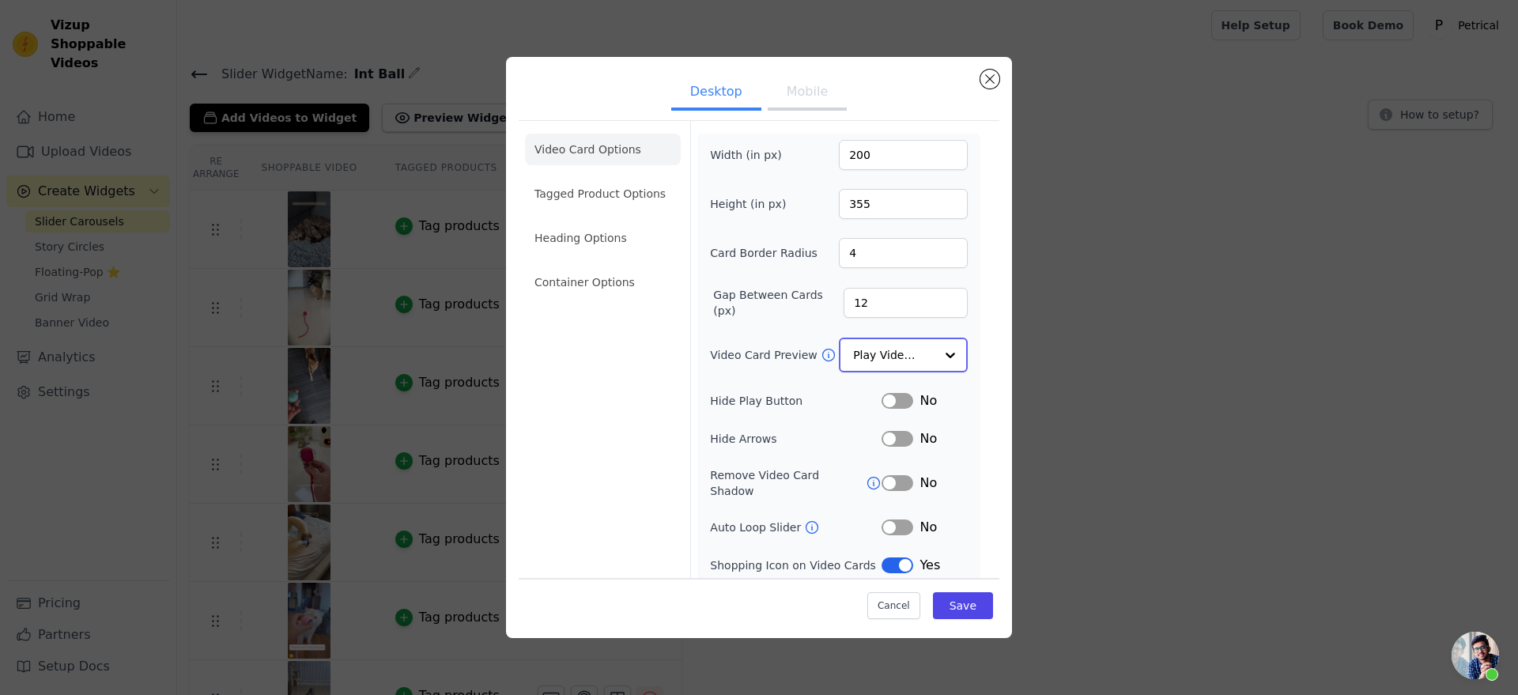
click at [911, 371] on input "Video Card Preview" at bounding box center [893, 355] width 81 height 32
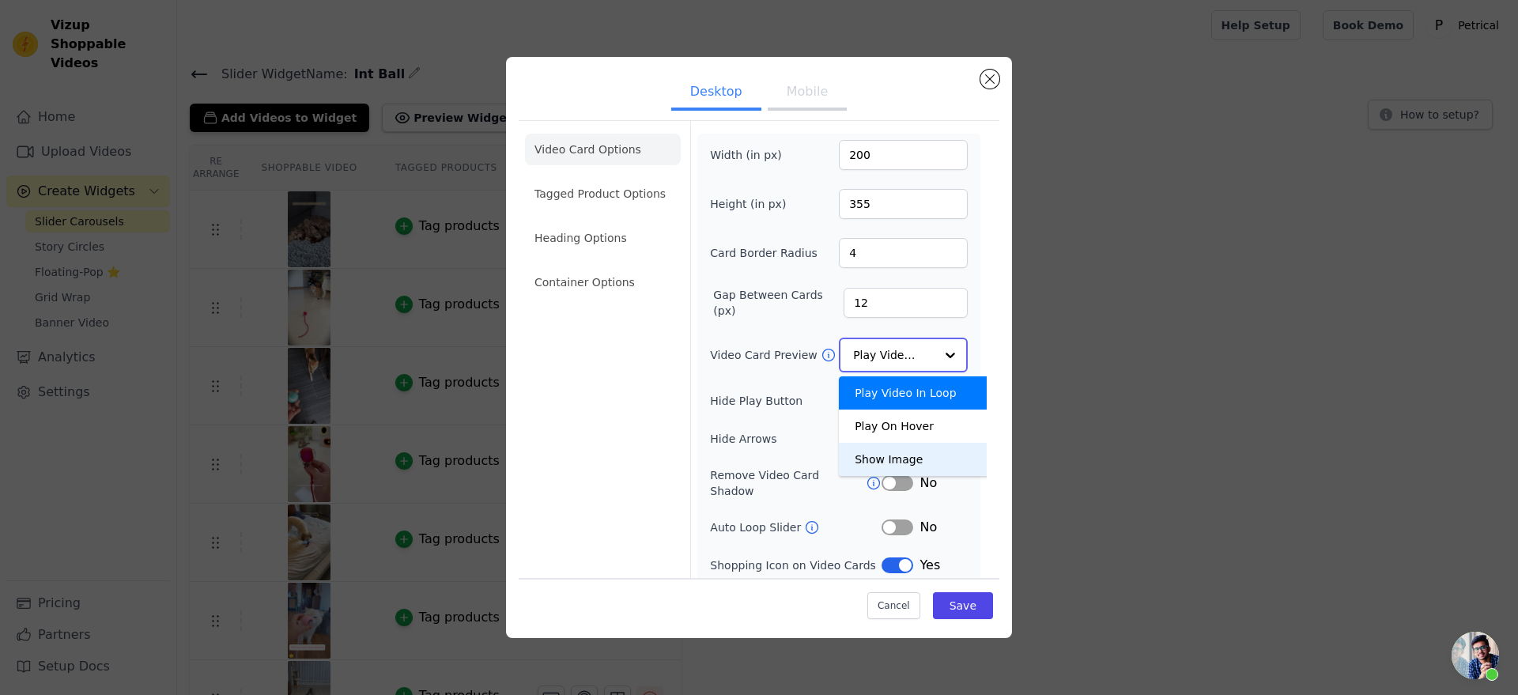
click at [917, 476] on div "Show Image" at bounding box center [917, 459] width 156 height 33
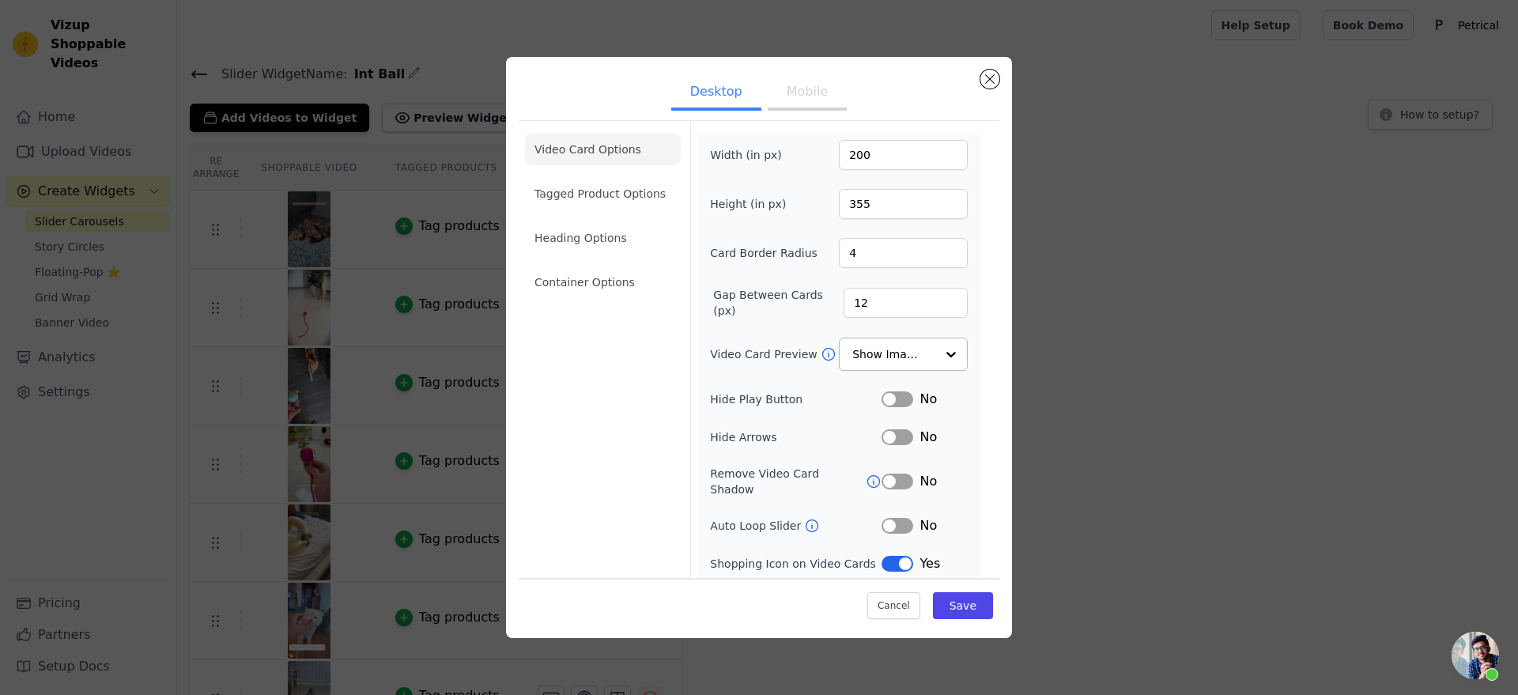
click at [814, 108] on button "Mobile" at bounding box center [806, 93] width 79 height 35
click at [928, 371] on input "Video Card Preview" at bounding box center [893, 355] width 81 height 32
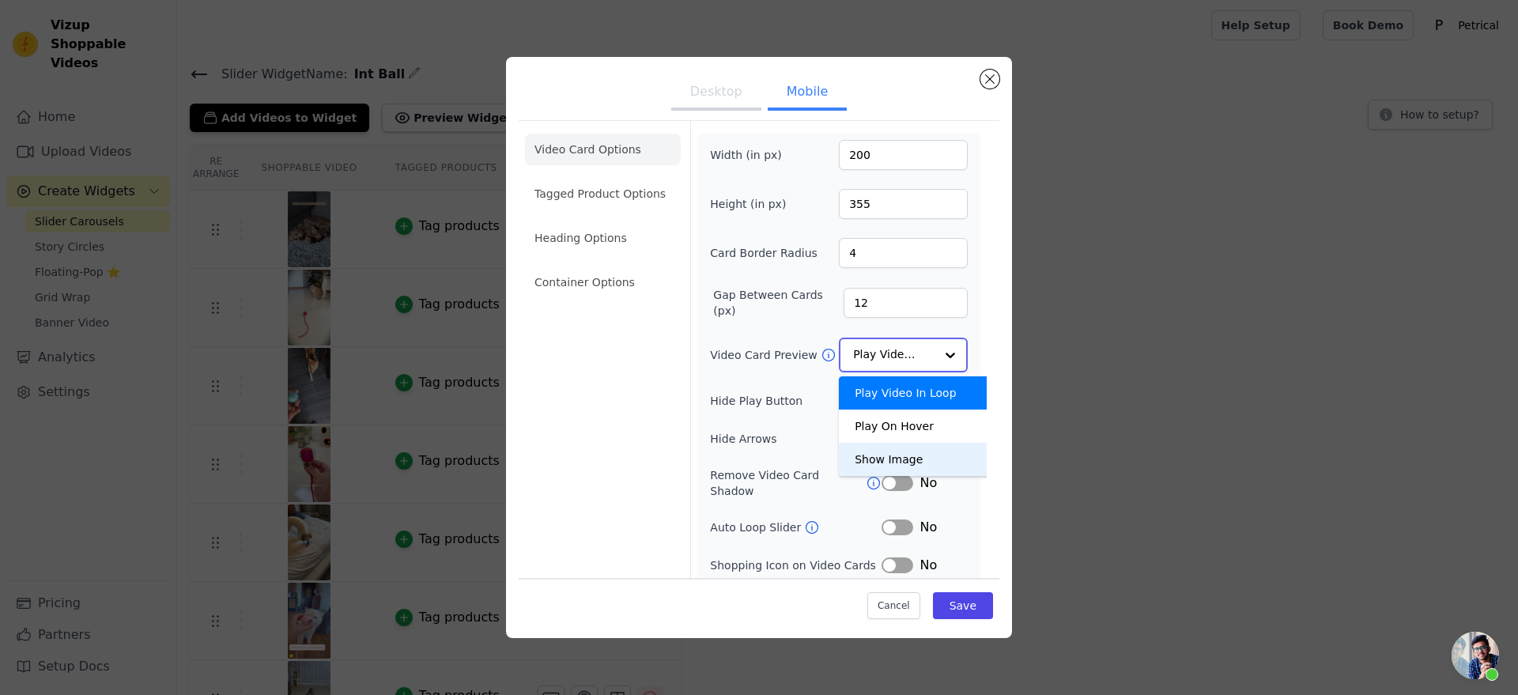
click at [947, 476] on div "Show Image" at bounding box center [917, 459] width 156 height 33
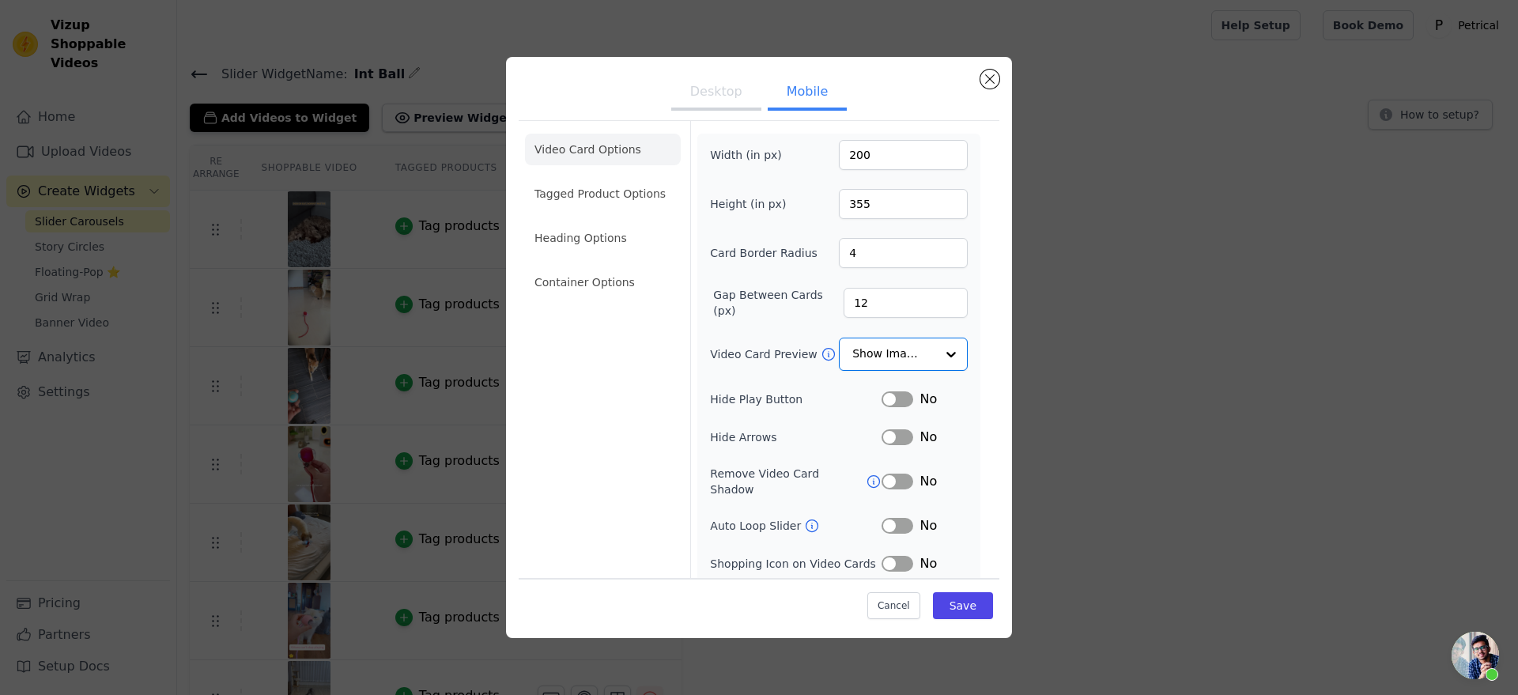
click at [697, 104] on button "Desktop" at bounding box center [716, 93] width 90 height 35
click at [785, 111] on button "Mobile" at bounding box center [806, 93] width 79 height 35
click at [987, 609] on button "Save" at bounding box center [963, 605] width 60 height 27
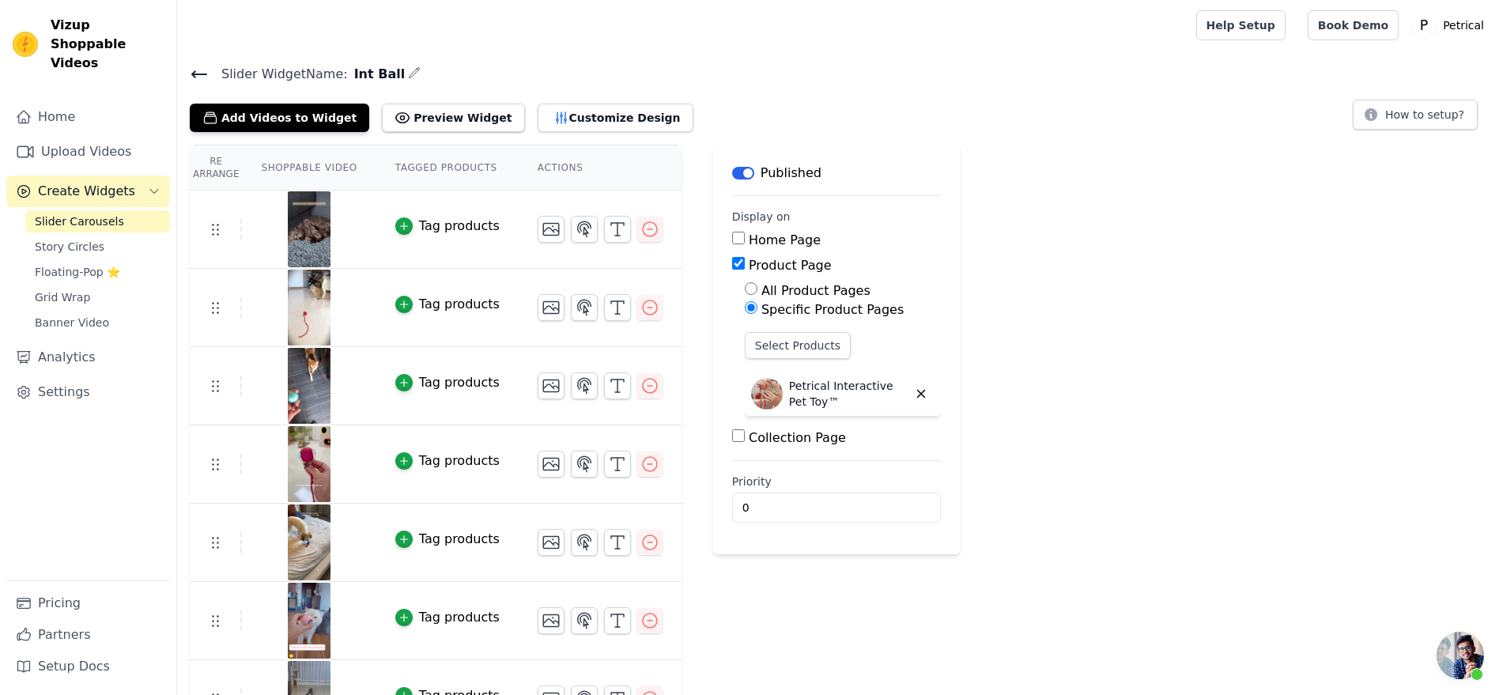
click at [206, 77] on icon at bounding box center [199, 74] width 14 height 6
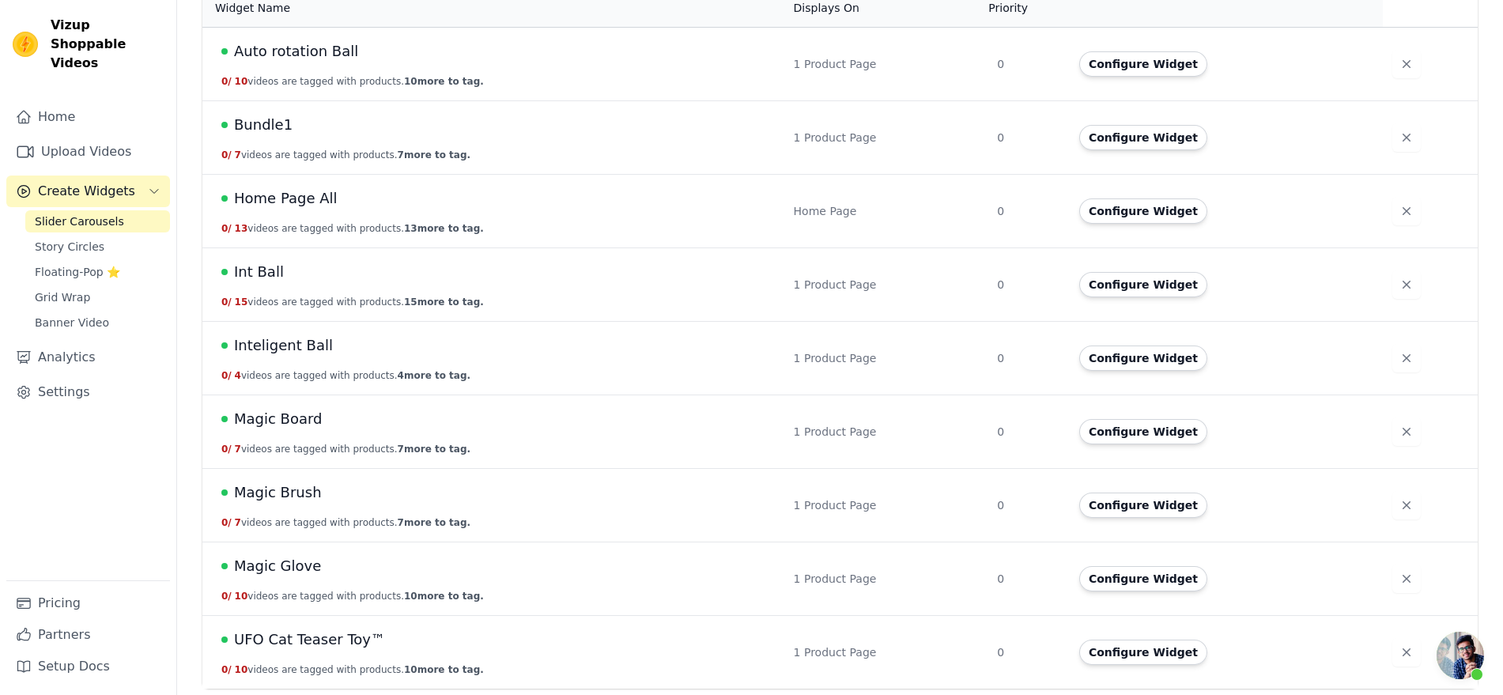
scroll to position [183, 0]
click at [358, 62] on span "Auto rotation Ball" at bounding box center [296, 51] width 124 height 22
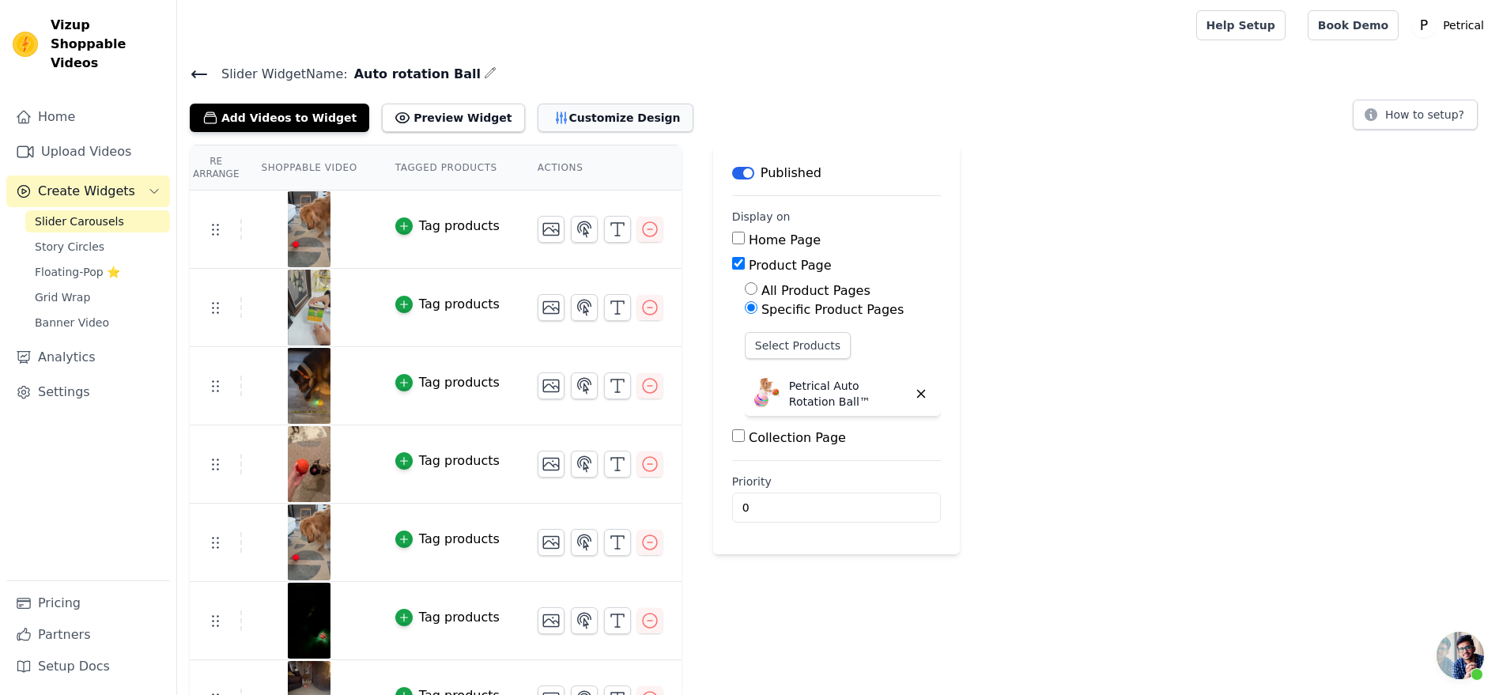
click at [653, 132] on button "Customize Design" at bounding box center [615, 118] width 156 height 28
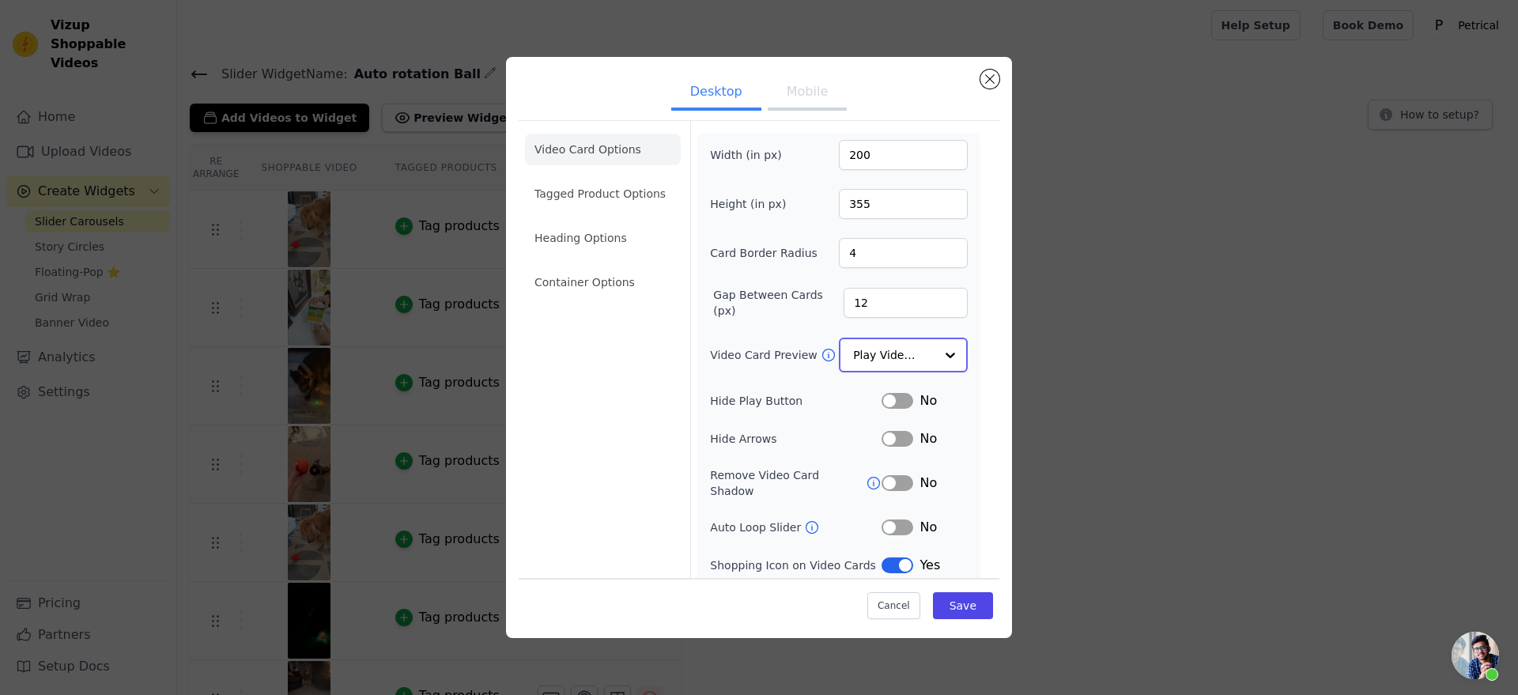
click at [904, 371] on input "Video Card Preview" at bounding box center [893, 355] width 81 height 32
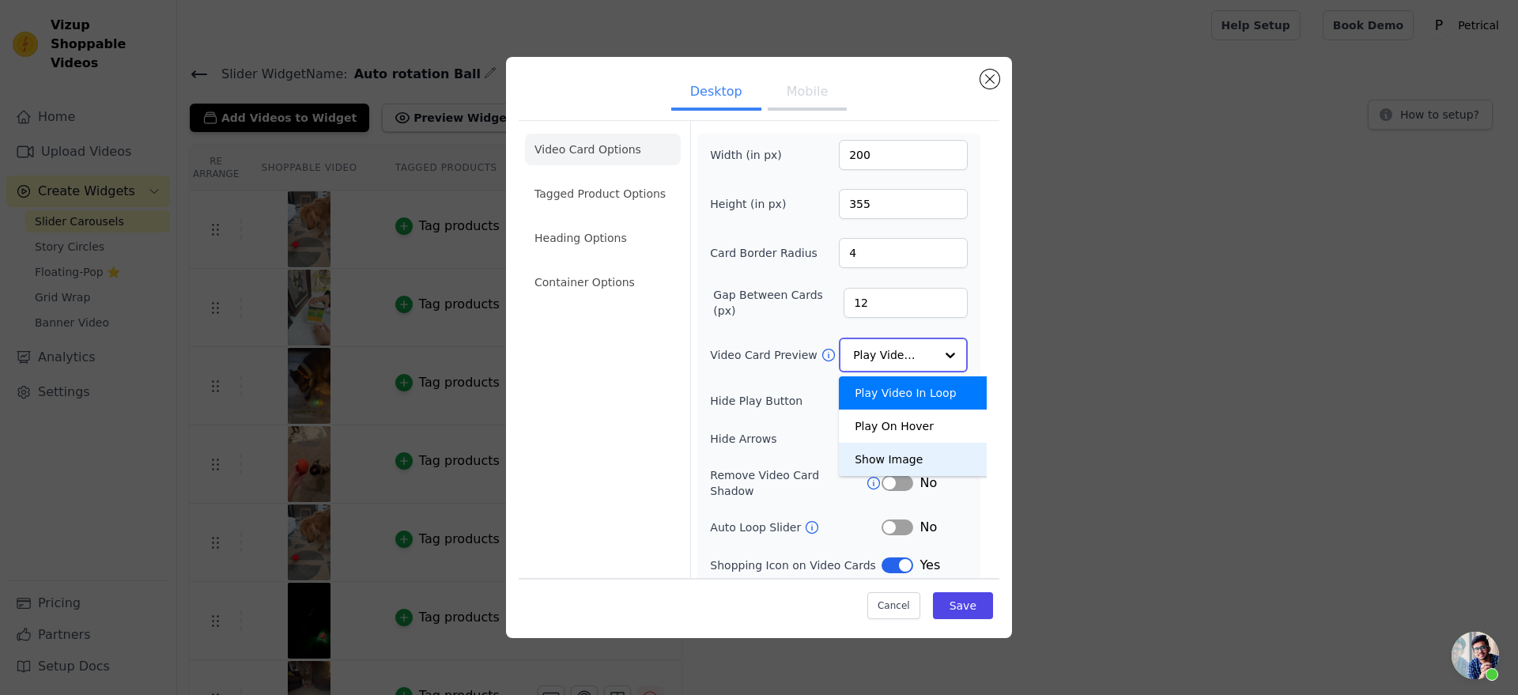
click at [917, 476] on div "Show Image" at bounding box center [917, 459] width 156 height 33
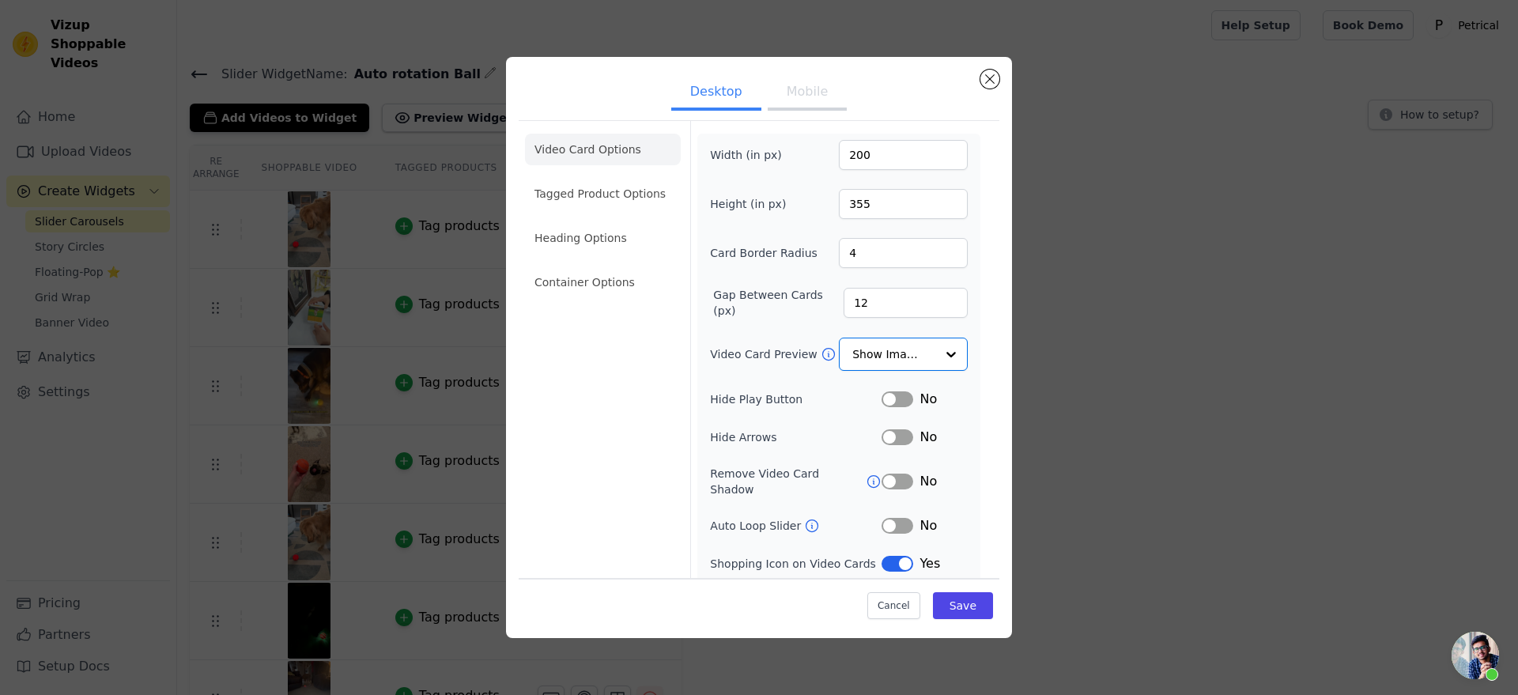
click at [819, 105] on button "Mobile" at bounding box center [806, 93] width 79 height 35
click at [927, 371] on input "Video Card Preview" at bounding box center [893, 355] width 81 height 32
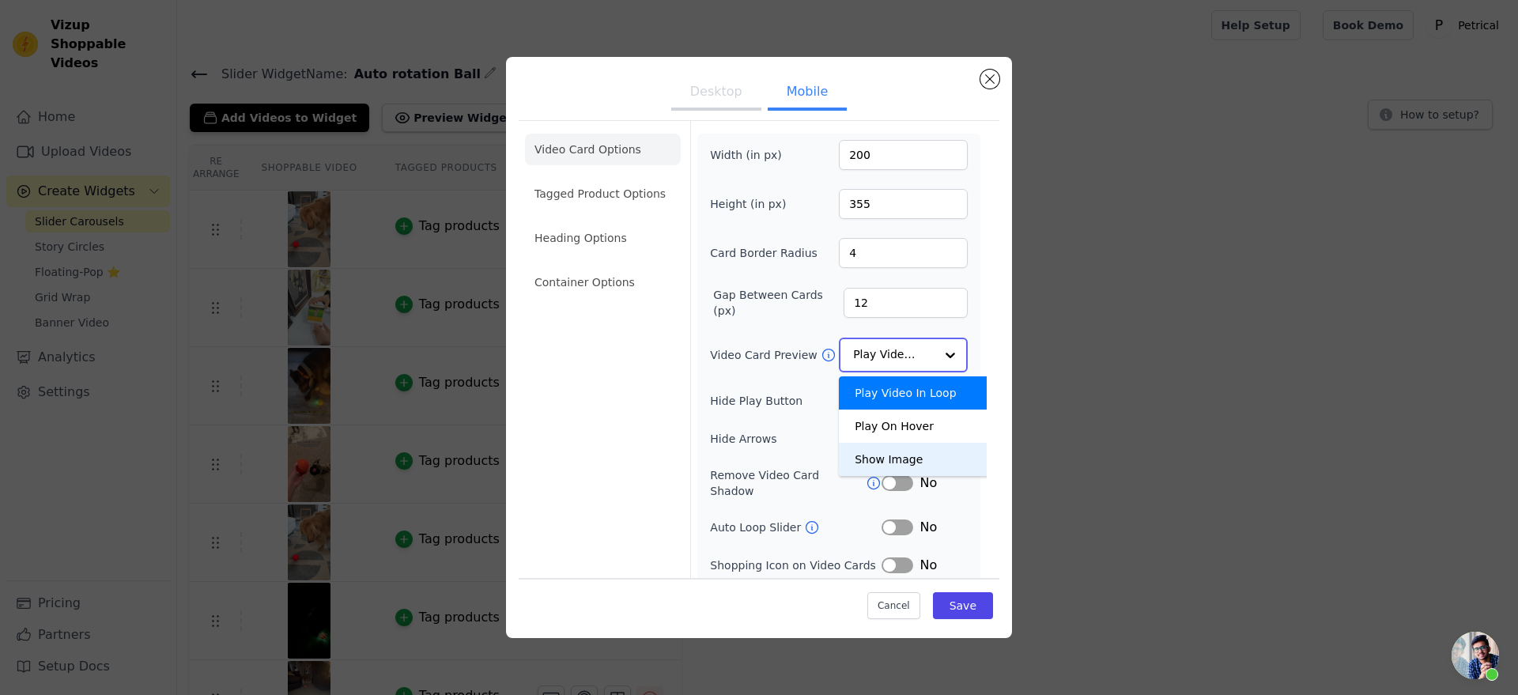
click at [934, 476] on div "Show Image" at bounding box center [917, 459] width 156 height 33
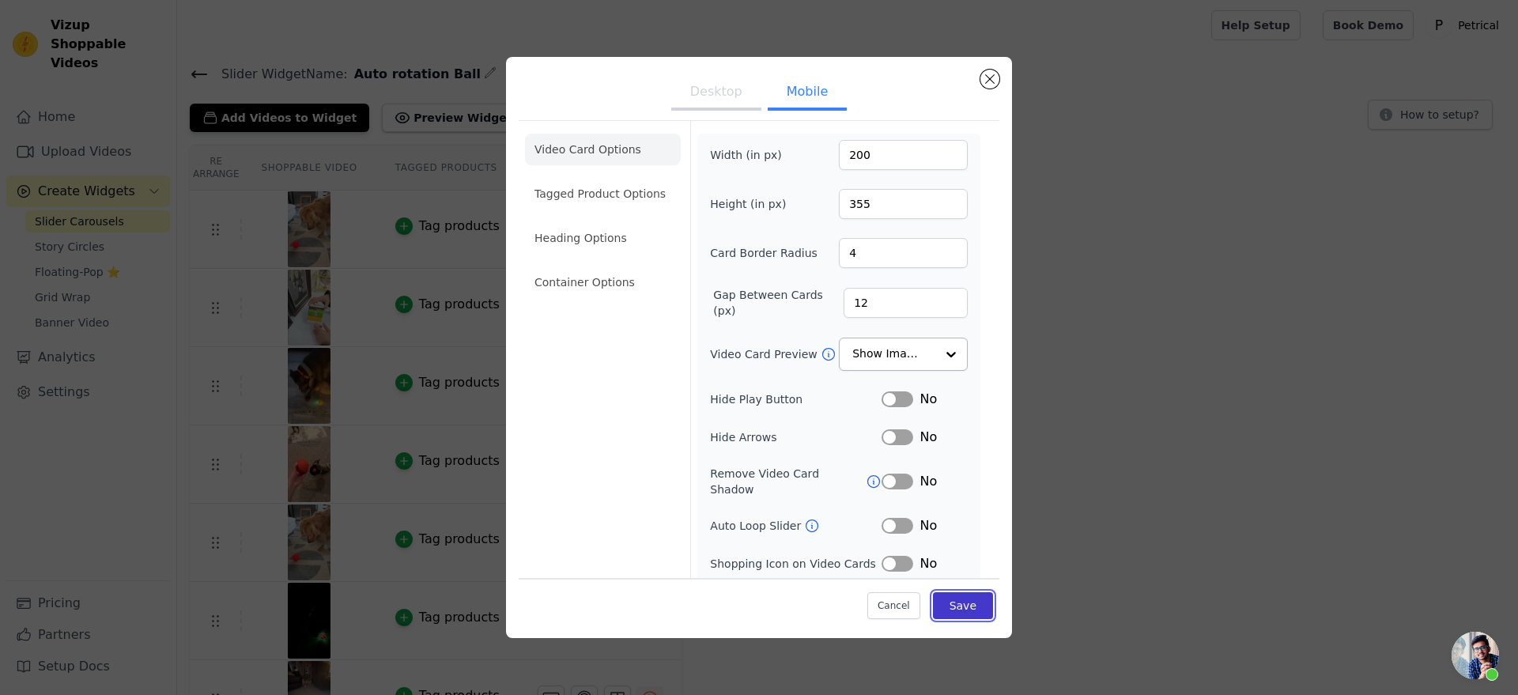
click at [993, 598] on button "Save" at bounding box center [963, 605] width 60 height 27
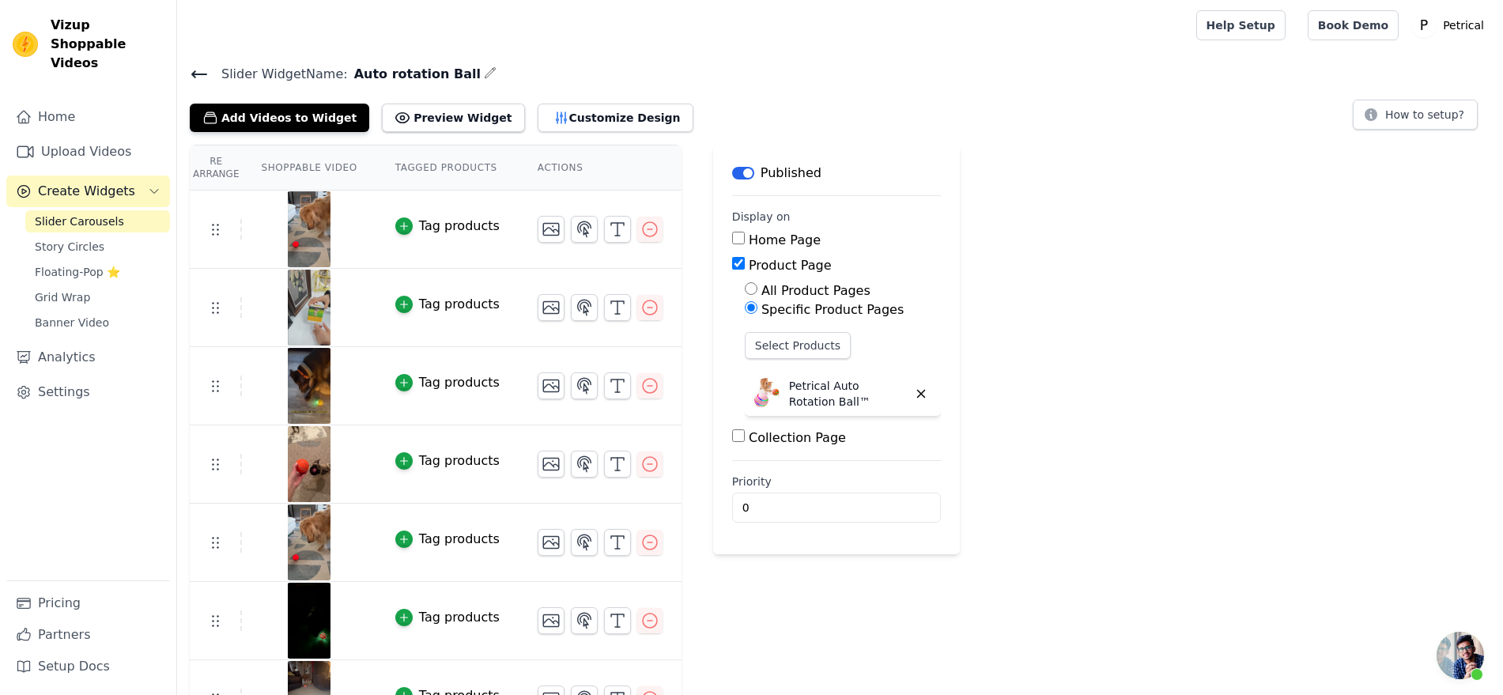
click at [209, 84] on icon at bounding box center [199, 74] width 19 height 19
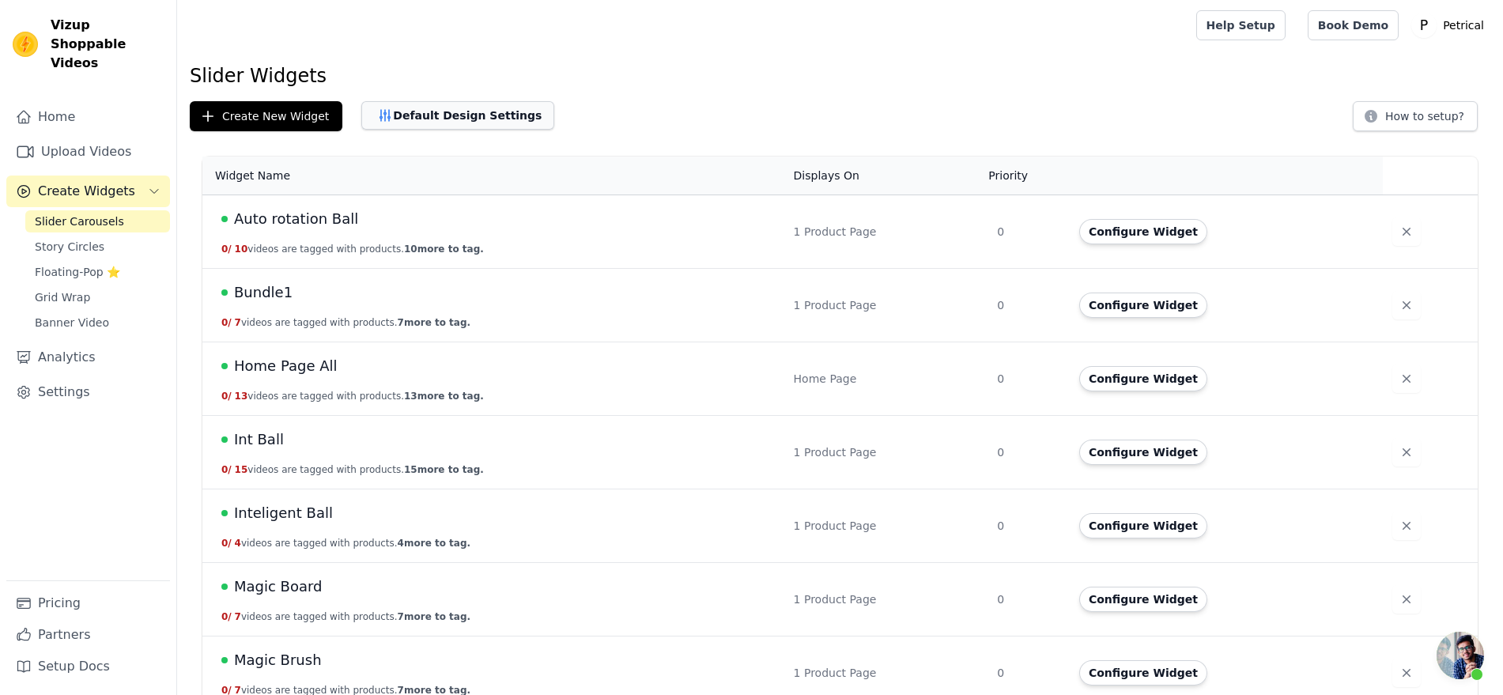
click at [520, 130] on button "Default Design Settings" at bounding box center [457, 115] width 193 height 28
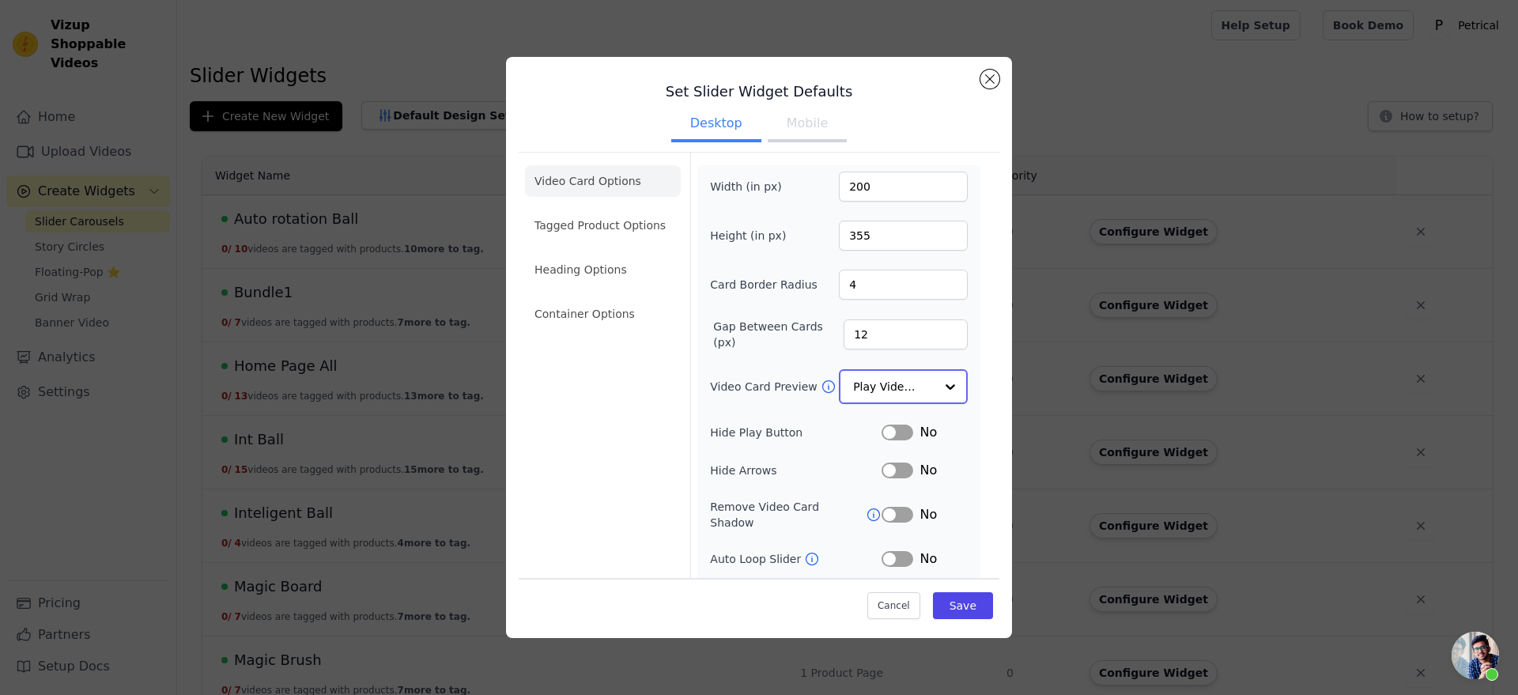
click at [927, 402] on input "Video Card Preview" at bounding box center [893, 387] width 81 height 32
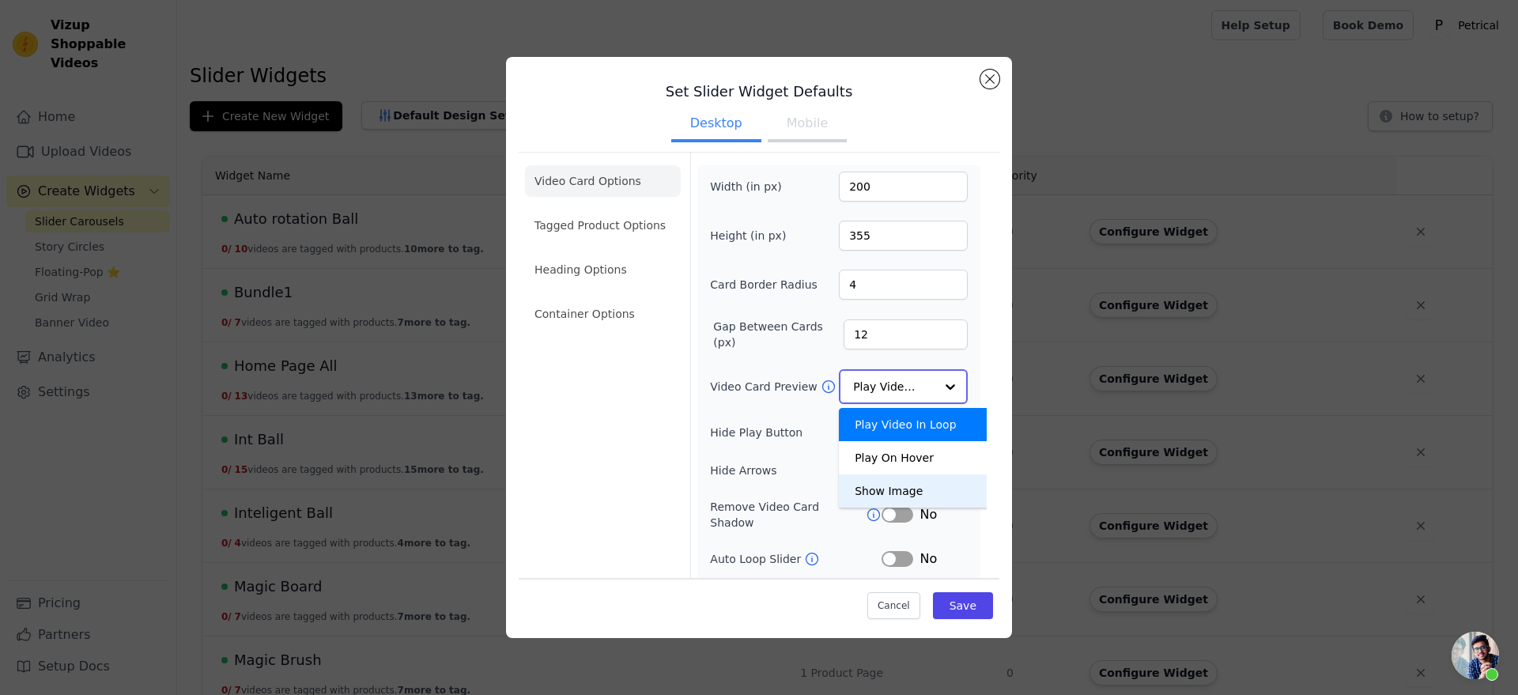
click at [914, 507] on div "Show Image" at bounding box center [917, 490] width 156 height 33
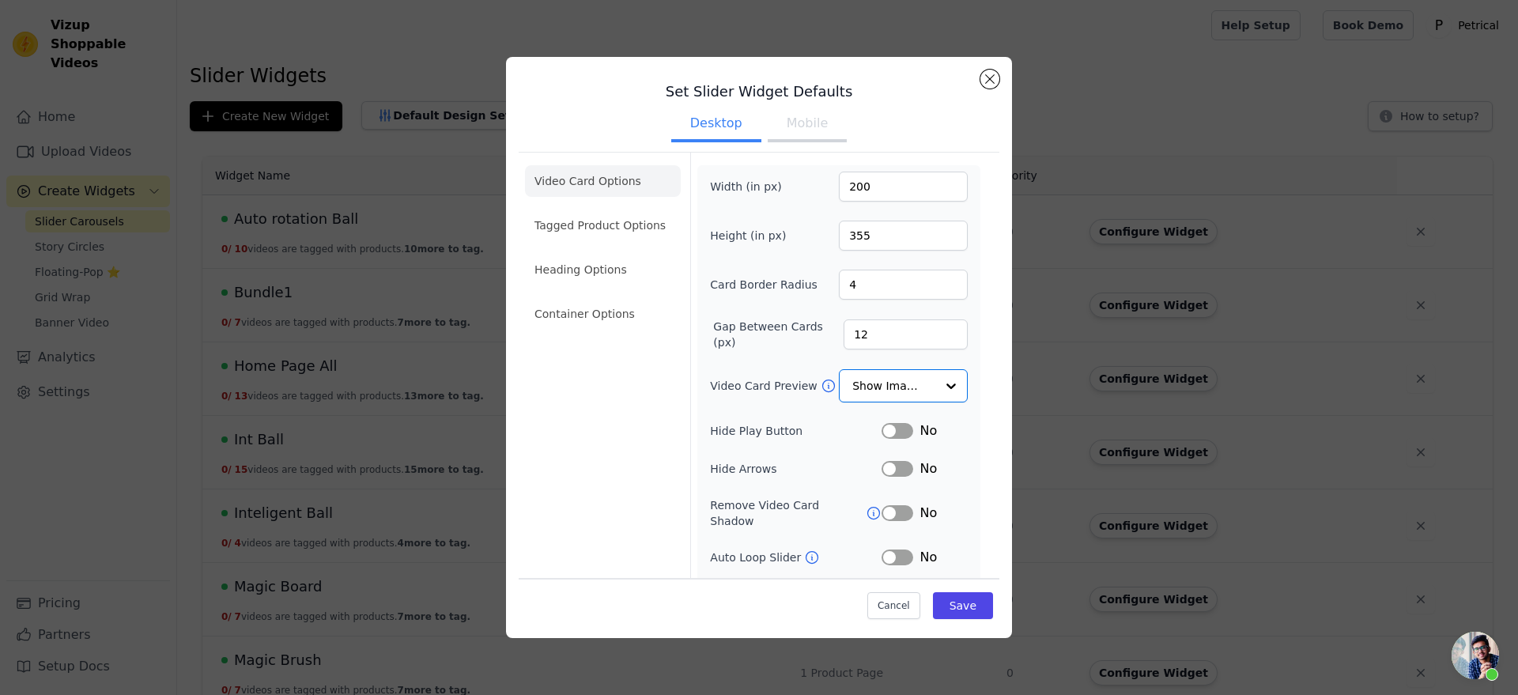
click at [826, 142] on button "Mobile" at bounding box center [806, 124] width 79 height 35
click at [908, 402] on input "Video Card Preview" at bounding box center [893, 387] width 81 height 32
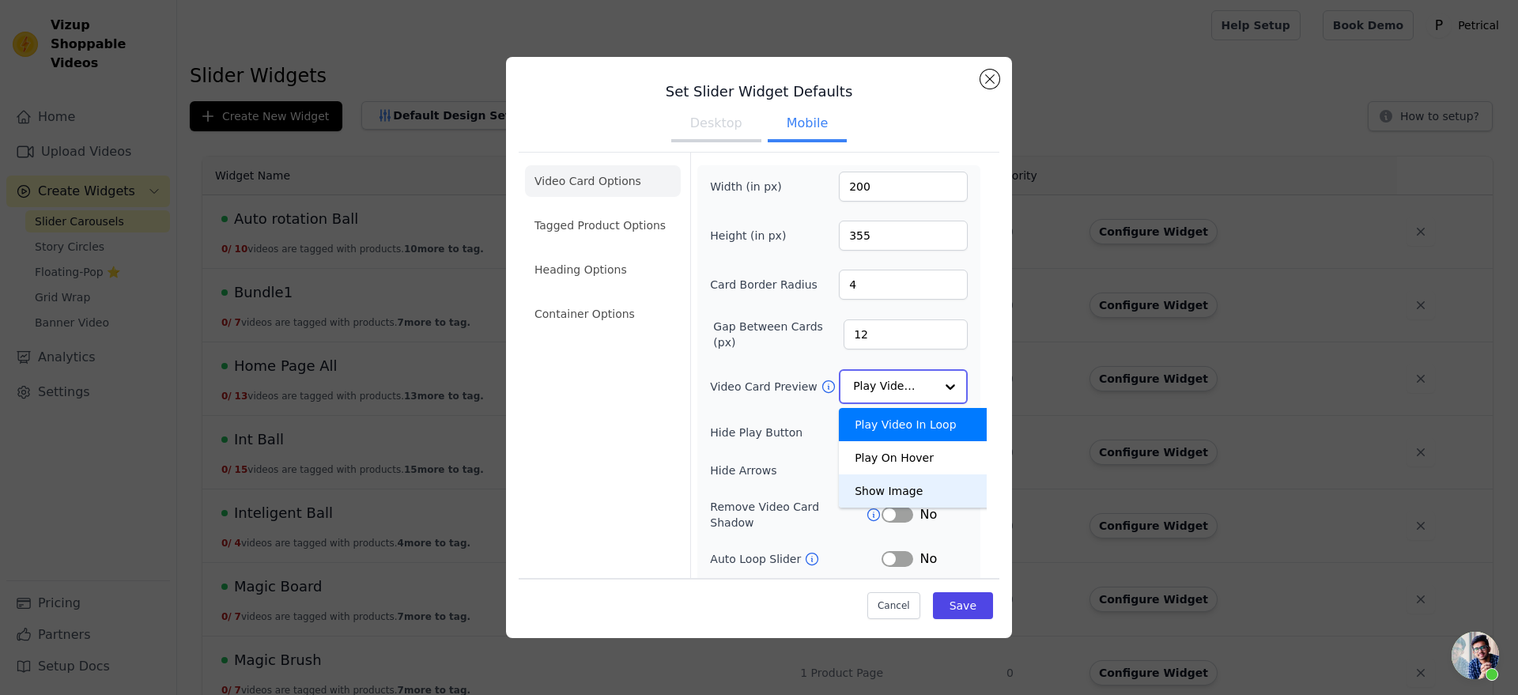
click at [919, 507] on div "Show Image" at bounding box center [917, 490] width 156 height 33
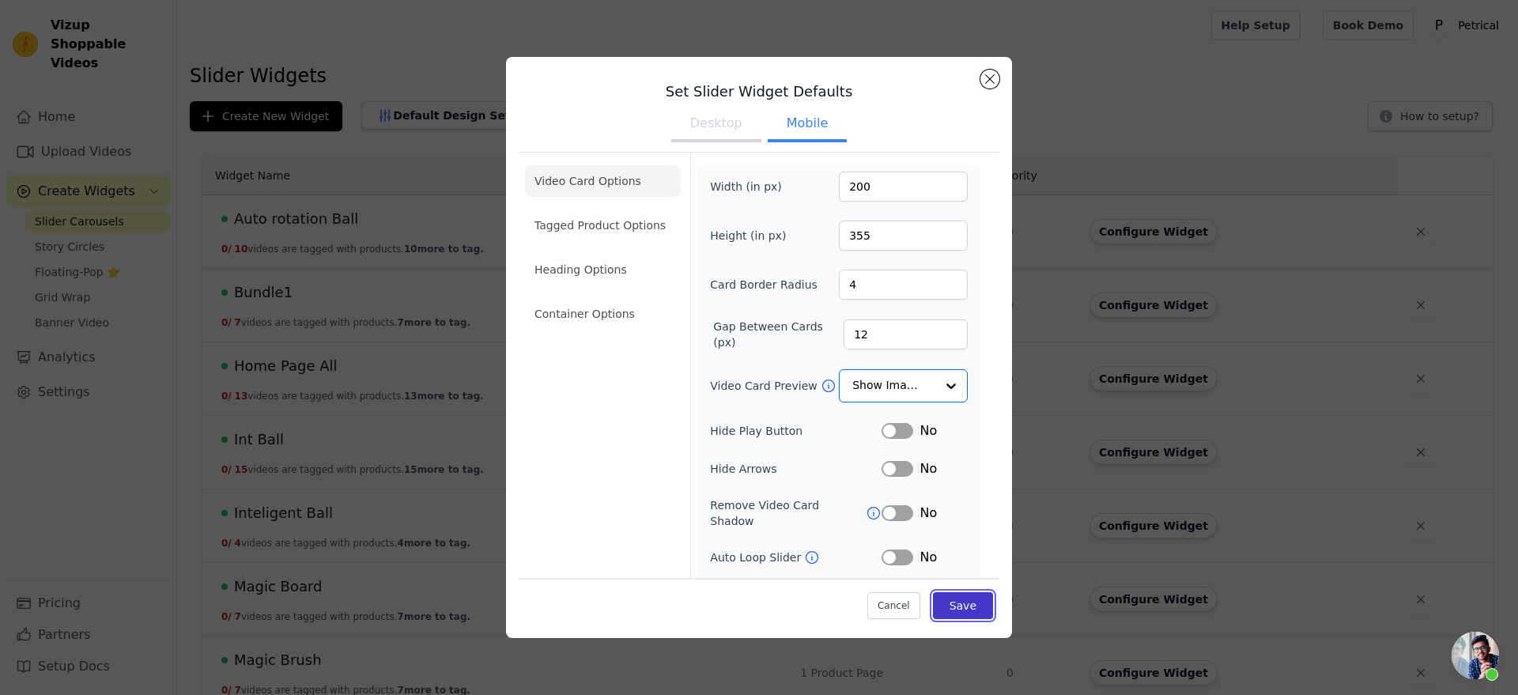
click at [993, 594] on button "Save" at bounding box center [963, 605] width 60 height 27
